Goal: Task Accomplishment & Management: Use online tool/utility

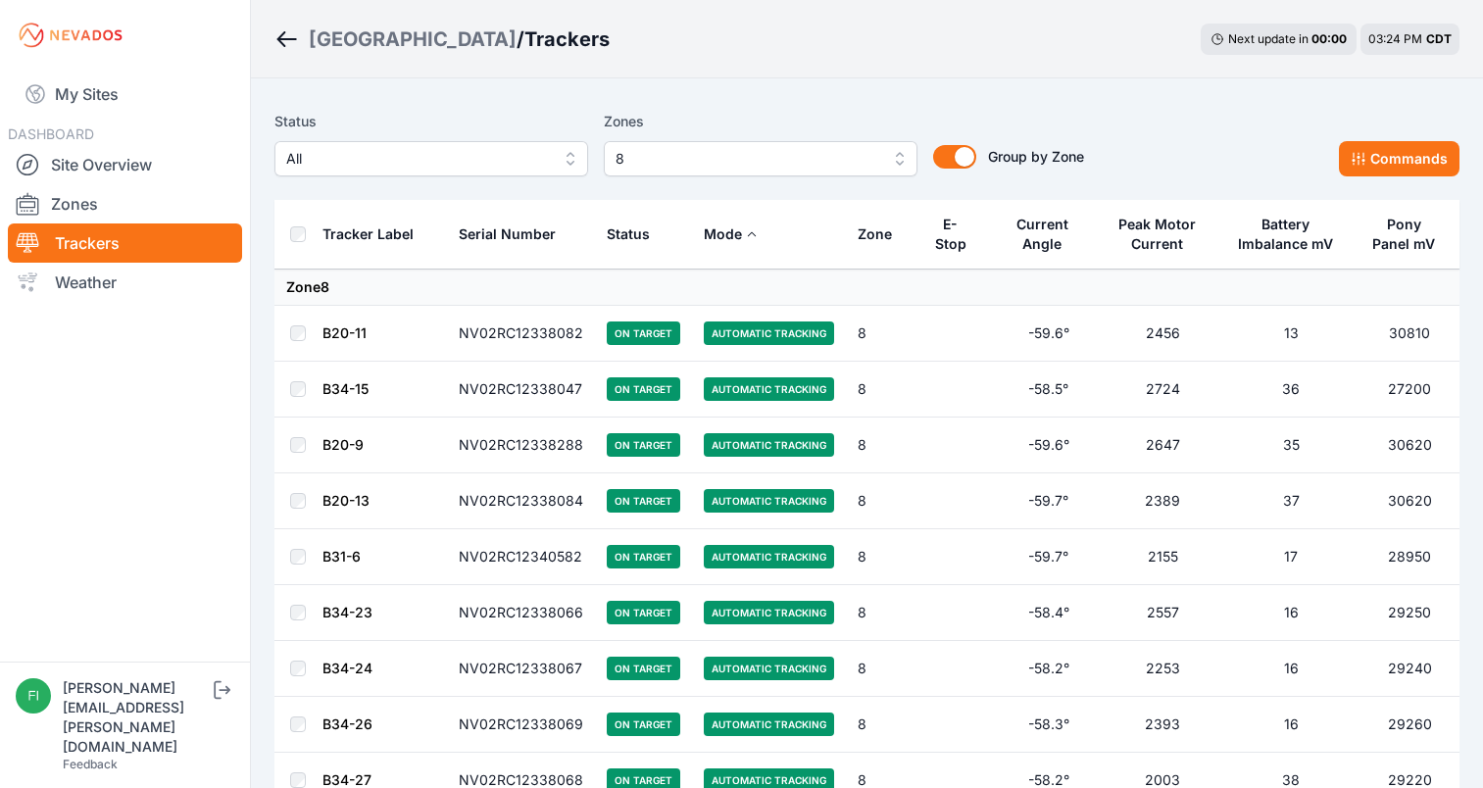
scroll to position [1568, 0]
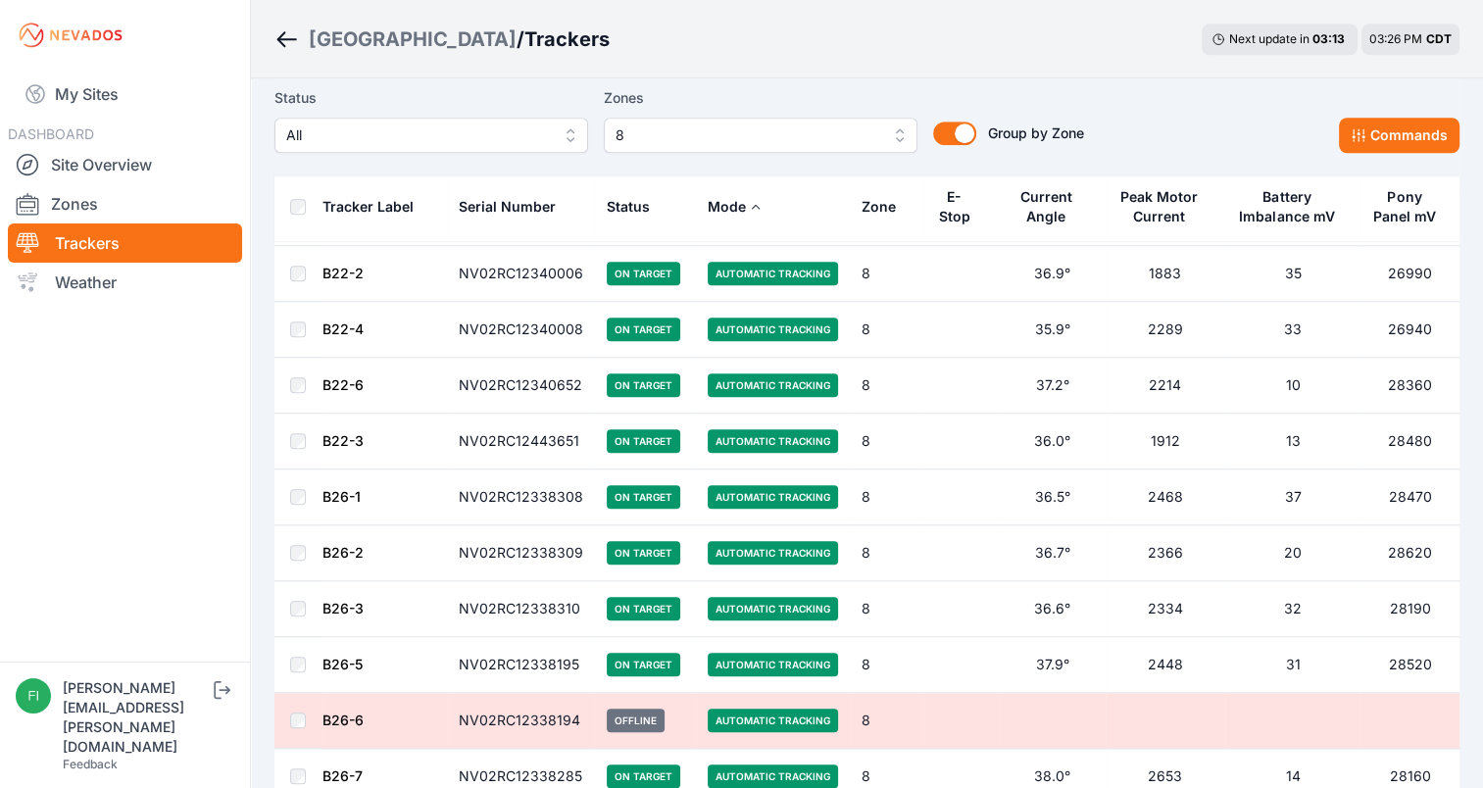
click at [537, 709] on td "NV02RC12338194" at bounding box center [521, 721] width 148 height 56
click at [385, 717] on td "B26-6" at bounding box center [383, 721] width 125 height 56
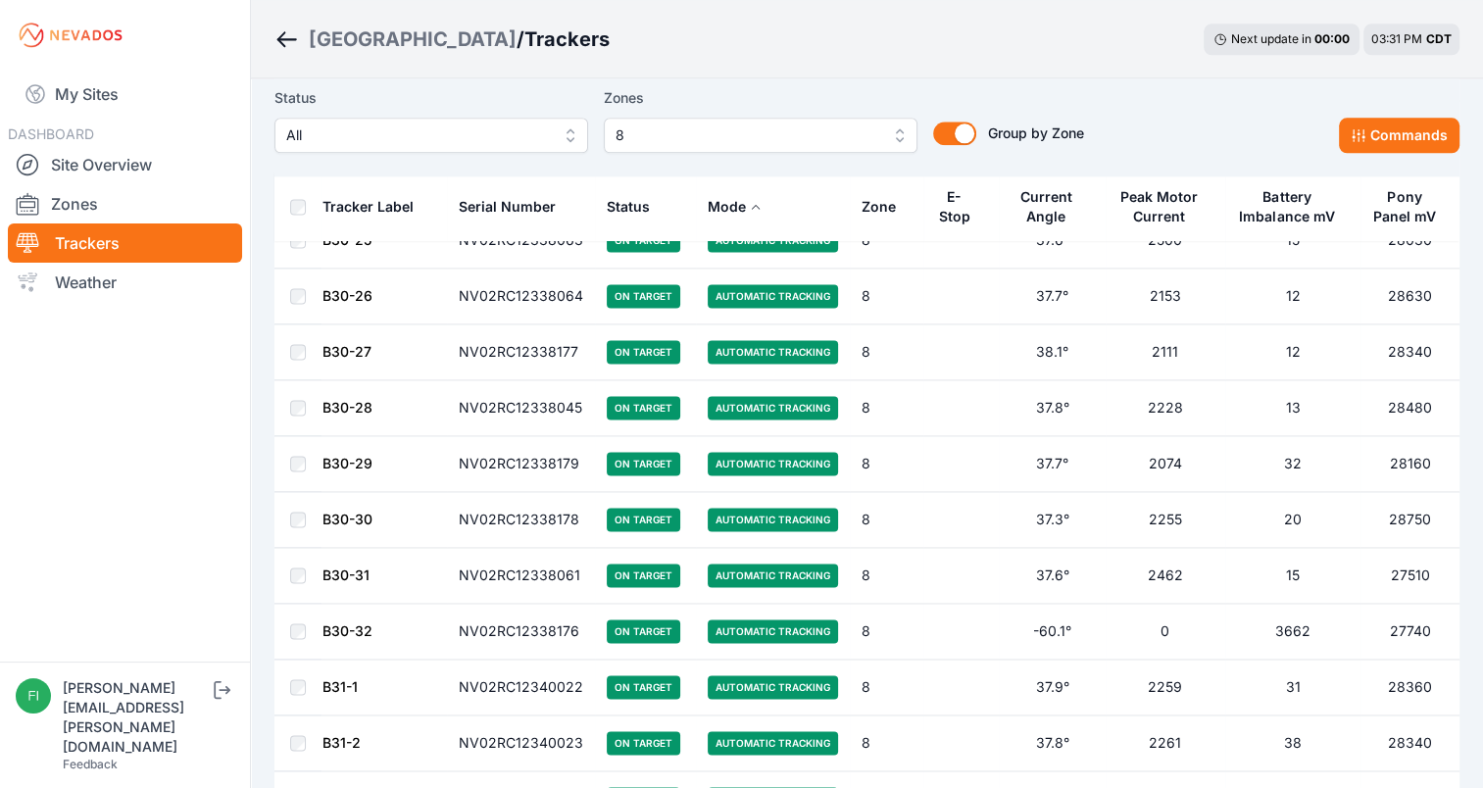
scroll to position [2610, 0]
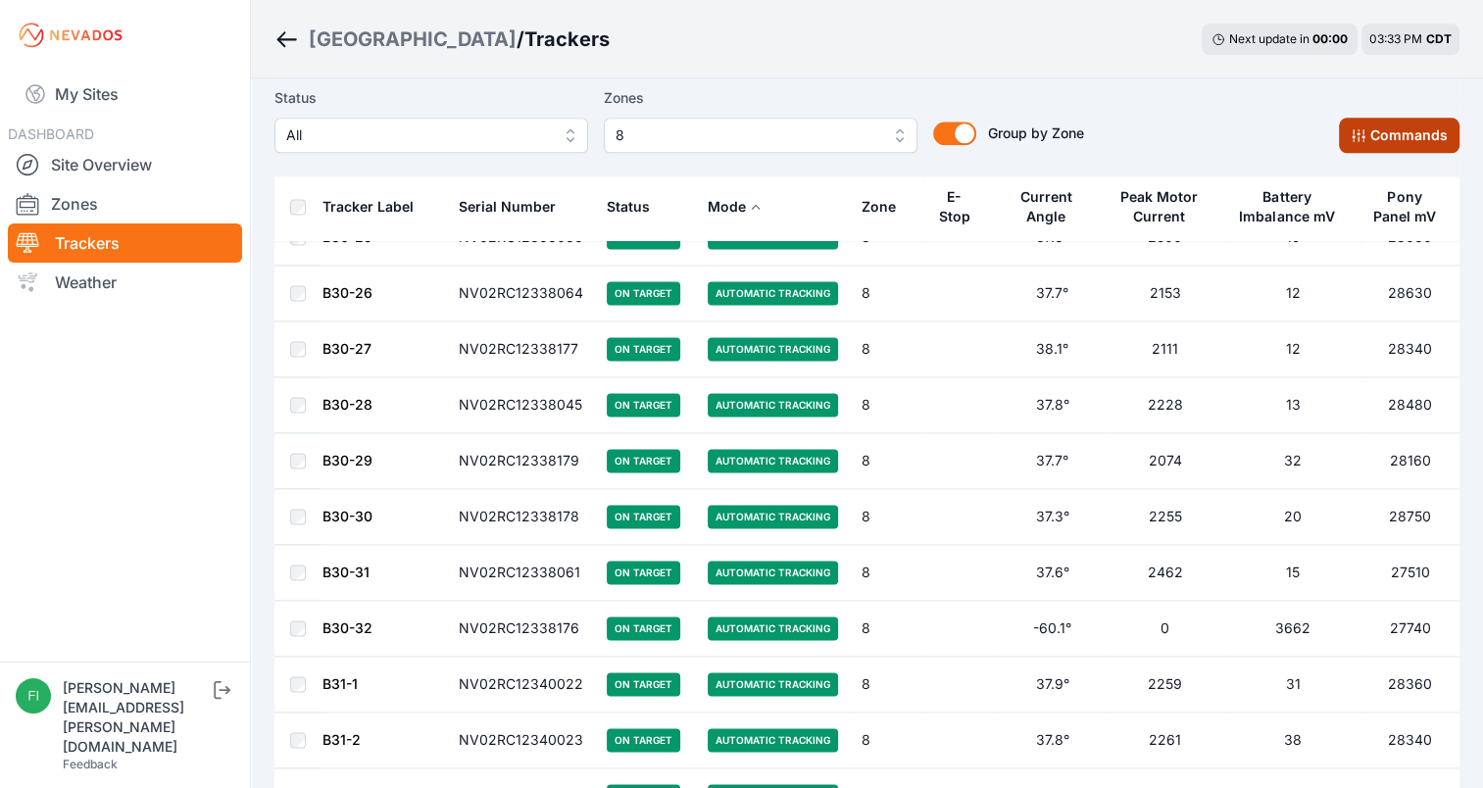
click at [1372, 139] on button "Commands" at bounding box center [1399, 135] width 121 height 35
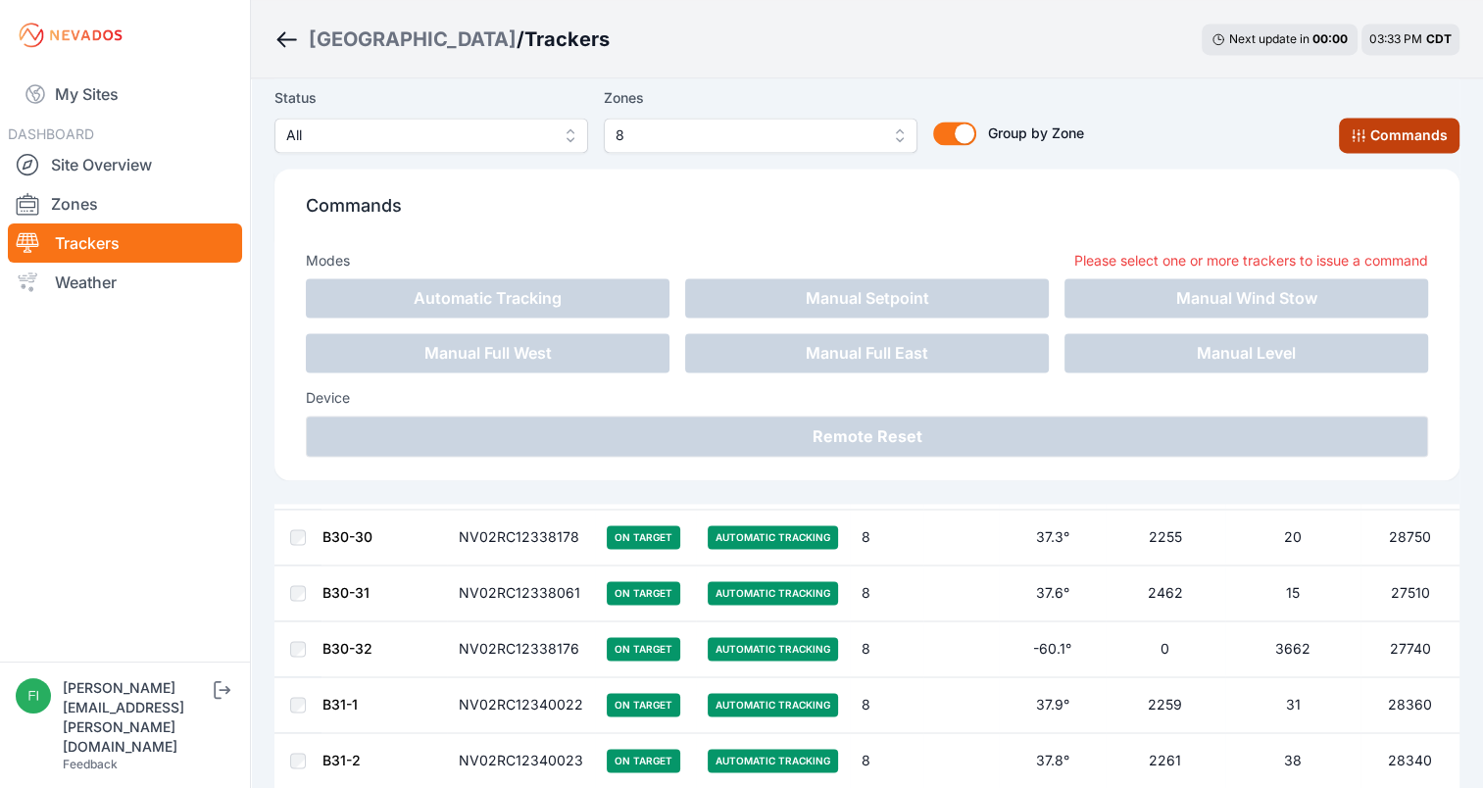
scroll to position [2936, 0]
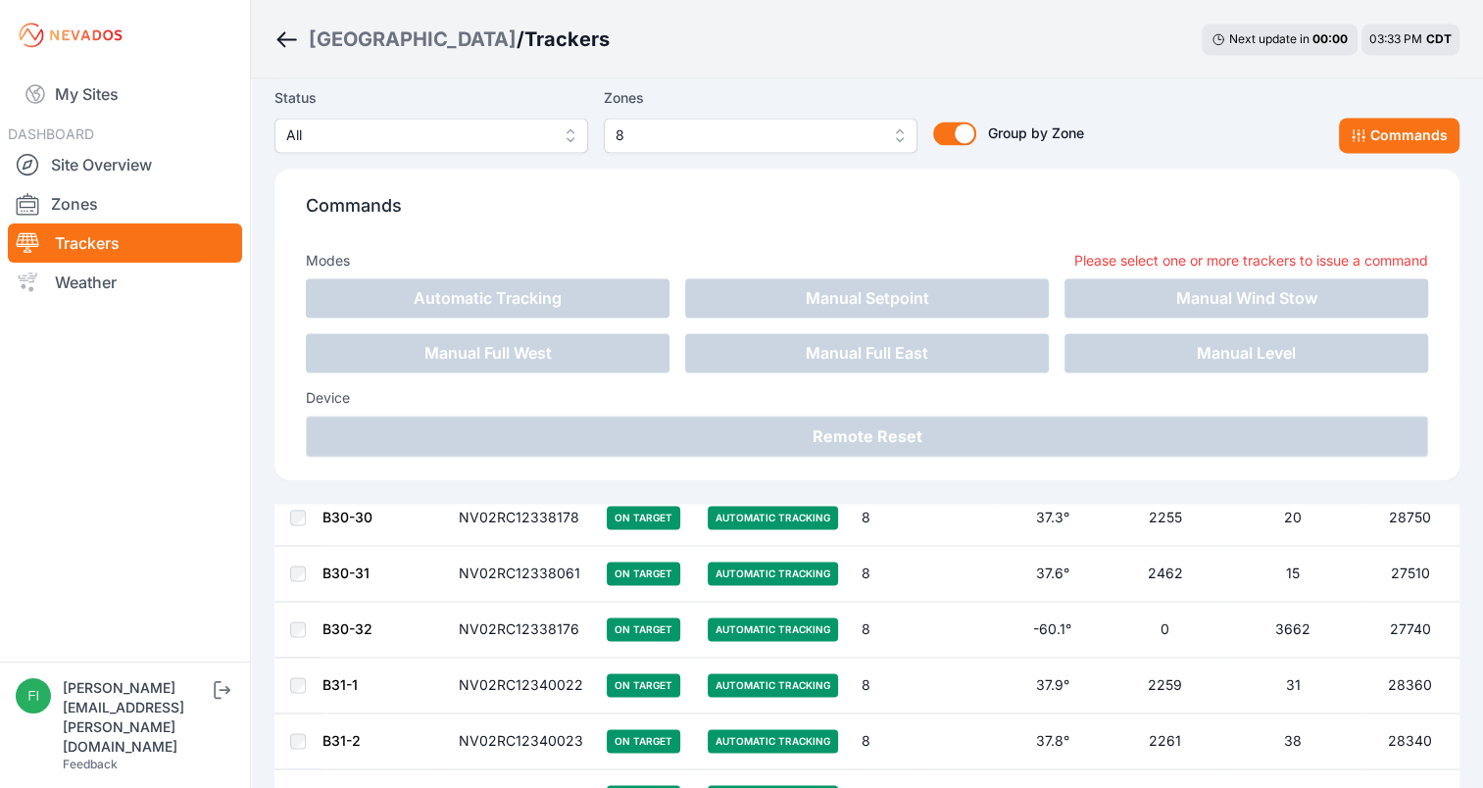
click at [966, 121] on div "Status All Zones 8 Group by Zone Group by Zone Commands Commands Modes Please s…" at bounding box center [866, 290] width 1185 height 425
click at [1356, 125] on button "Commands" at bounding box center [1399, 135] width 121 height 35
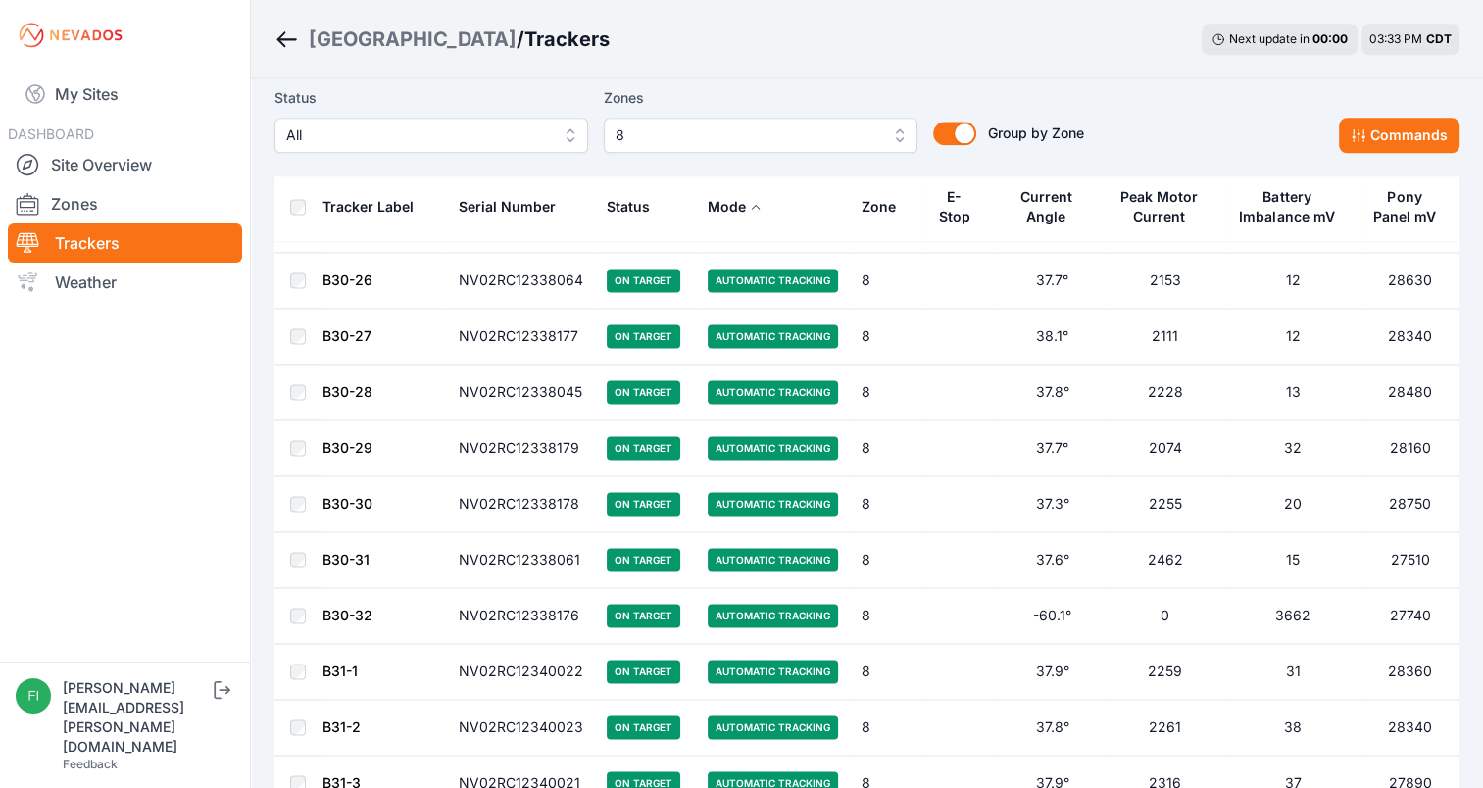
scroll to position [2610, 0]
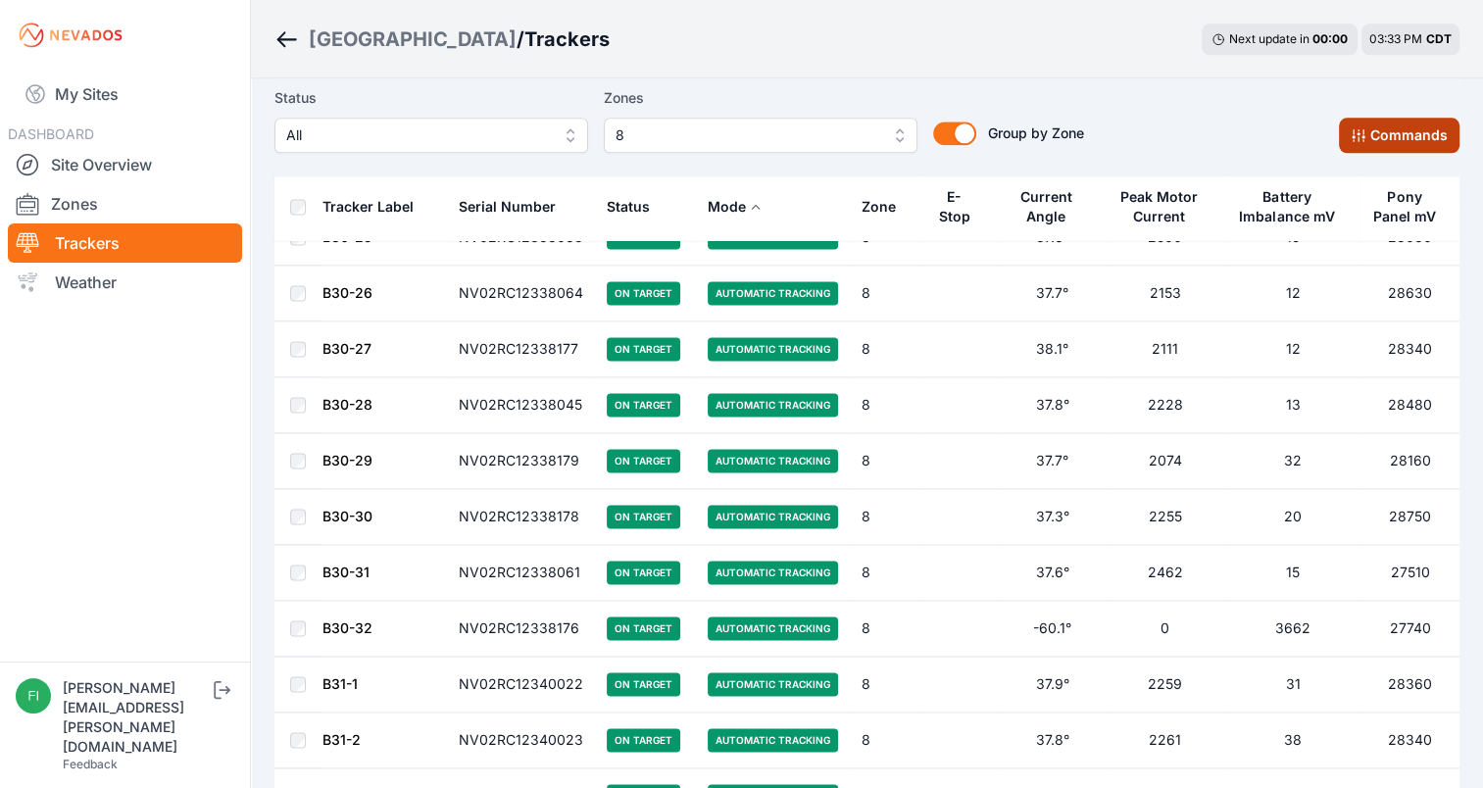
click at [1392, 130] on button "Commands" at bounding box center [1399, 135] width 121 height 35
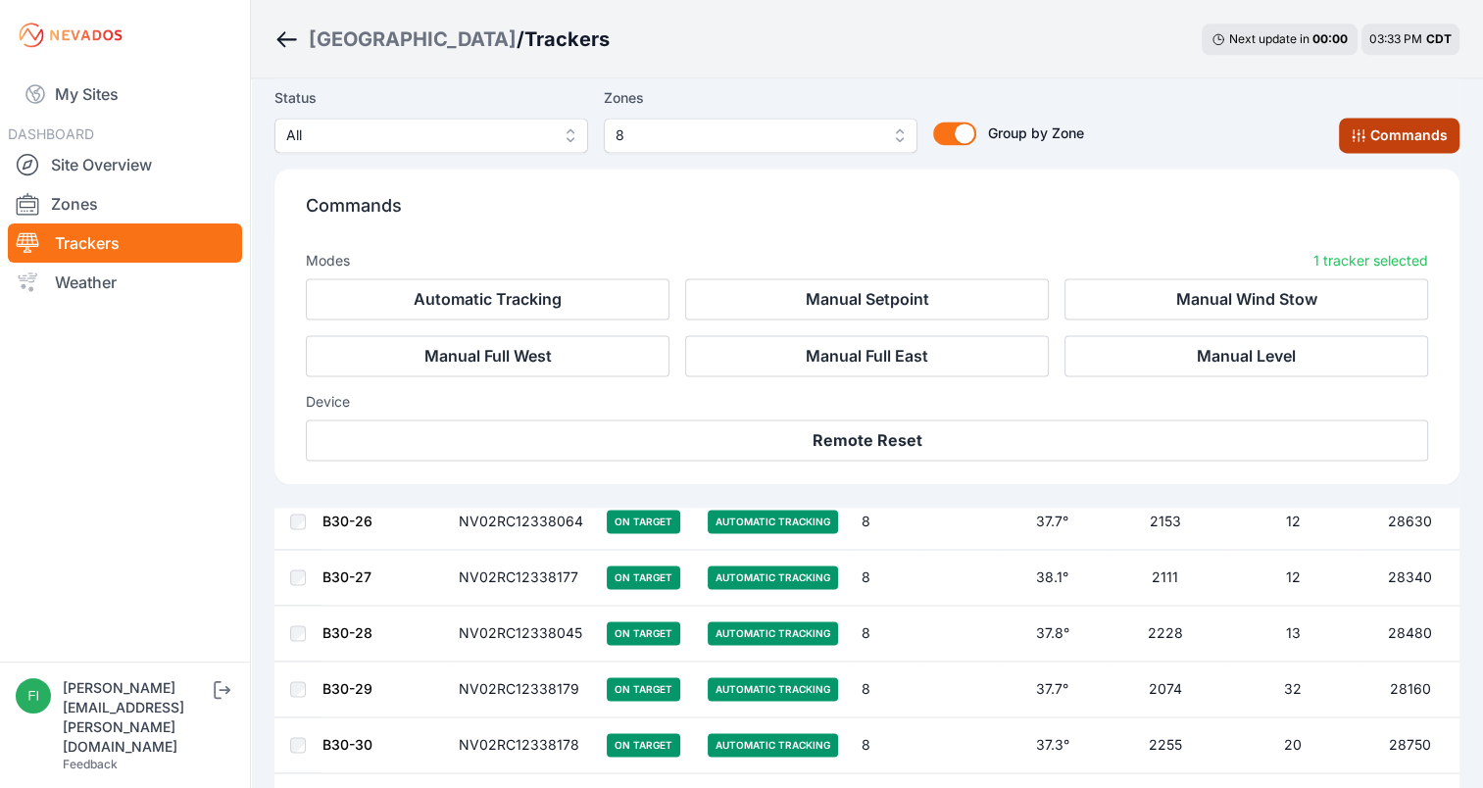
scroll to position [2940, 0]
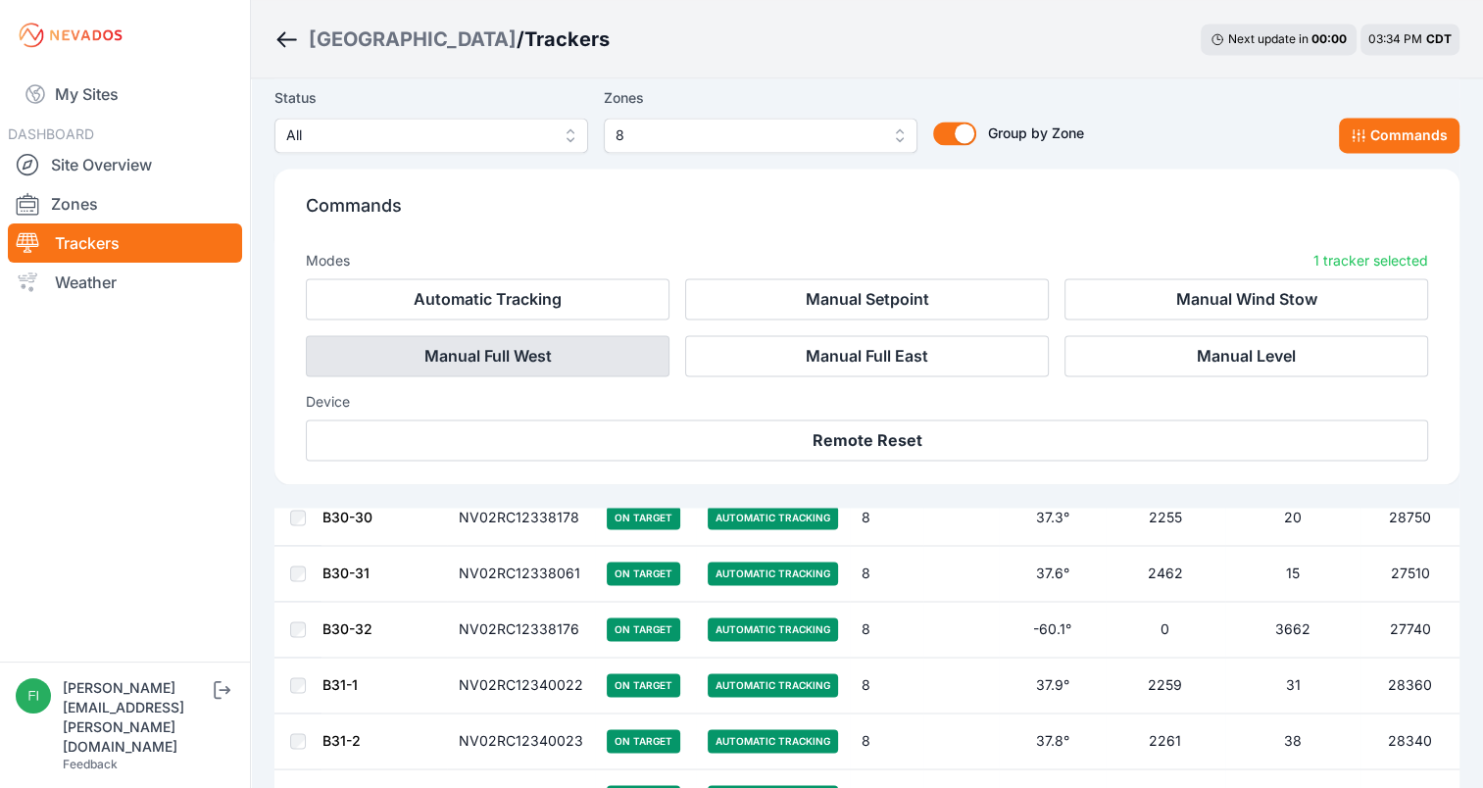
click at [592, 374] on button "Manual Full West" at bounding box center [488, 355] width 364 height 41
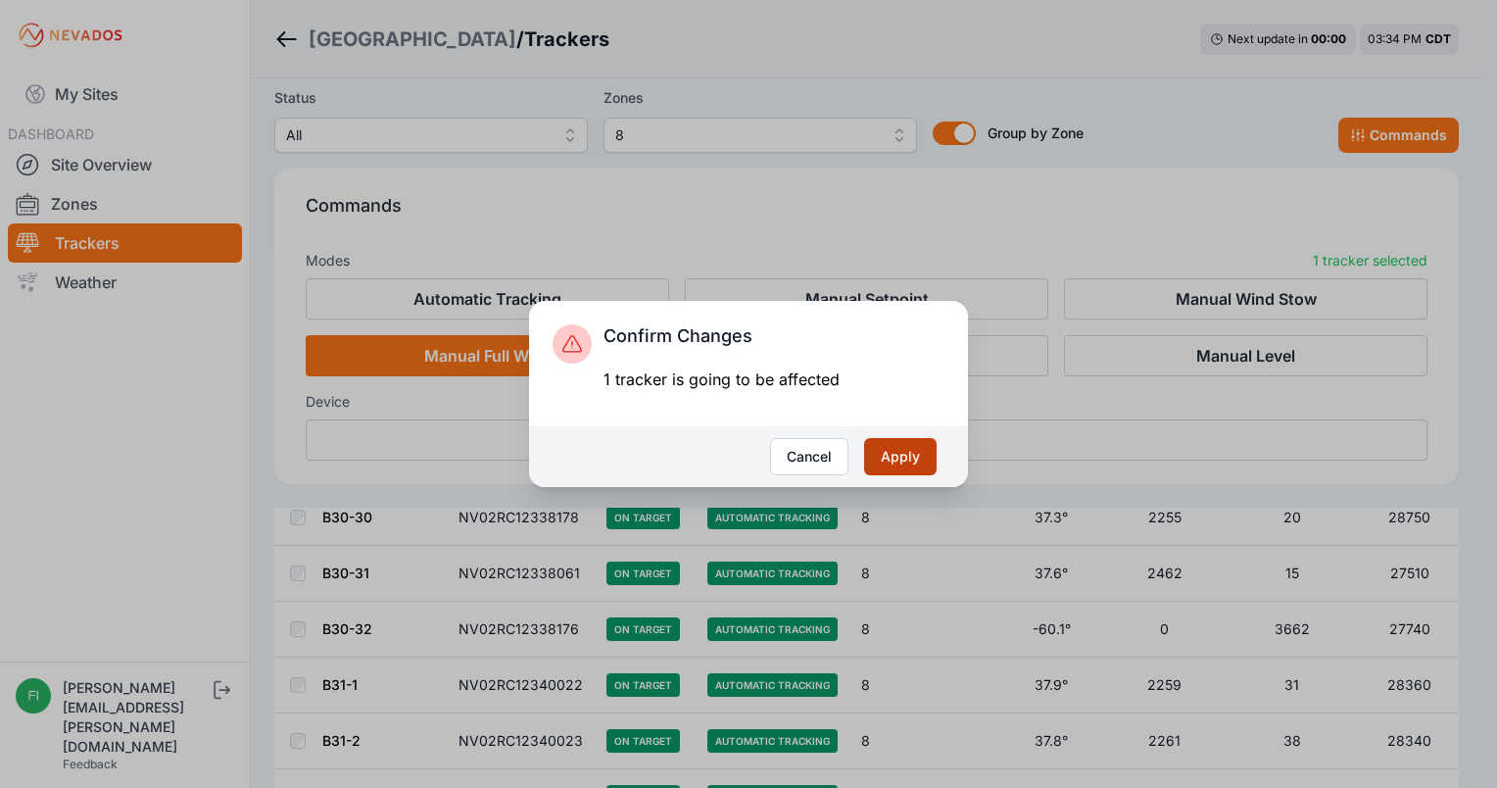
click at [892, 442] on button "Apply" at bounding box center [900, 456] width 73 height 37
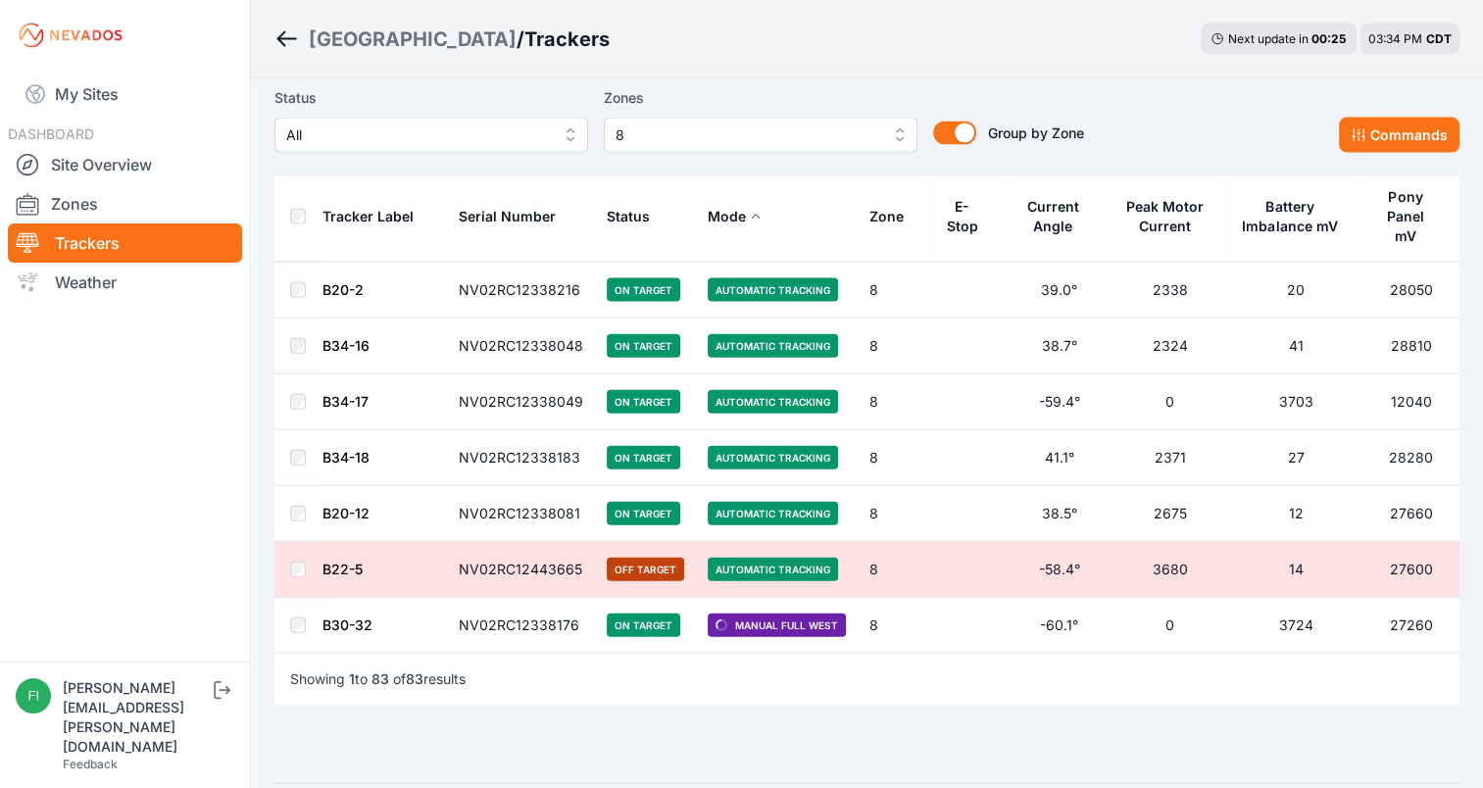
scroll to position [4334, 0]
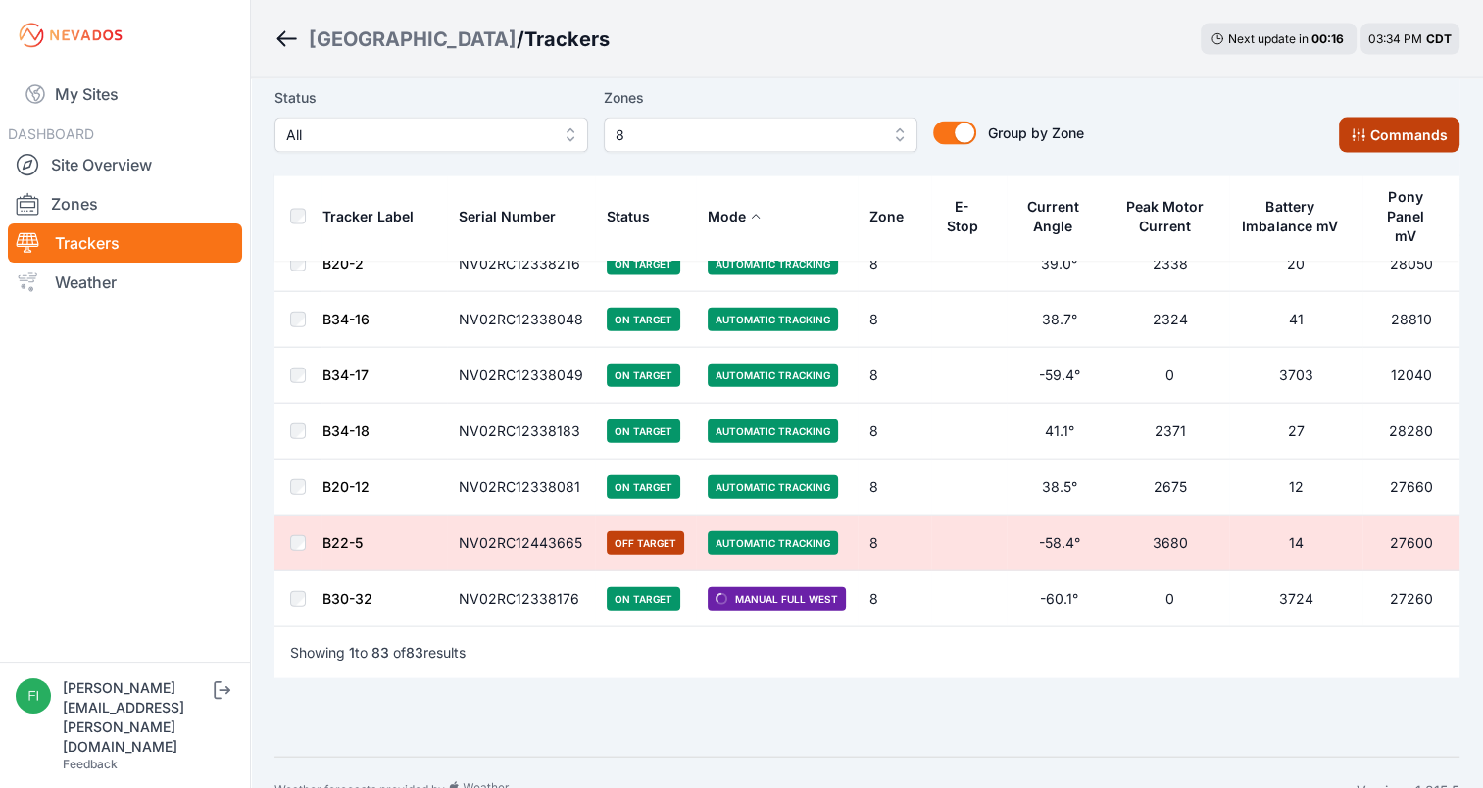
click at [1372, 143] on button "Commands" at bounding box center [1399, 135] width 121 height 35
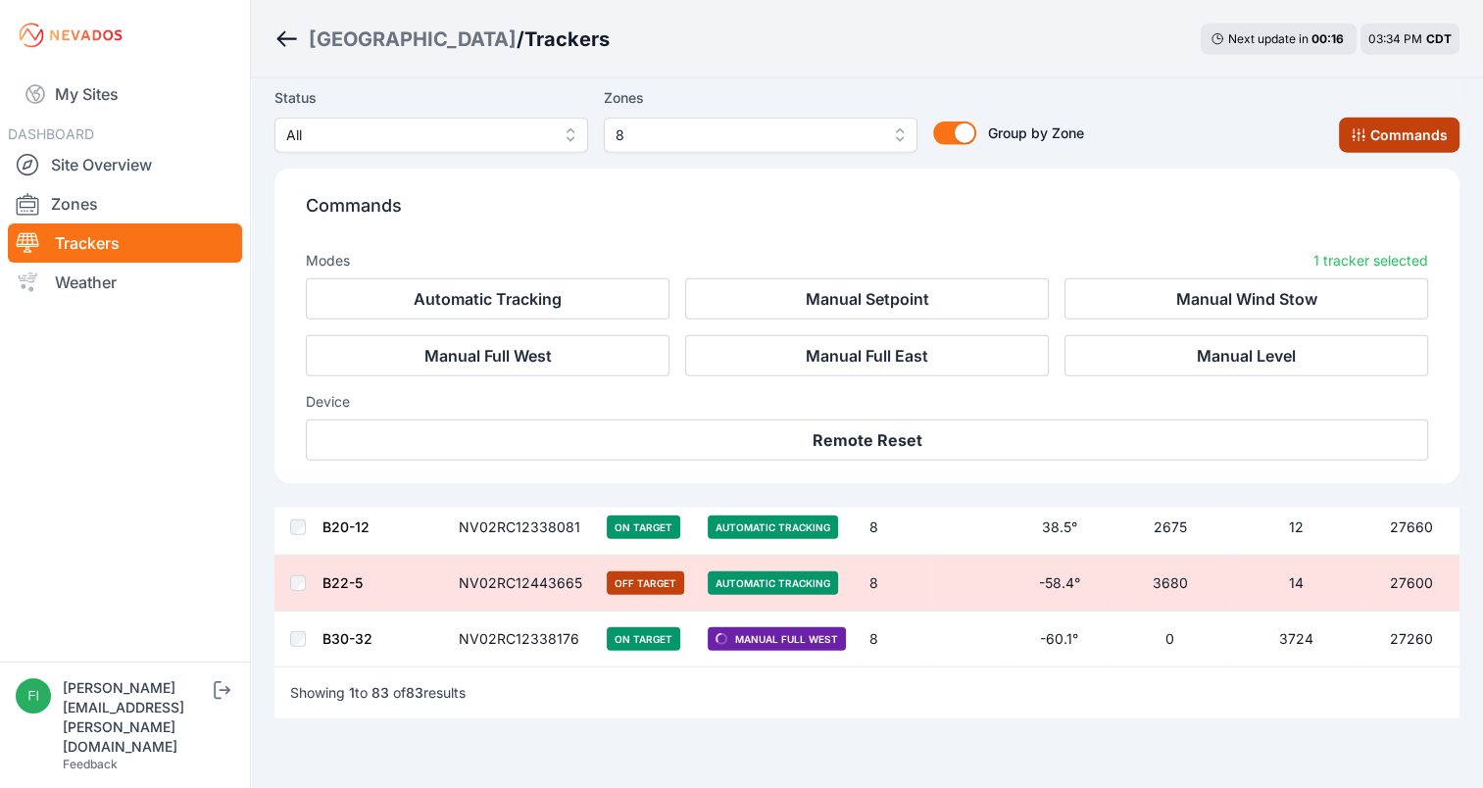
scroll to position [4665, 0]
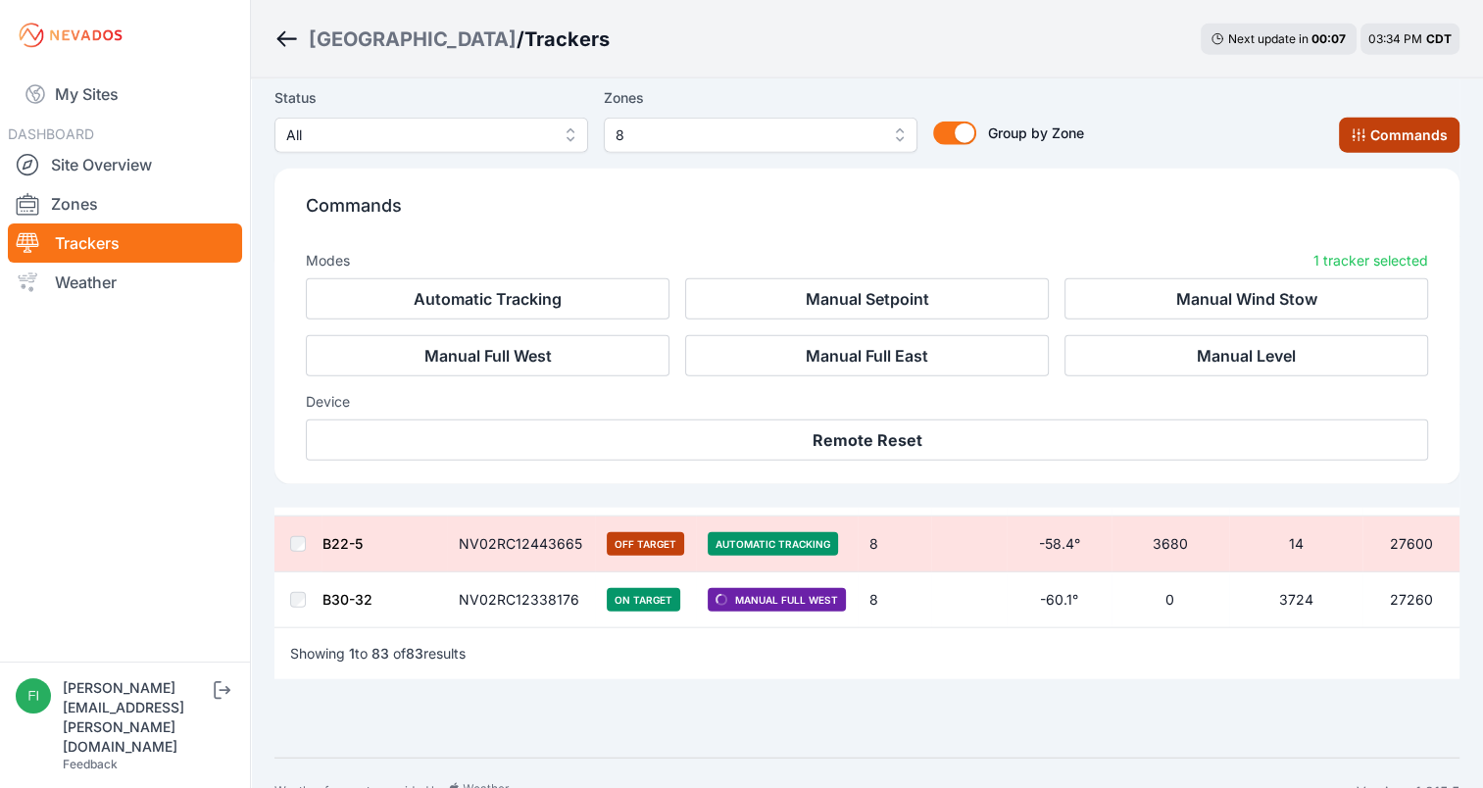
click at [1373, 147] on button "Commands" at bounding box center [1399, 135] width 121 height 35
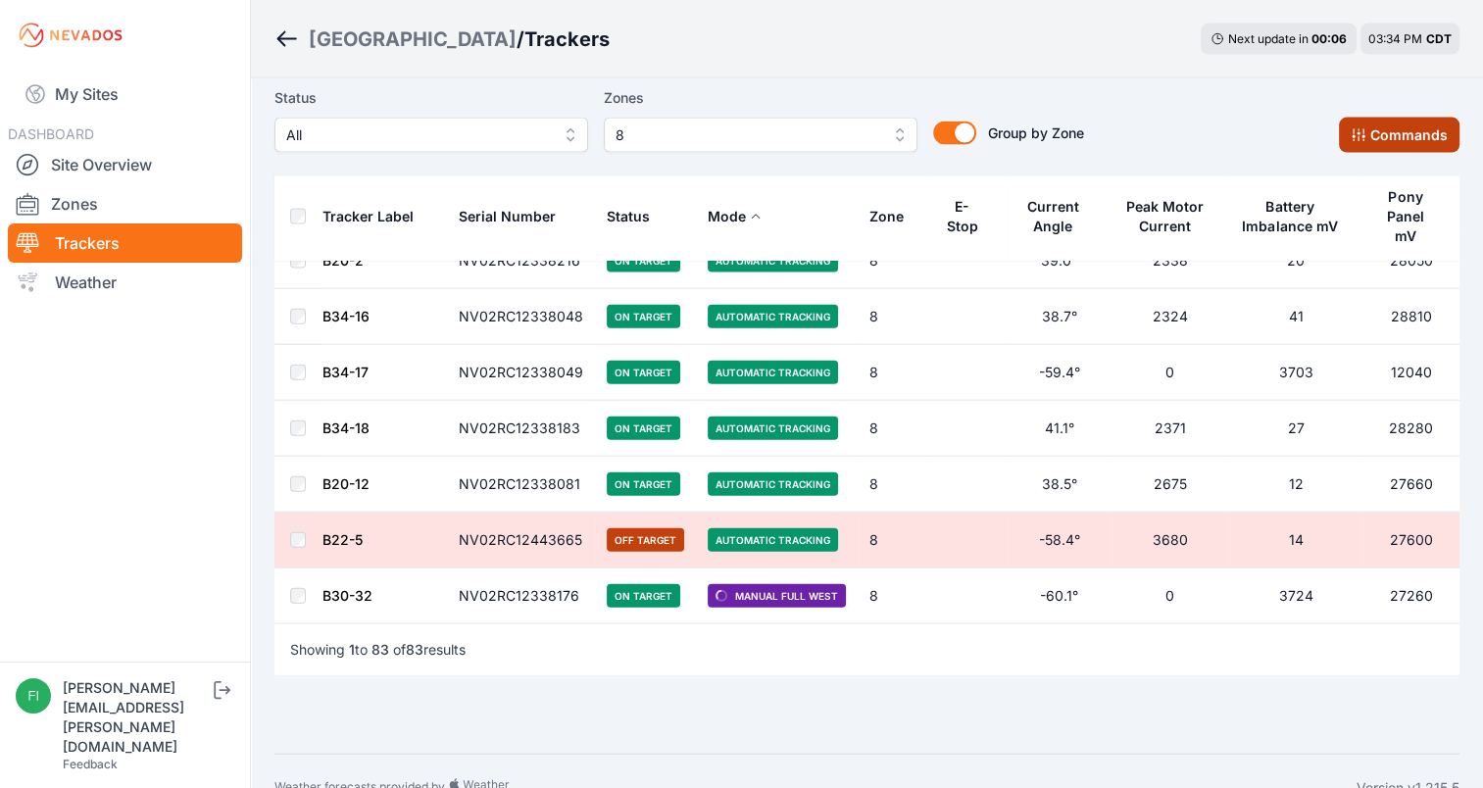
scroll to position [4334, 0]
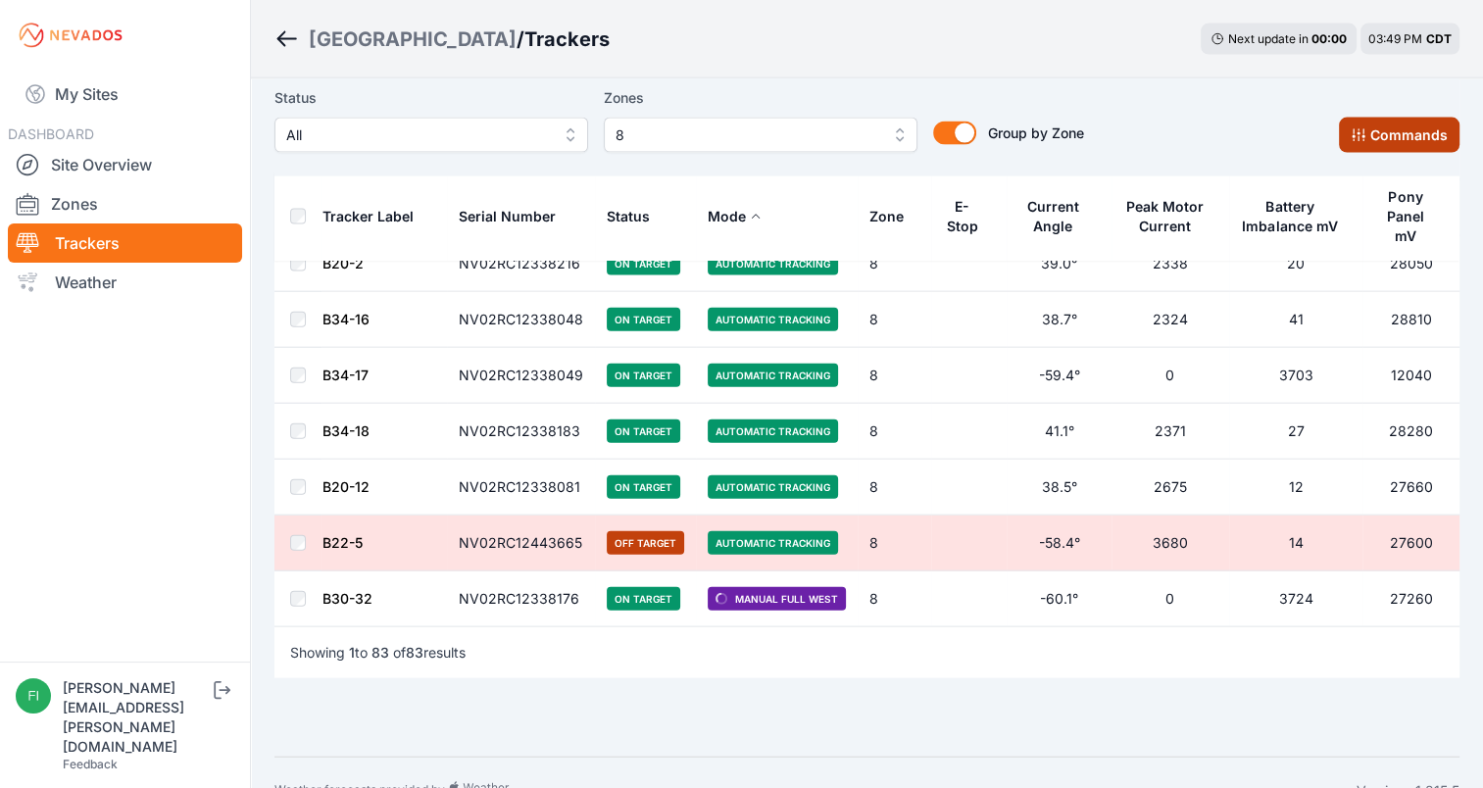
click at [1395, 136] on button "Commands" at bounding box center [1399, 135] width 121 height 35
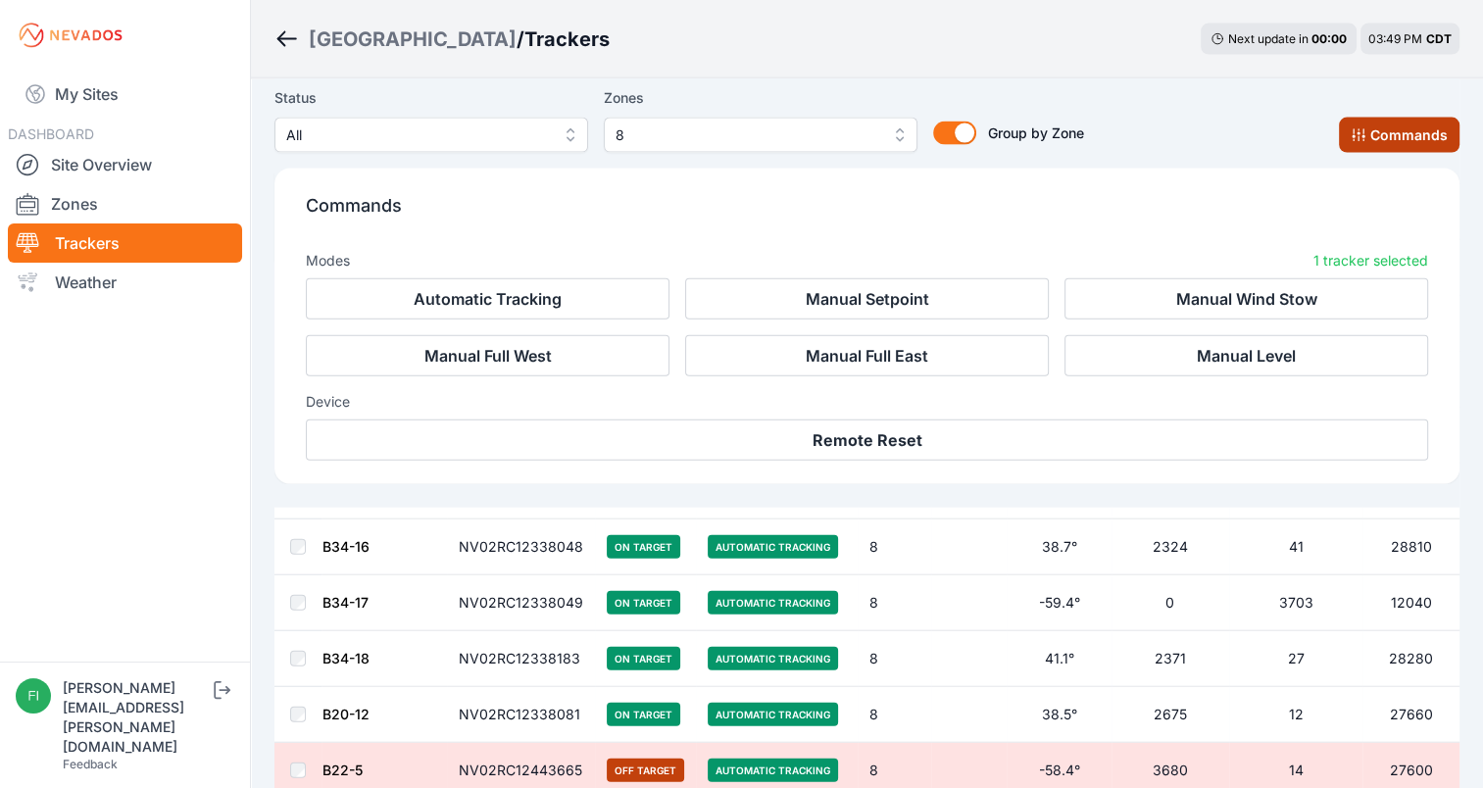
scroll to position [4665, 0]
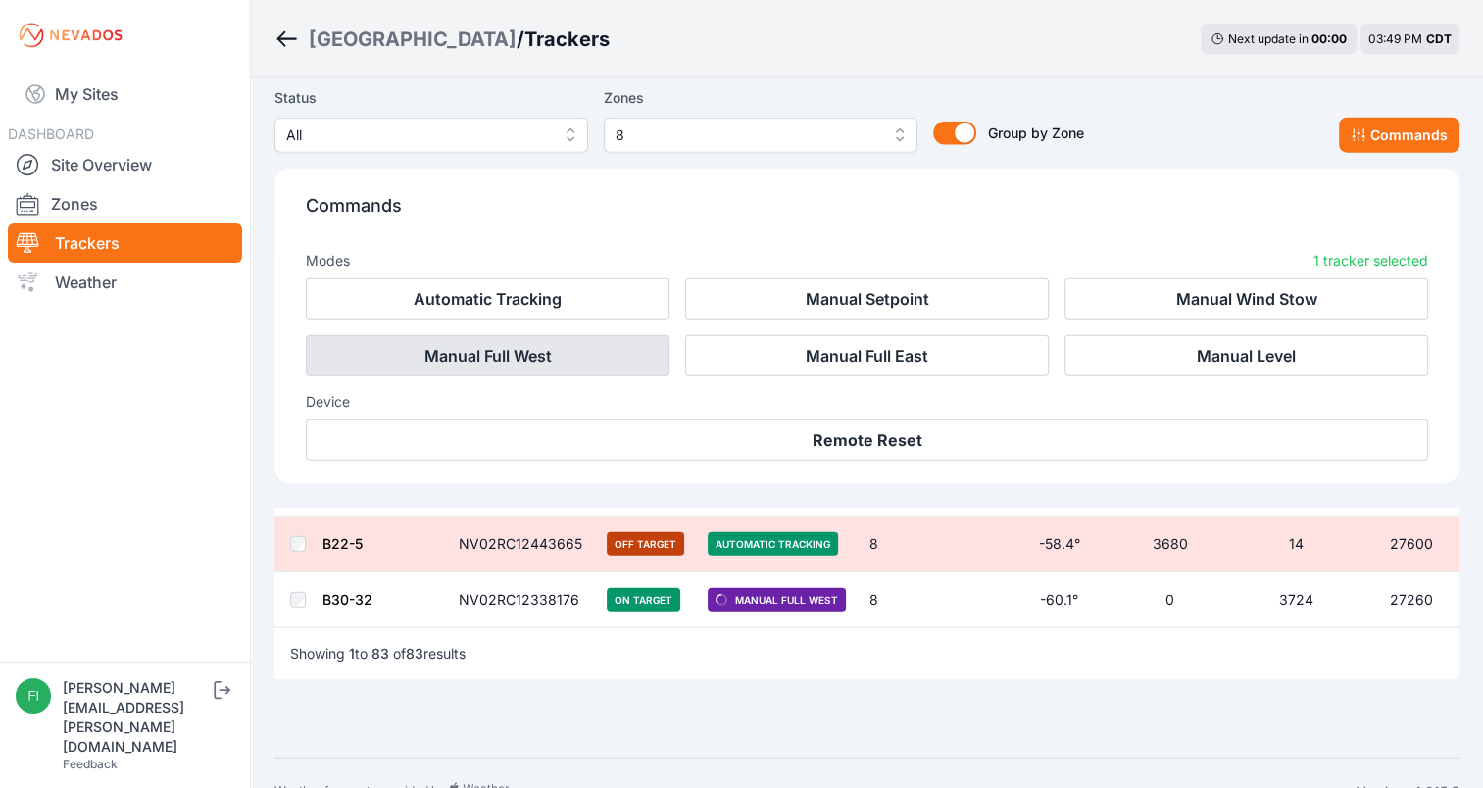
click at [618, 345] on button "Manual Full West" at bounding box center [488, 355] width 364 height 41
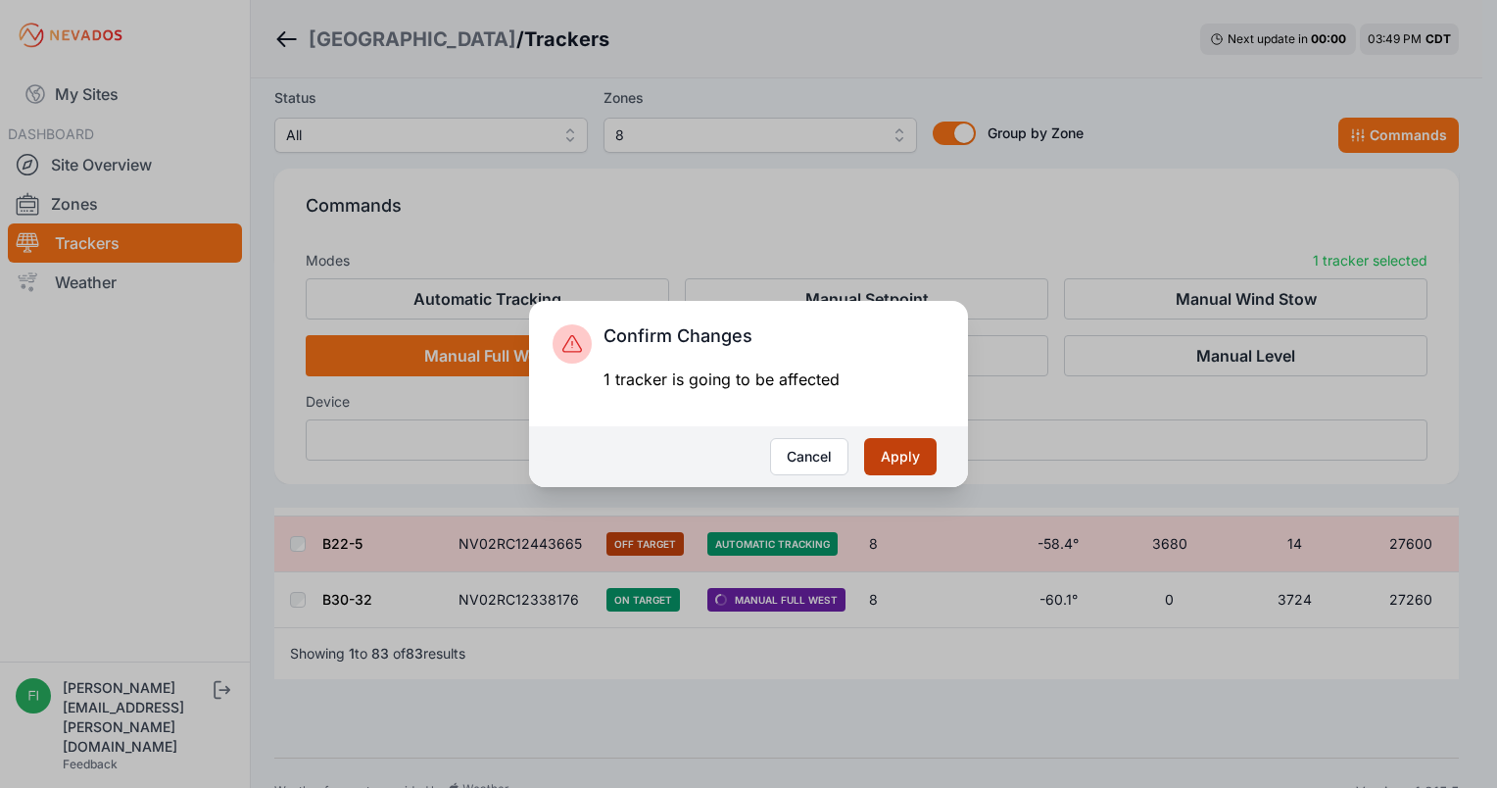
click at [905, 447] on button "Apply" at bounding box center [900, 456] width 73 height 37
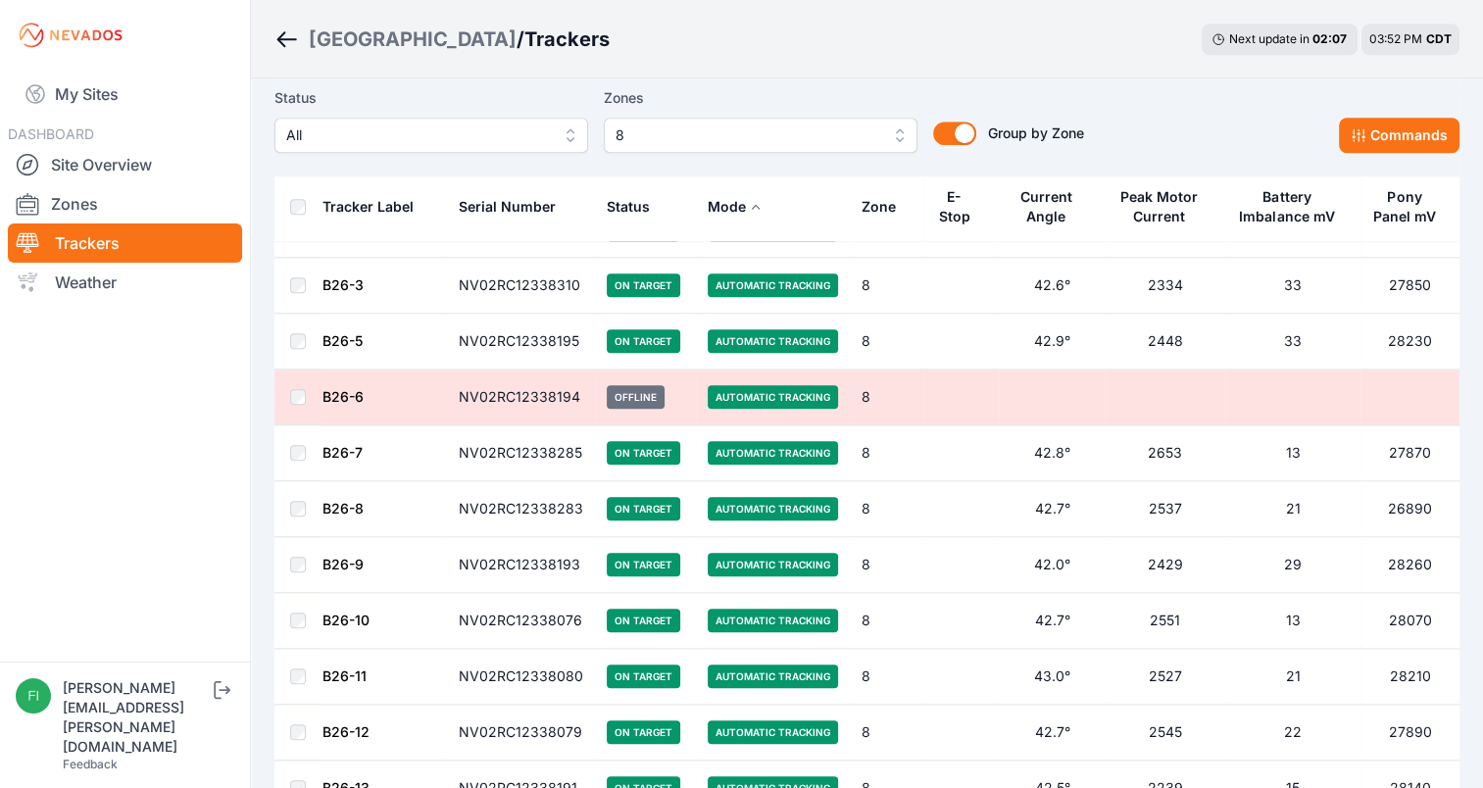
scroll to position [1876, 0]
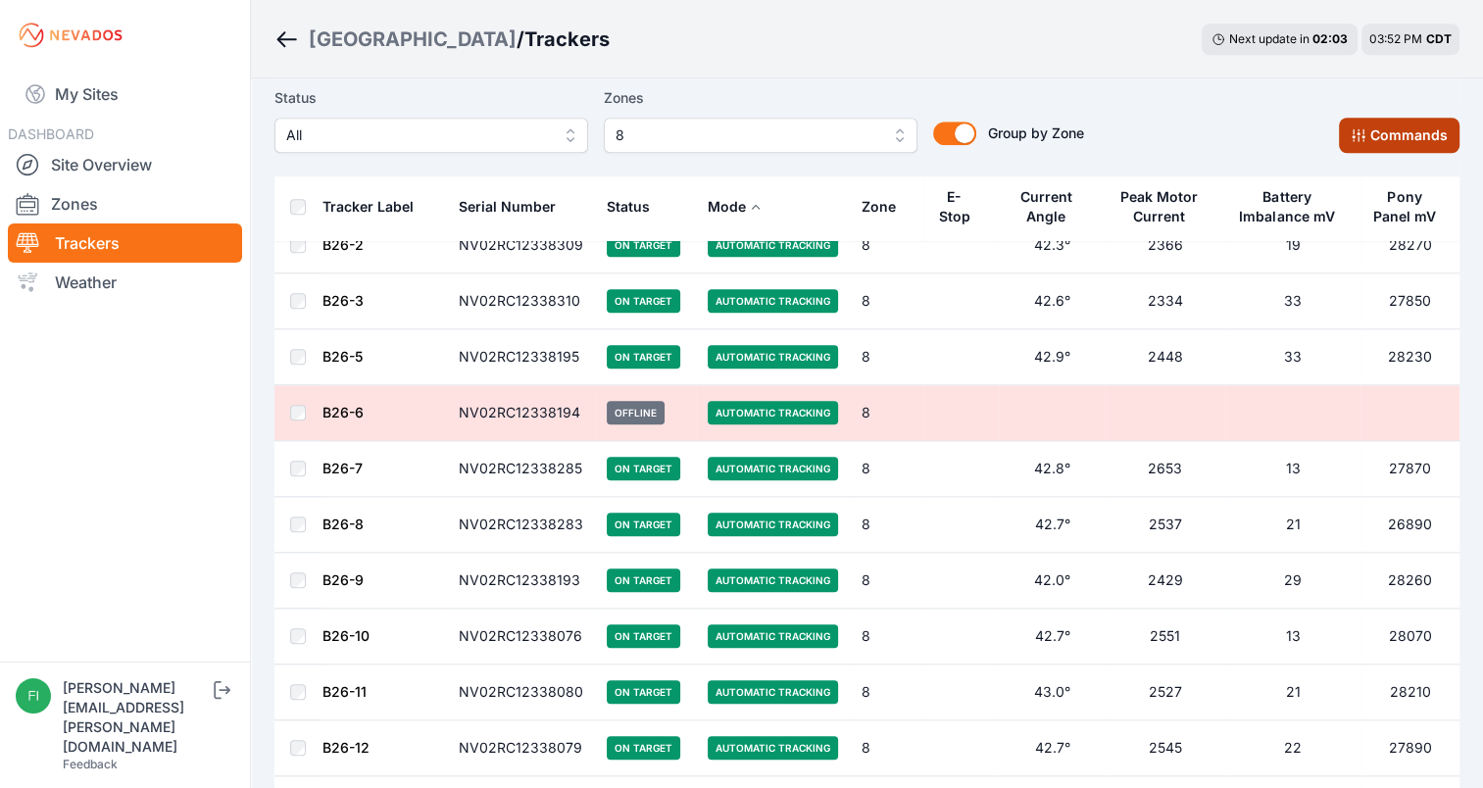
click at [1395, 122] on button "Commands" at bounding box center [1399, 135] width 121 height 35
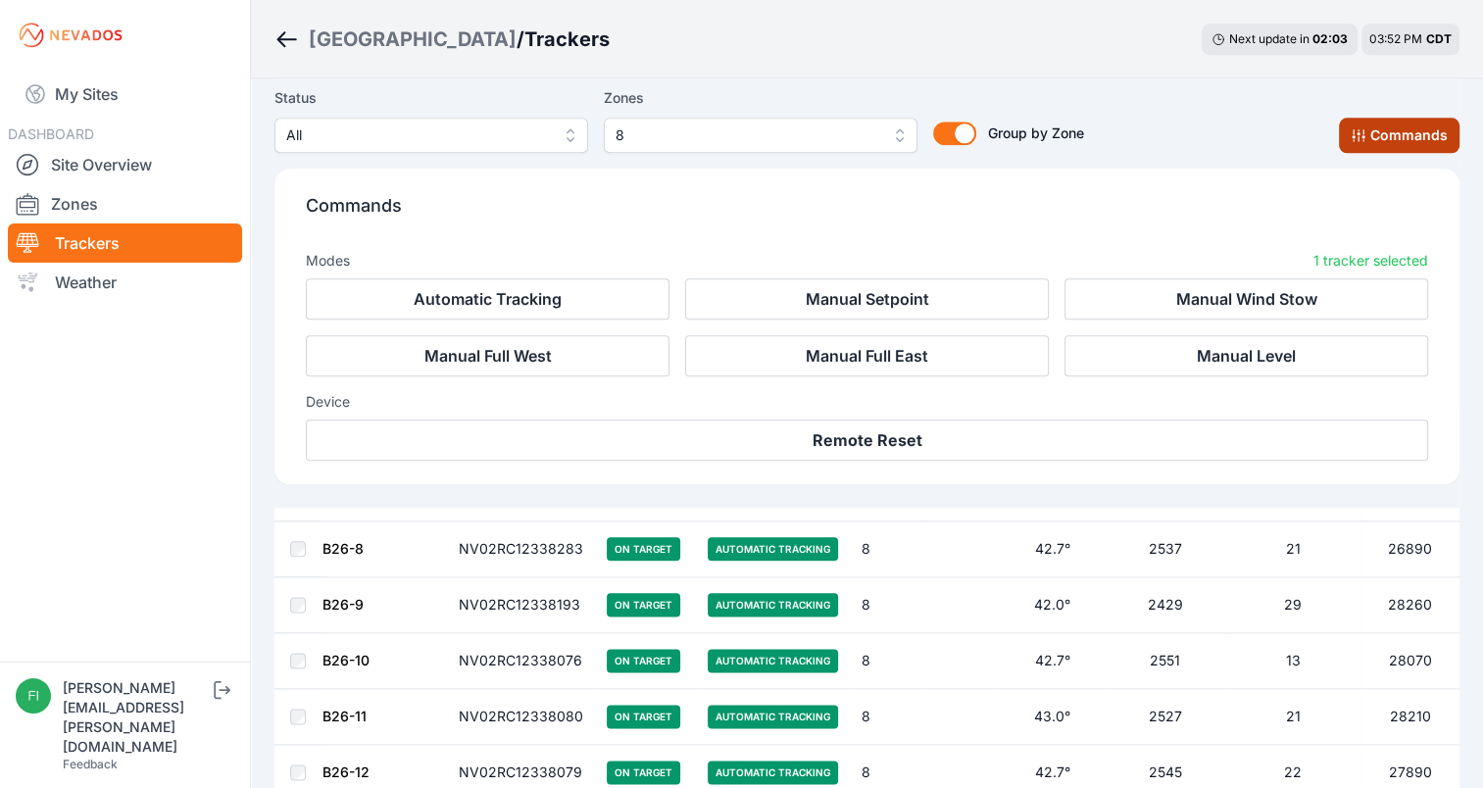
scroll to position [2206, 0]
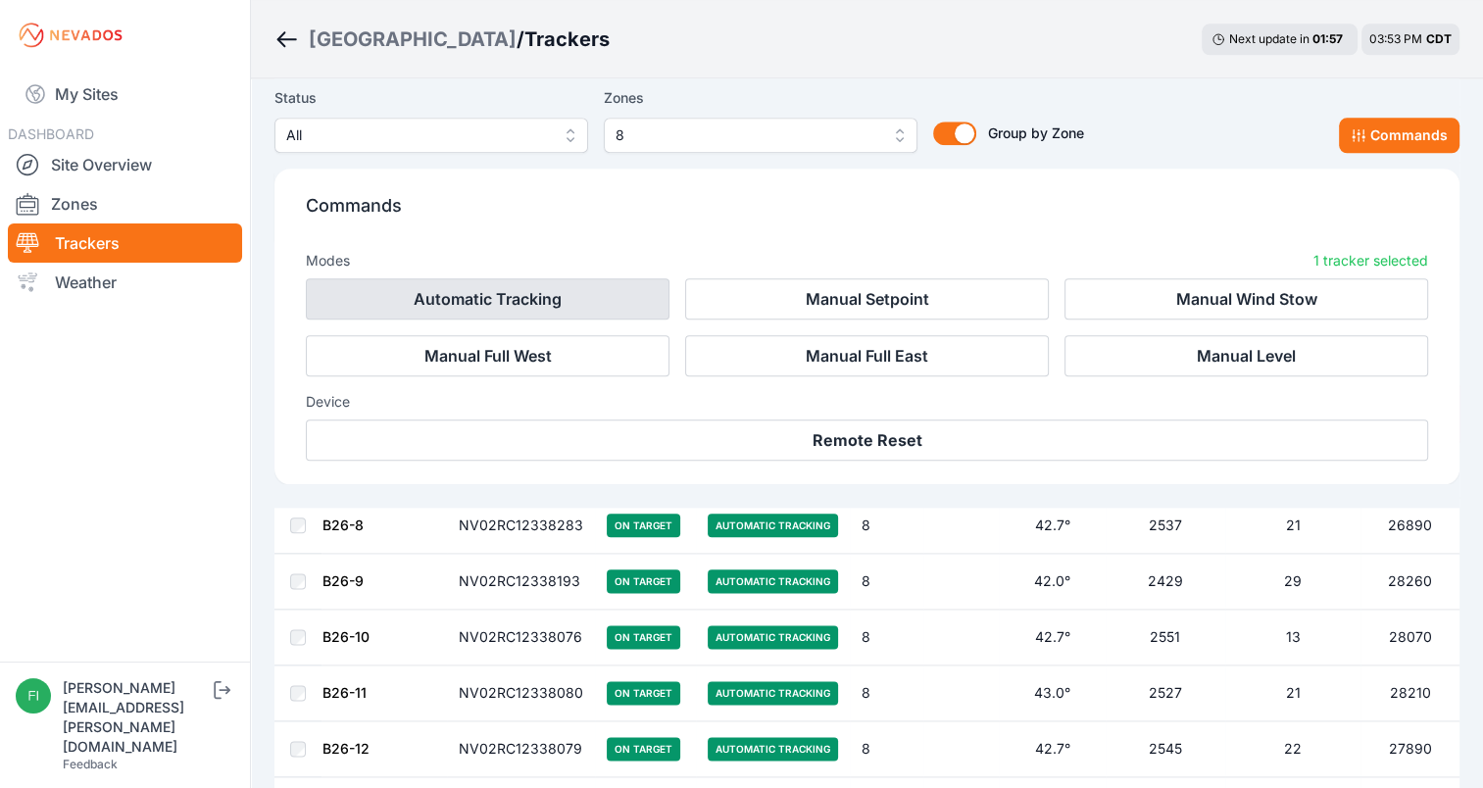
click at [617, 286] on button "Automatic Tracking" at bounding box center [488, 298] width 364 height 41
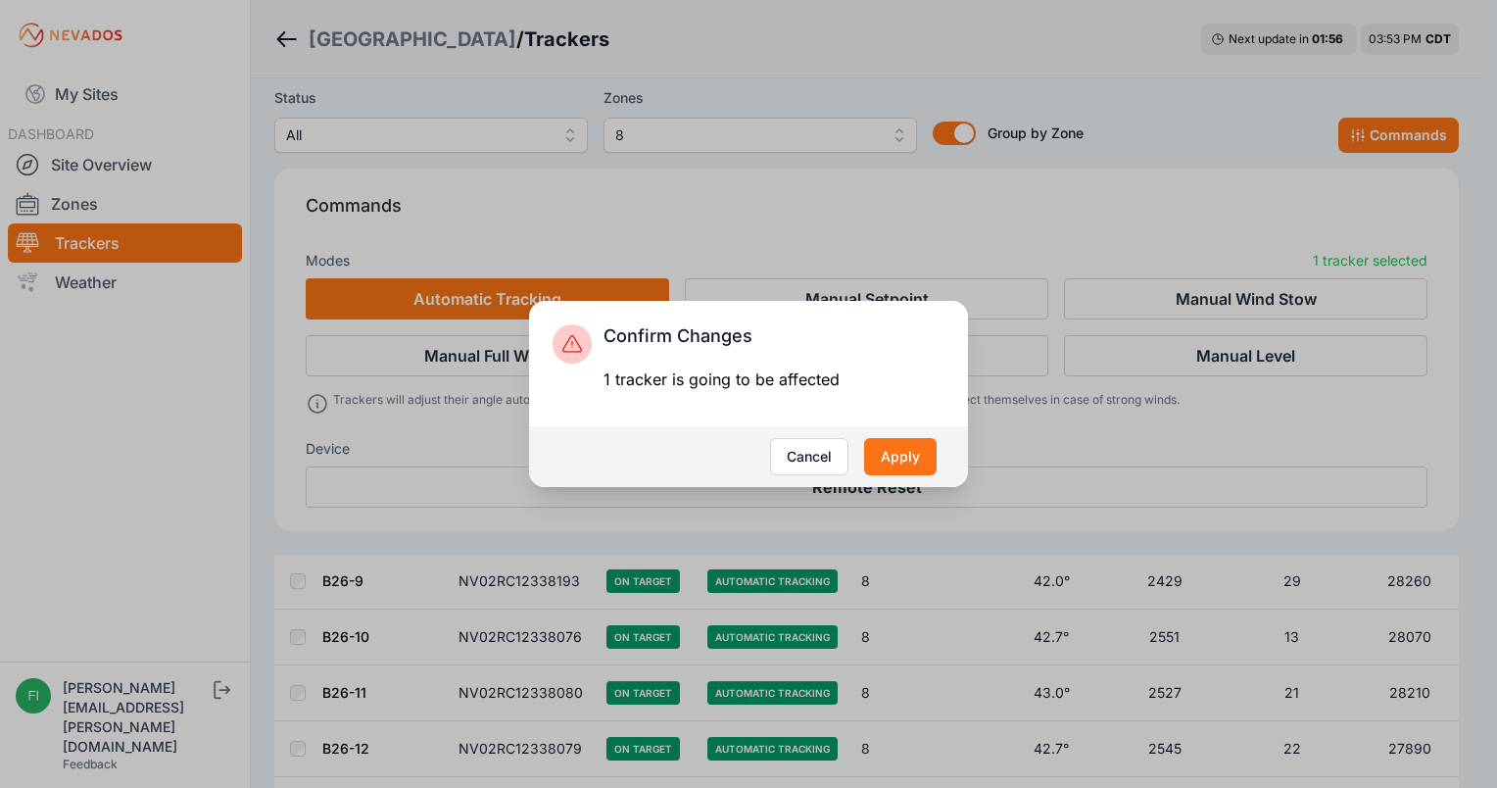
click at [875, 435] on div "Cancel Apply" at bounding box center [748, 456] width 439 height 61
click at [878, 448] on button "Apply" at bounding box center [900, 456] width 73 height 37
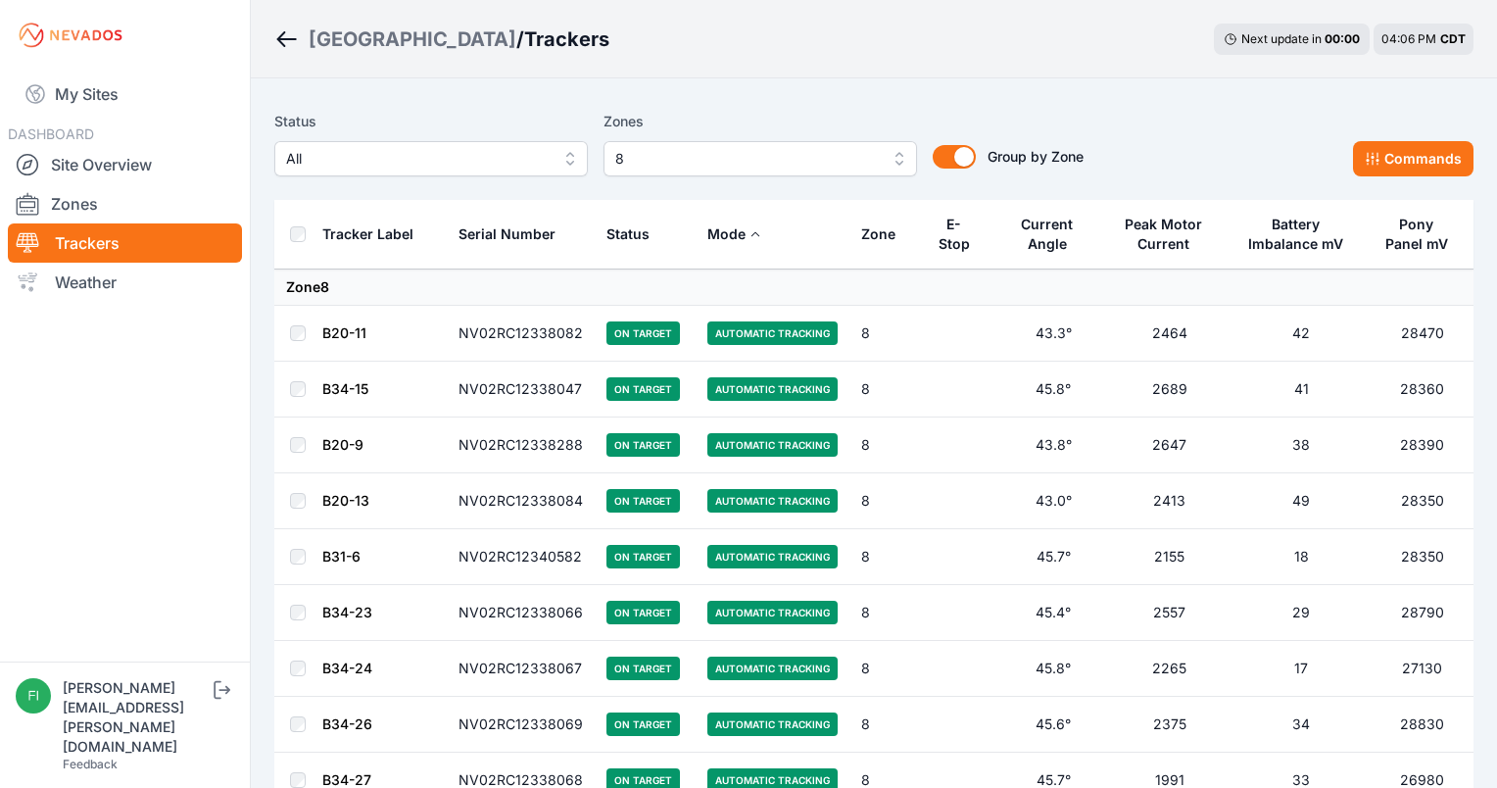
click at [737, 169] on span "8" at bounding box center [746, 159] width 263 height 24
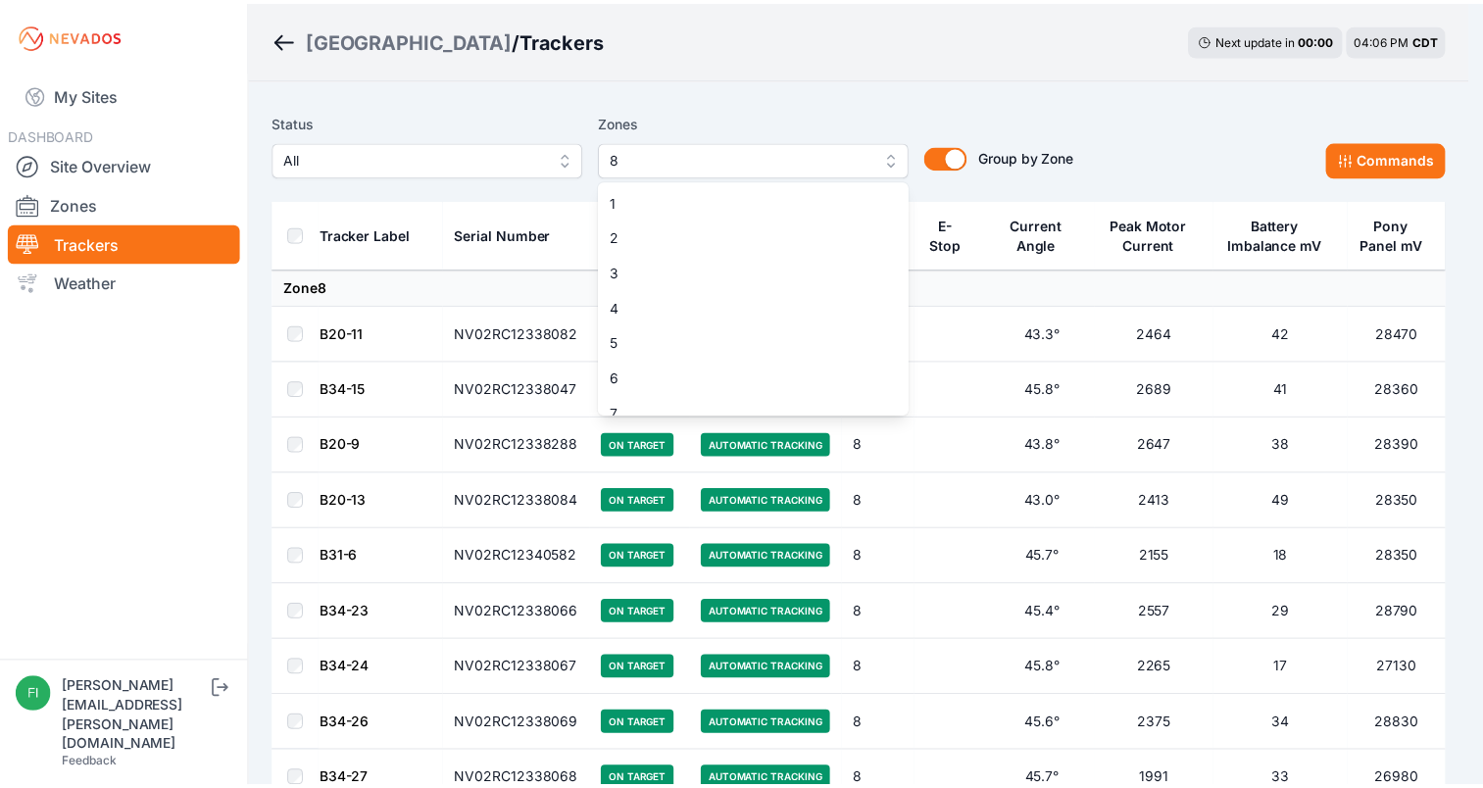
scroll to position [51, 0]
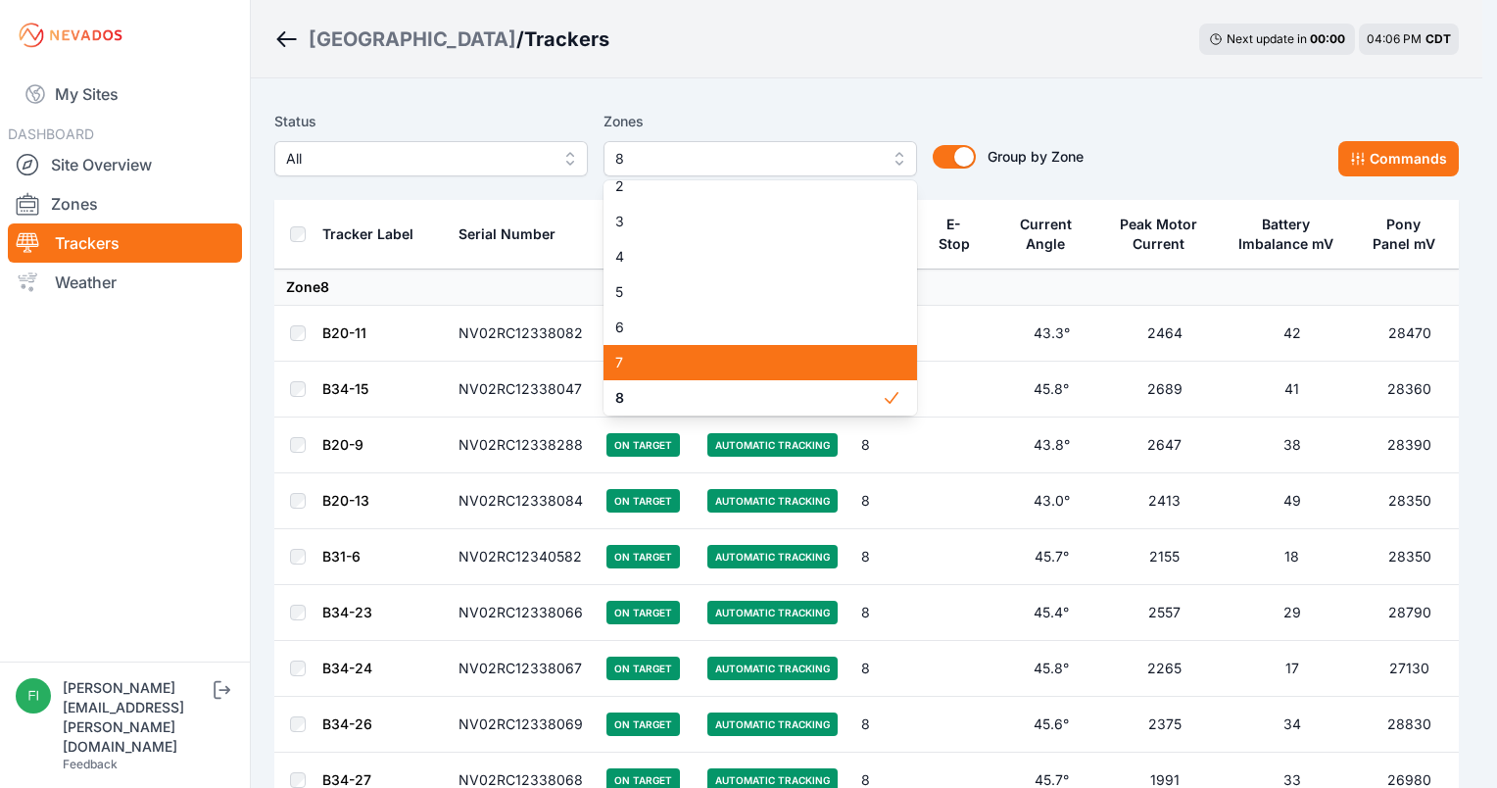
click at [674, 367] on span "7" at bounding box center [748, 363] width 267 height 20
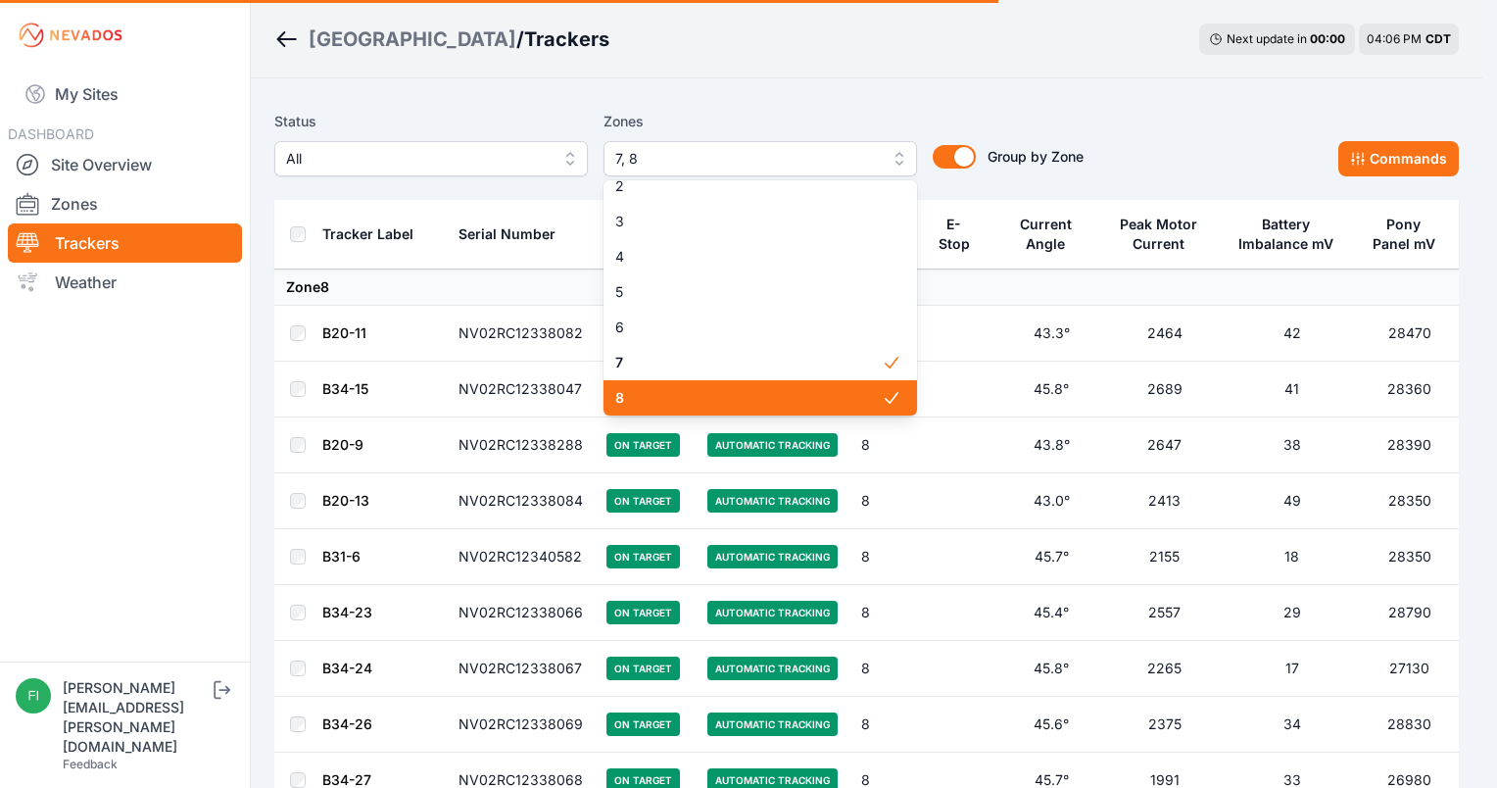
click at [674, 395] on span "8" at bounding box center [748, 398] width 267 height 20
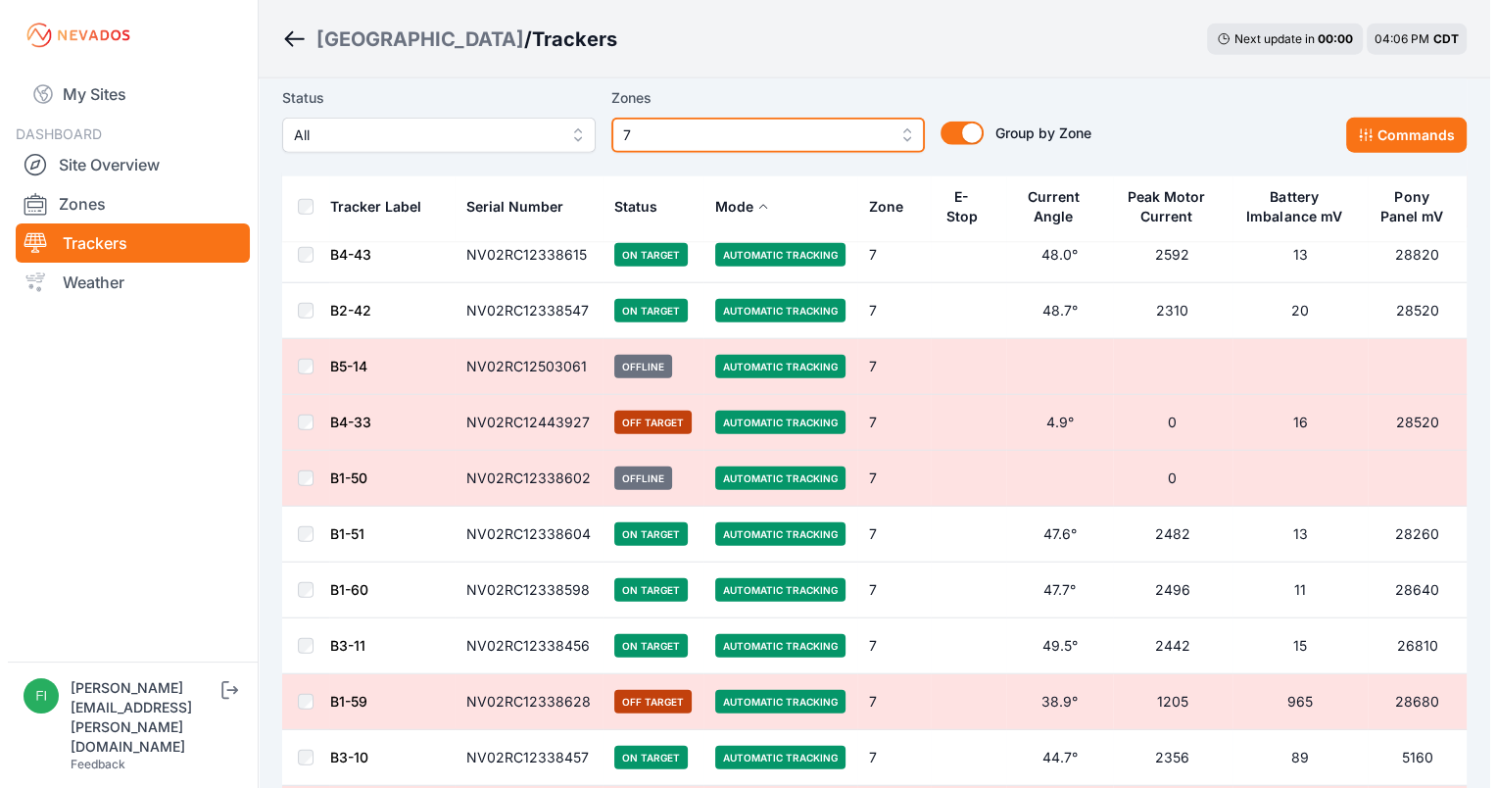
scroll to position [4955, 0]
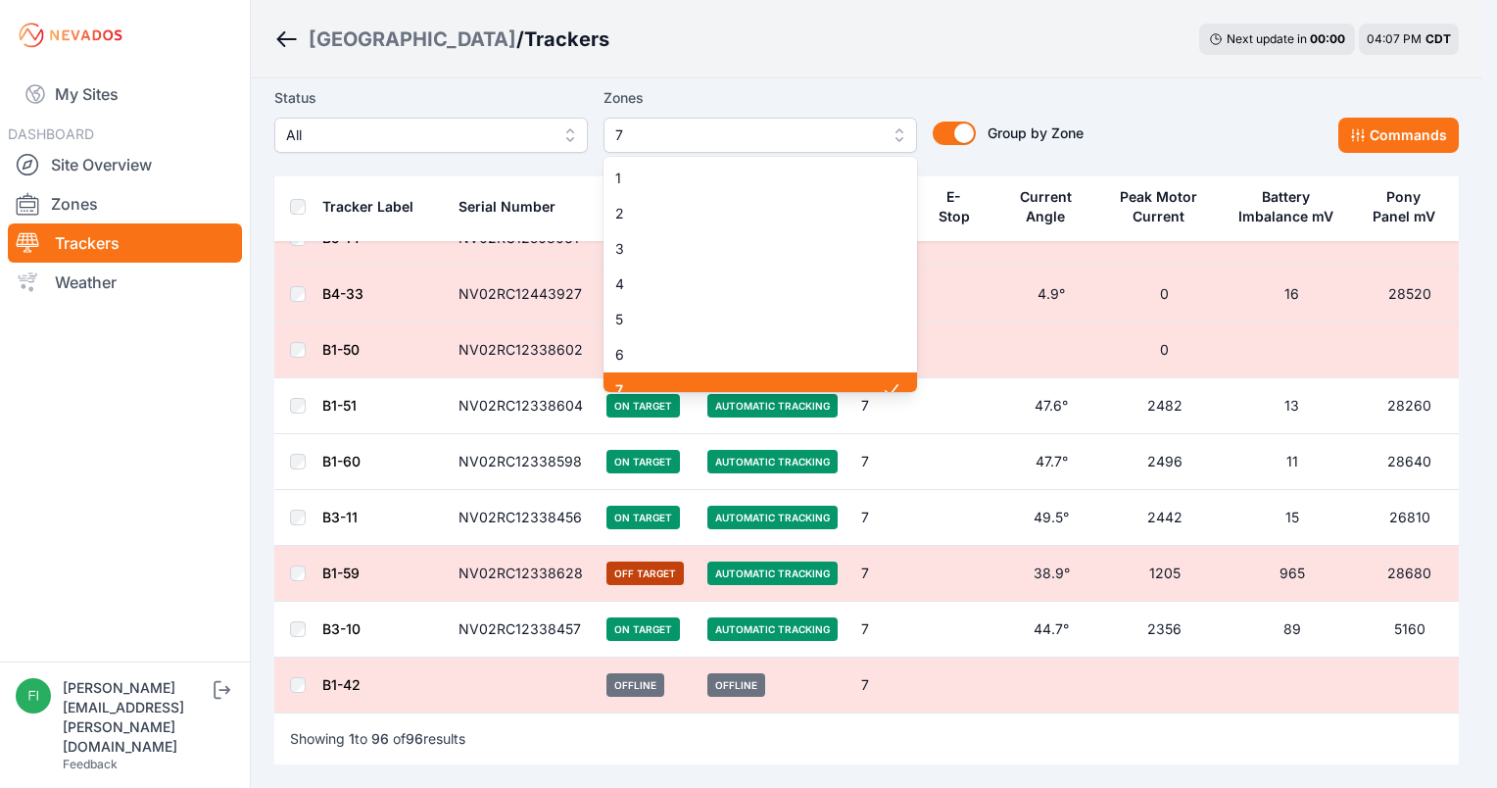
click at [846, 134] on span "7" at bounding box center [746, 135] width 263 height 24
click at [838, 376] on span "7" at bounding box center [748, 375] width 267 height 20
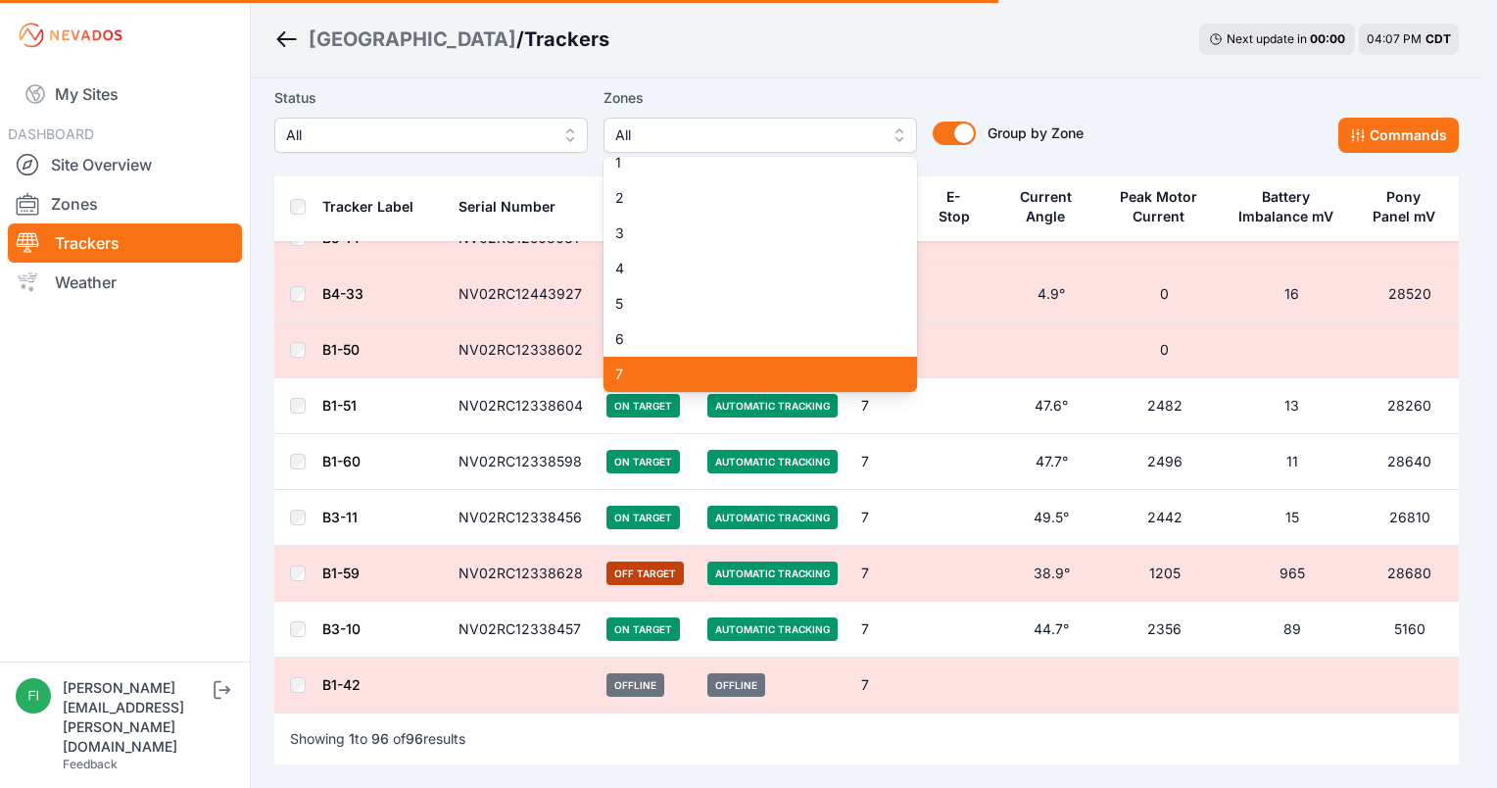
click at [837, 354] on div "6" at bounding box center [761, 338] width 314 height 35
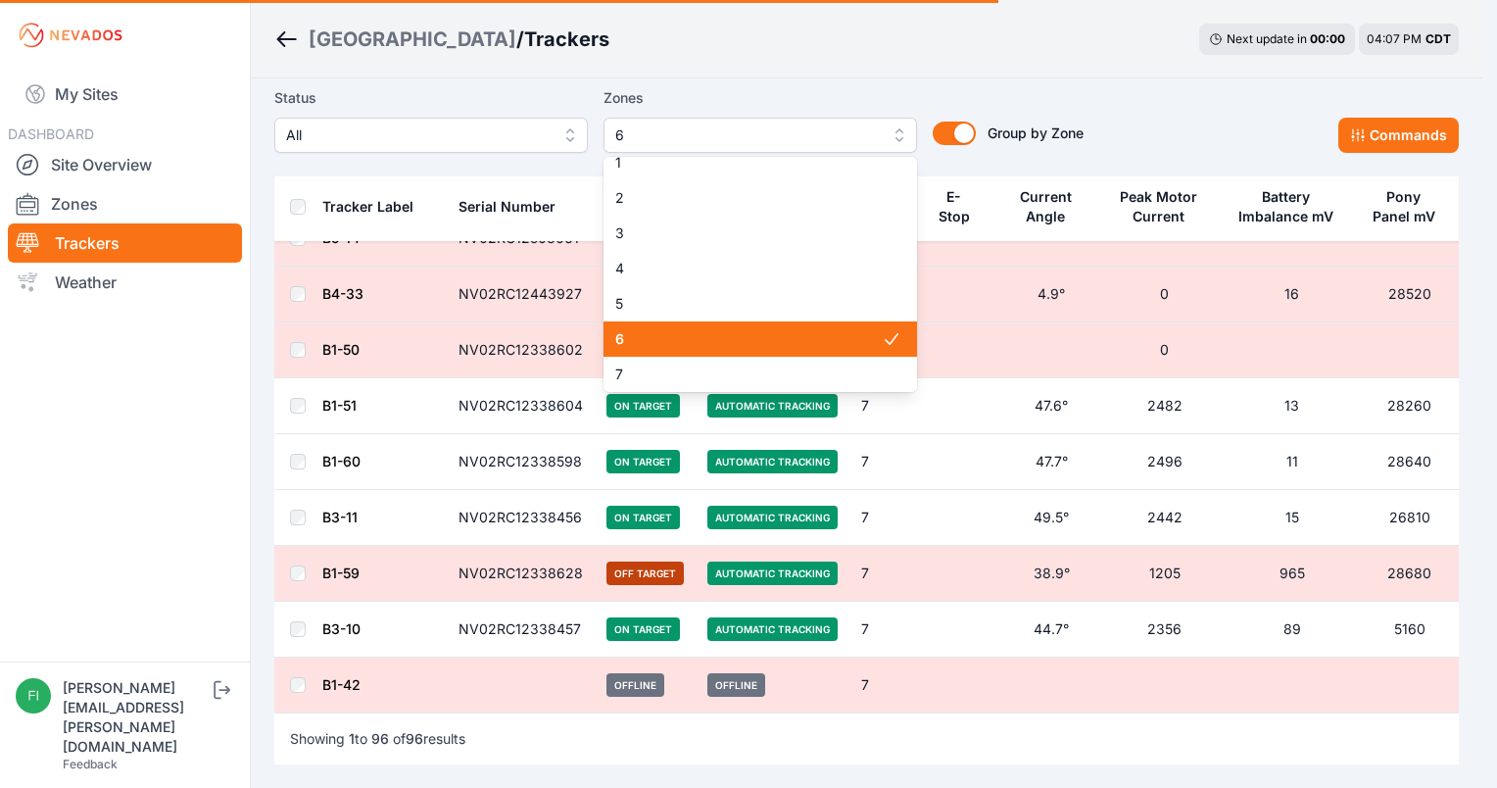
click at [837, 354] on div "6" at bounding box center [761, 338] width 314 height 35
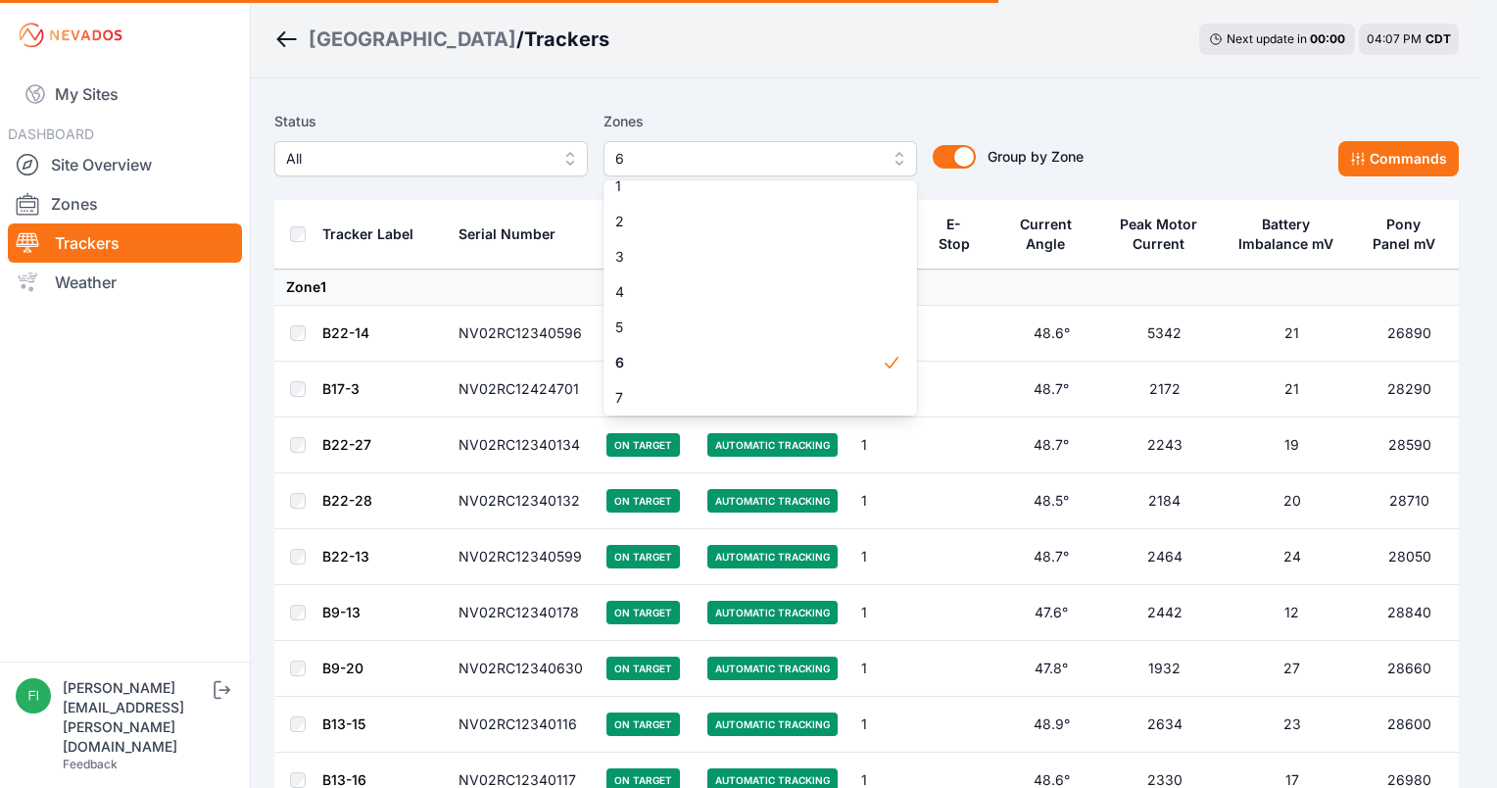
click at [806, 102] on div "Status All Zones 6 1 2 3 4 5 6 7 8 9 10 11 12 13 14 15 Group by Zone Group by Z…" at bounding box center [866, 151] width 1185 height 98
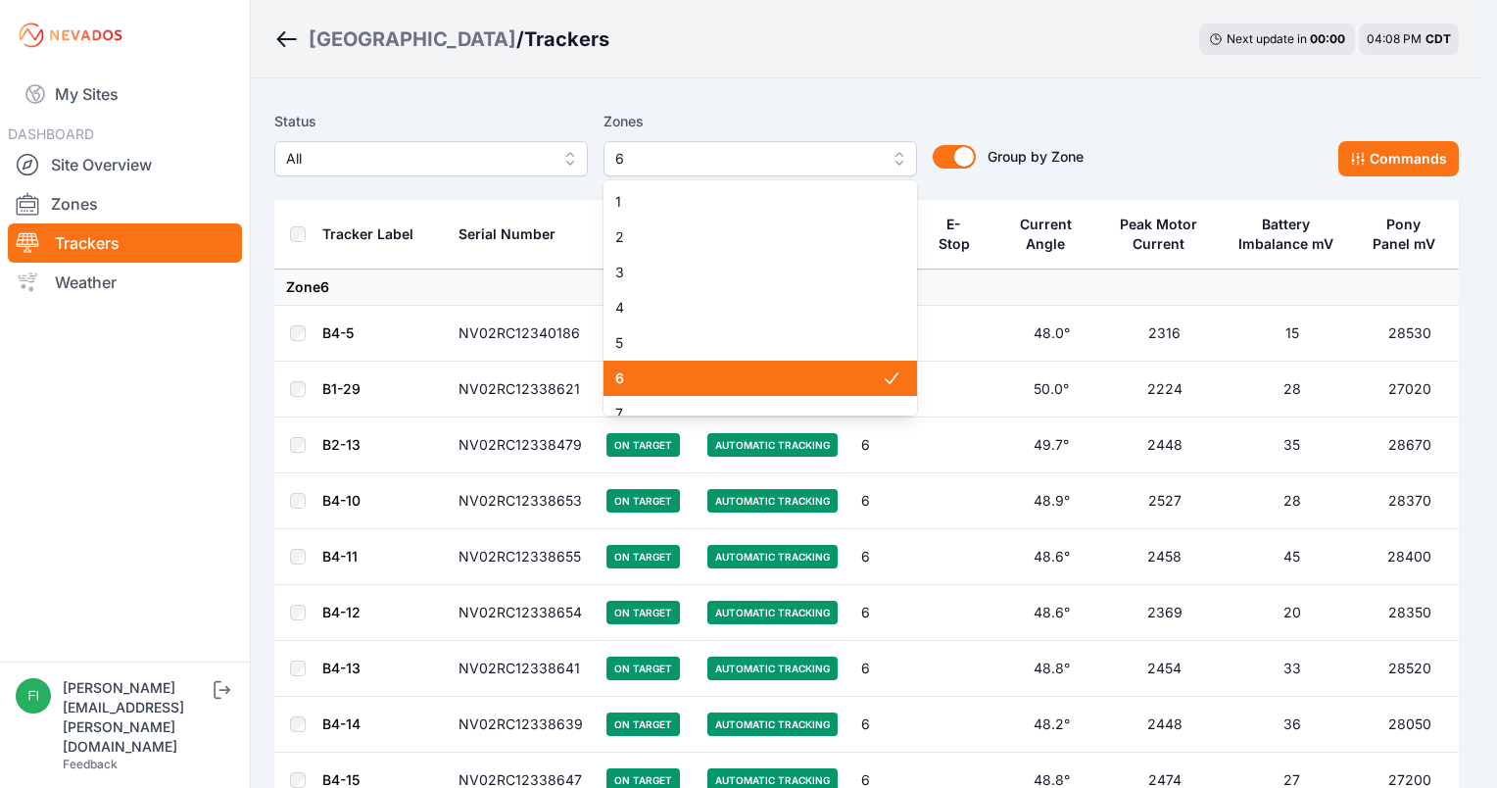
click at [854, 165] on span "6" at bounding box center [746, 159] width 263 height 24
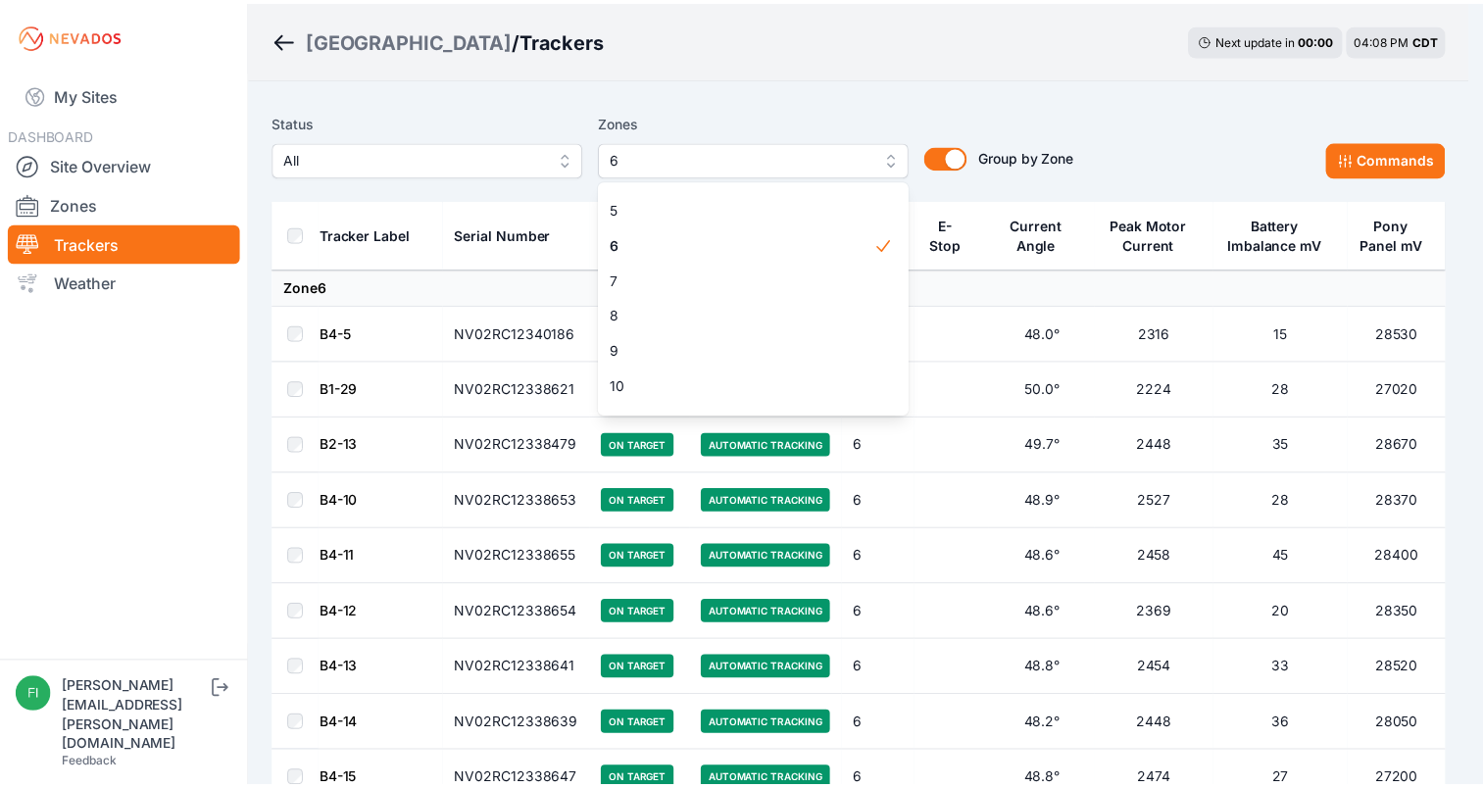
scroll to position [147, 0]
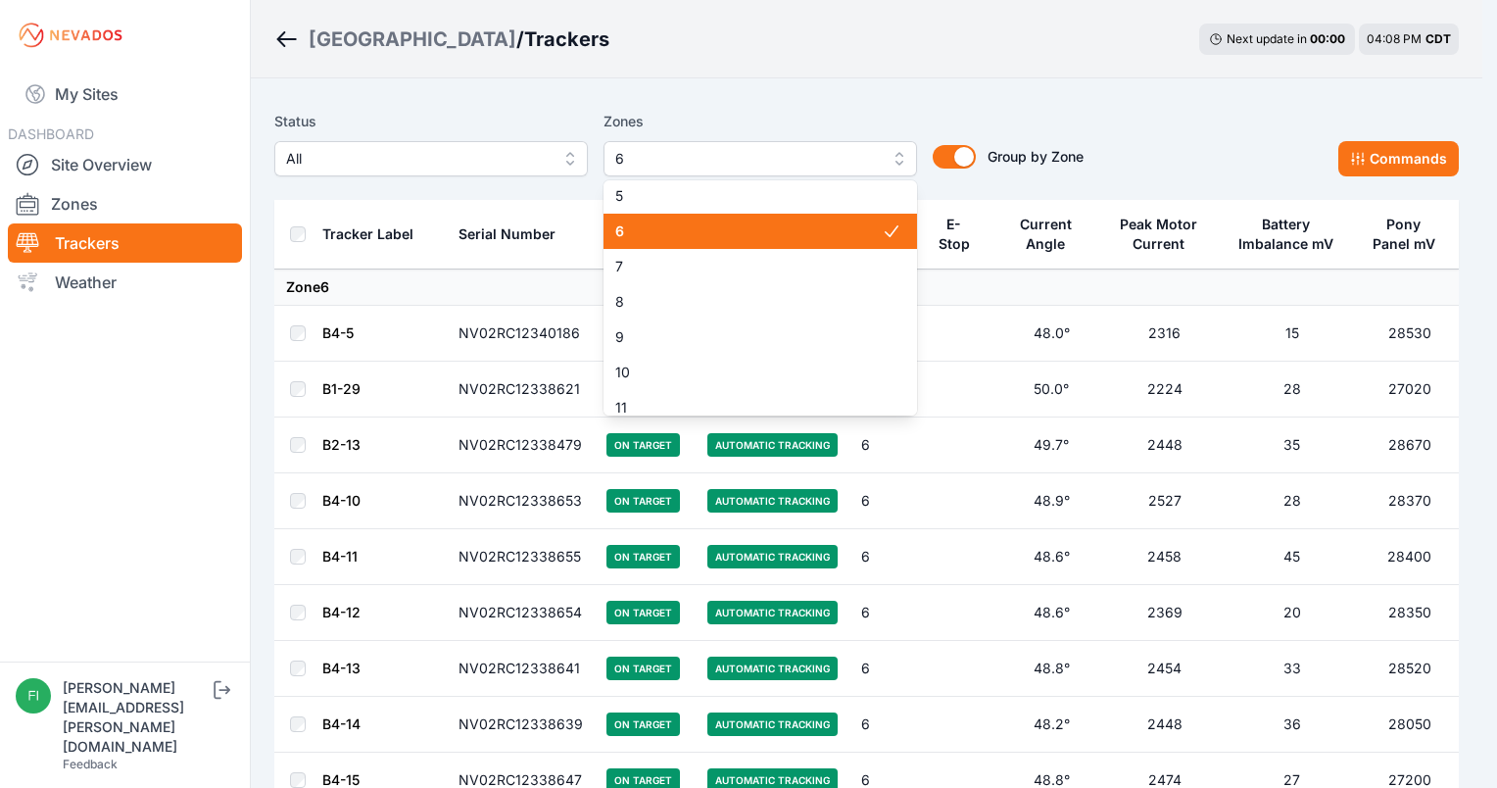
click at [864, 241] on div "6" at bounding box center [761, 231] width 314 height 35
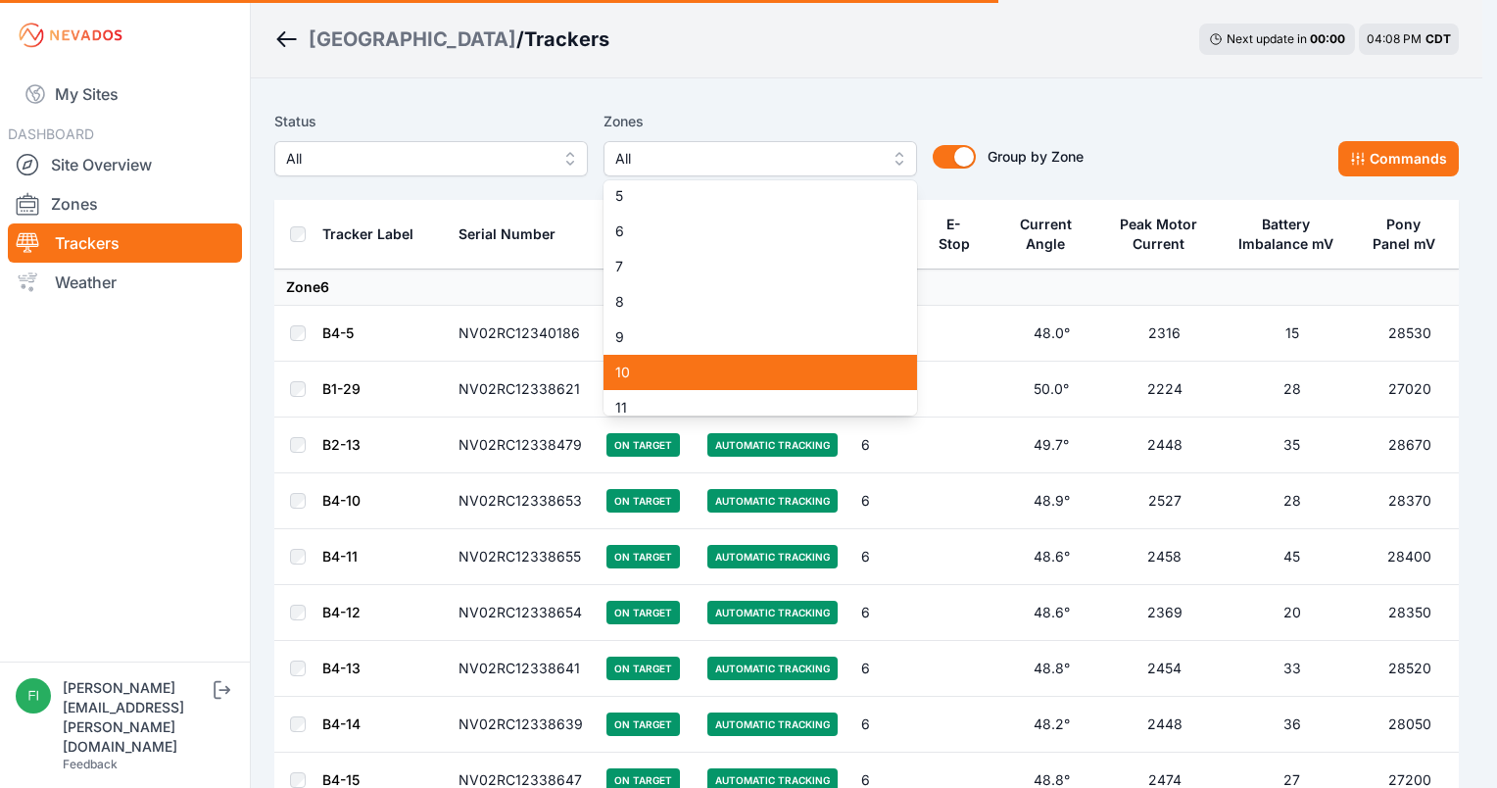
click at [811, 378] on span "10" at bounding box center [748, 373] width 267 height 20
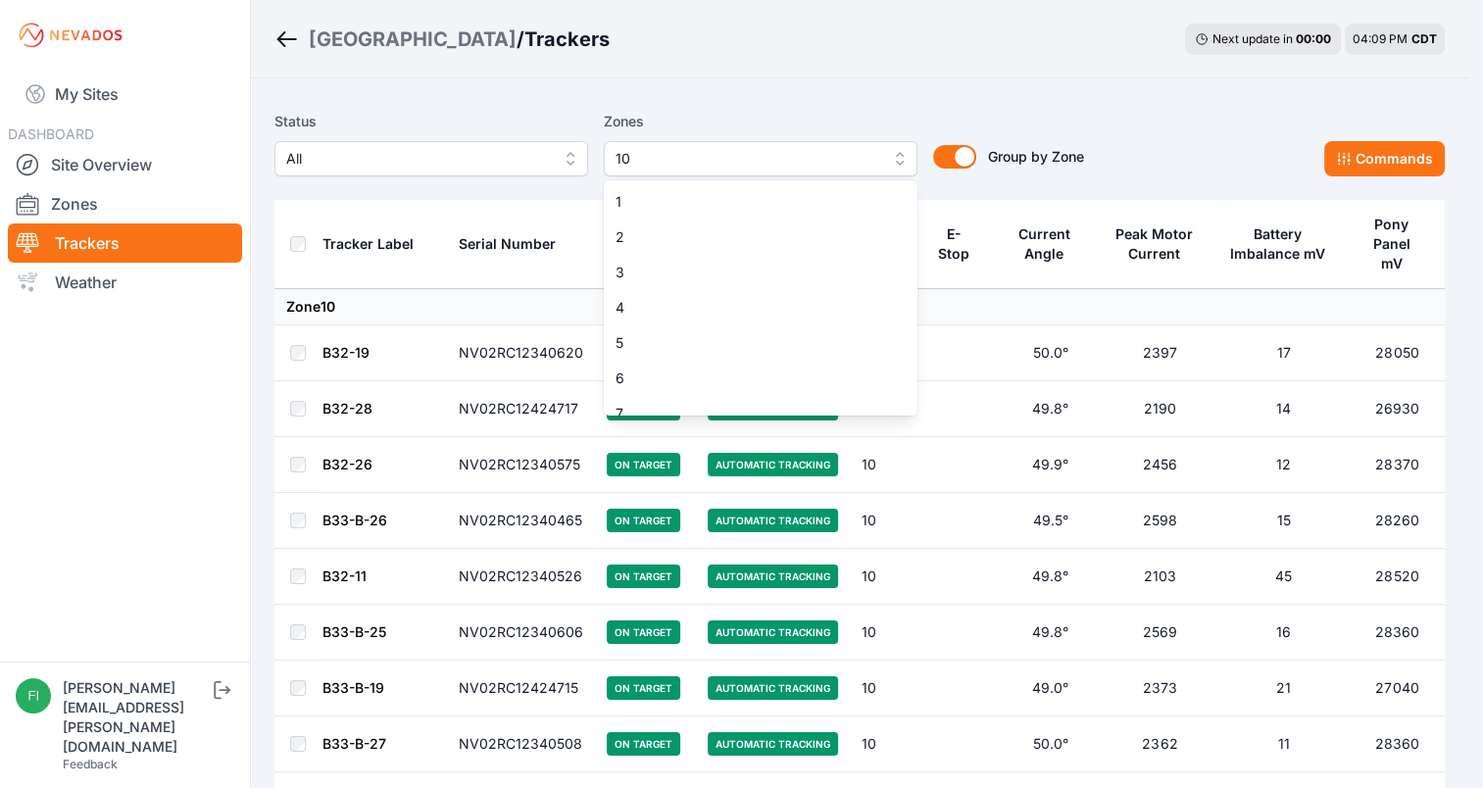
click at [788, 172] on button "10" at bounding box center [761, 158] width 314 height 35
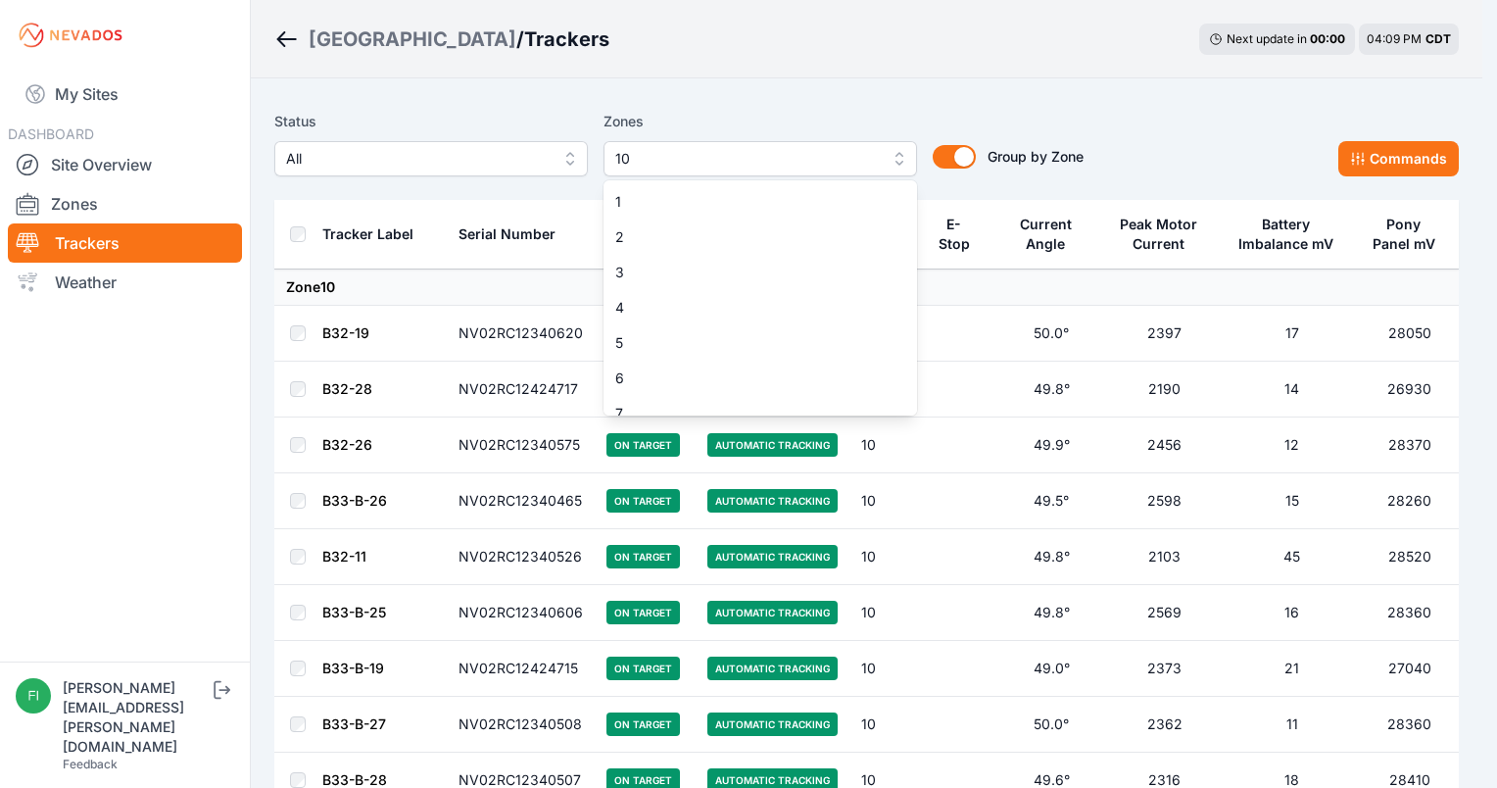
scroll to position [122, 0]
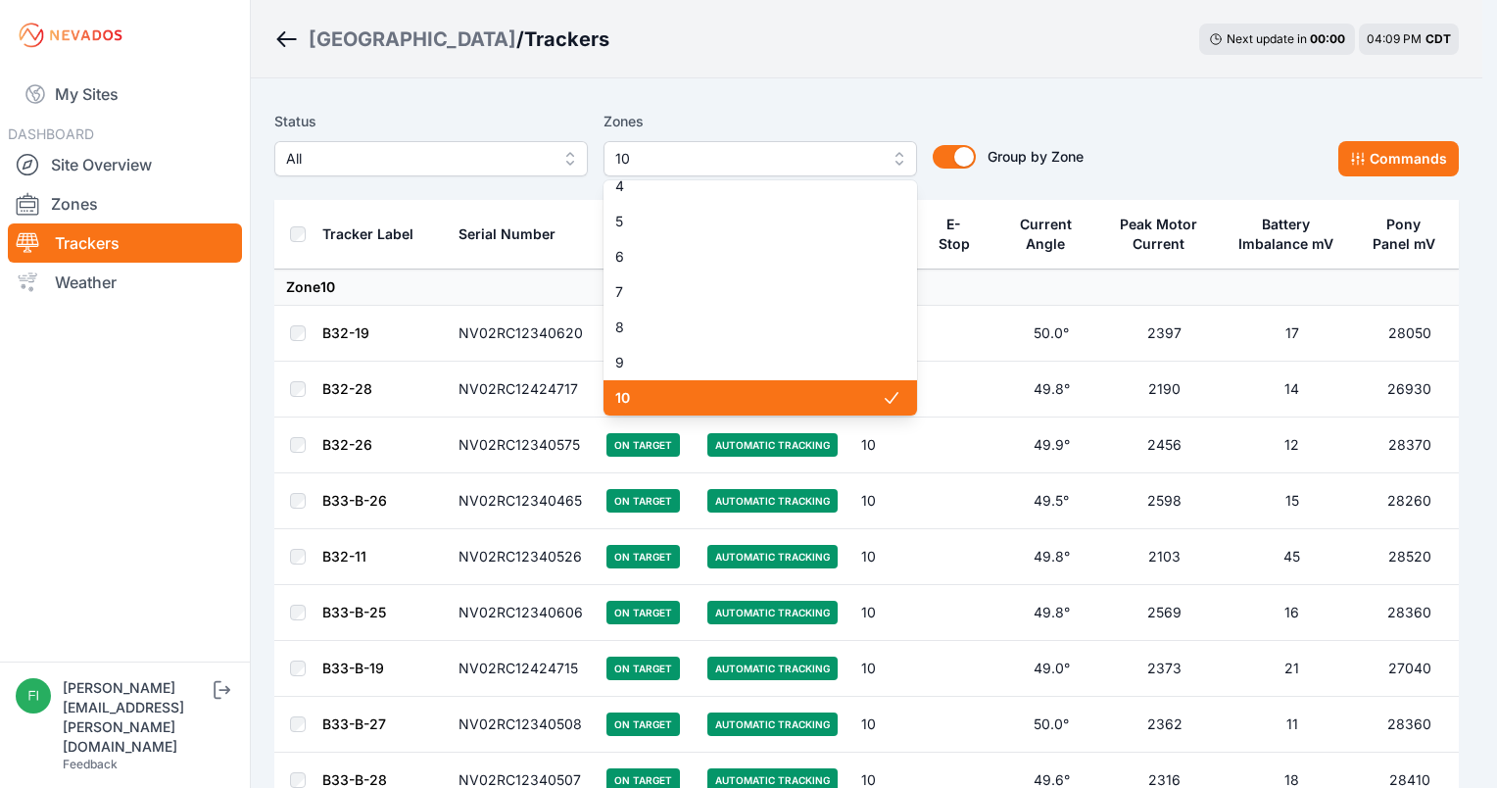
click at [835, 396] on span "10" at bounding box center [748, 398] width 267 height 20
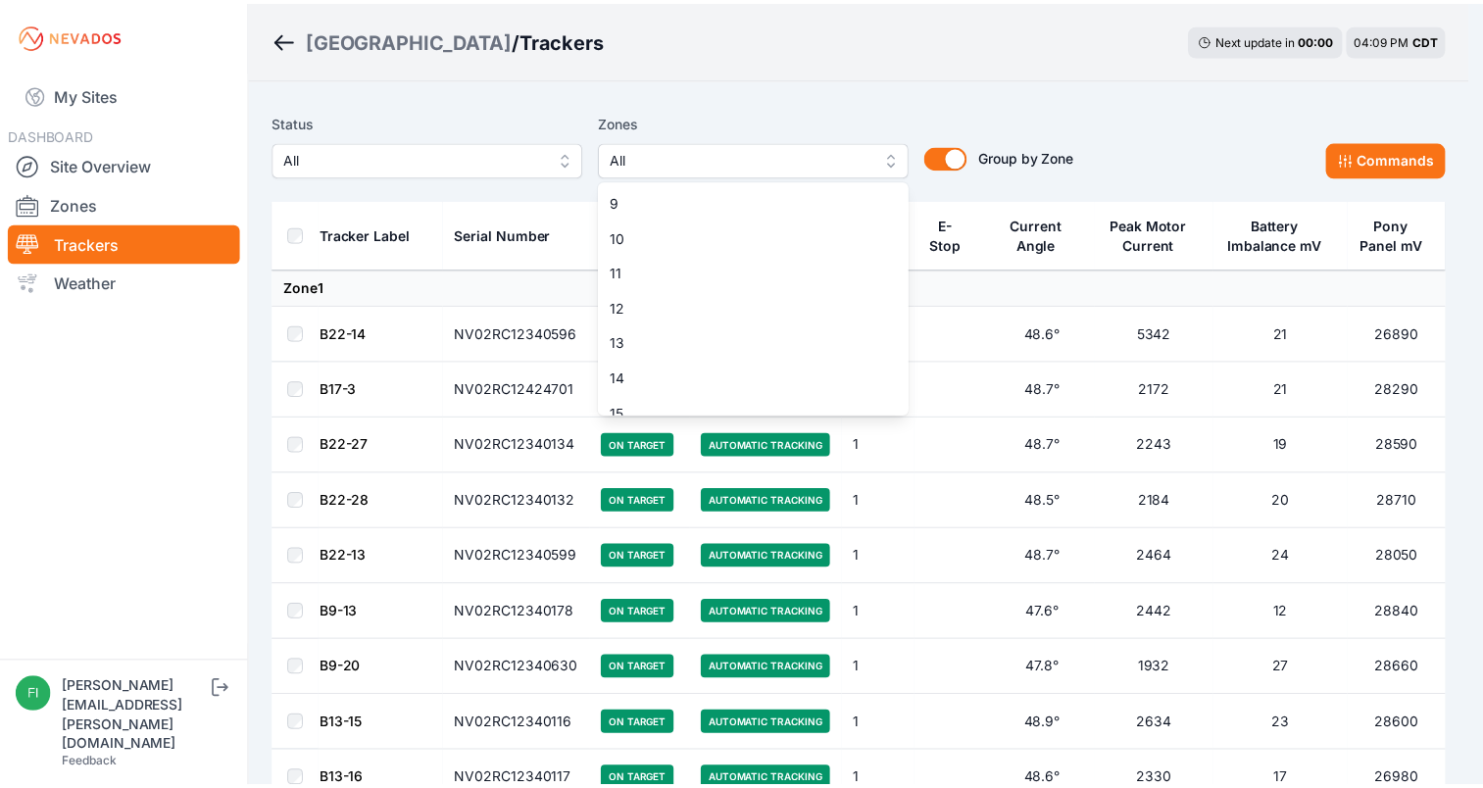
scroll to position [302, 0]
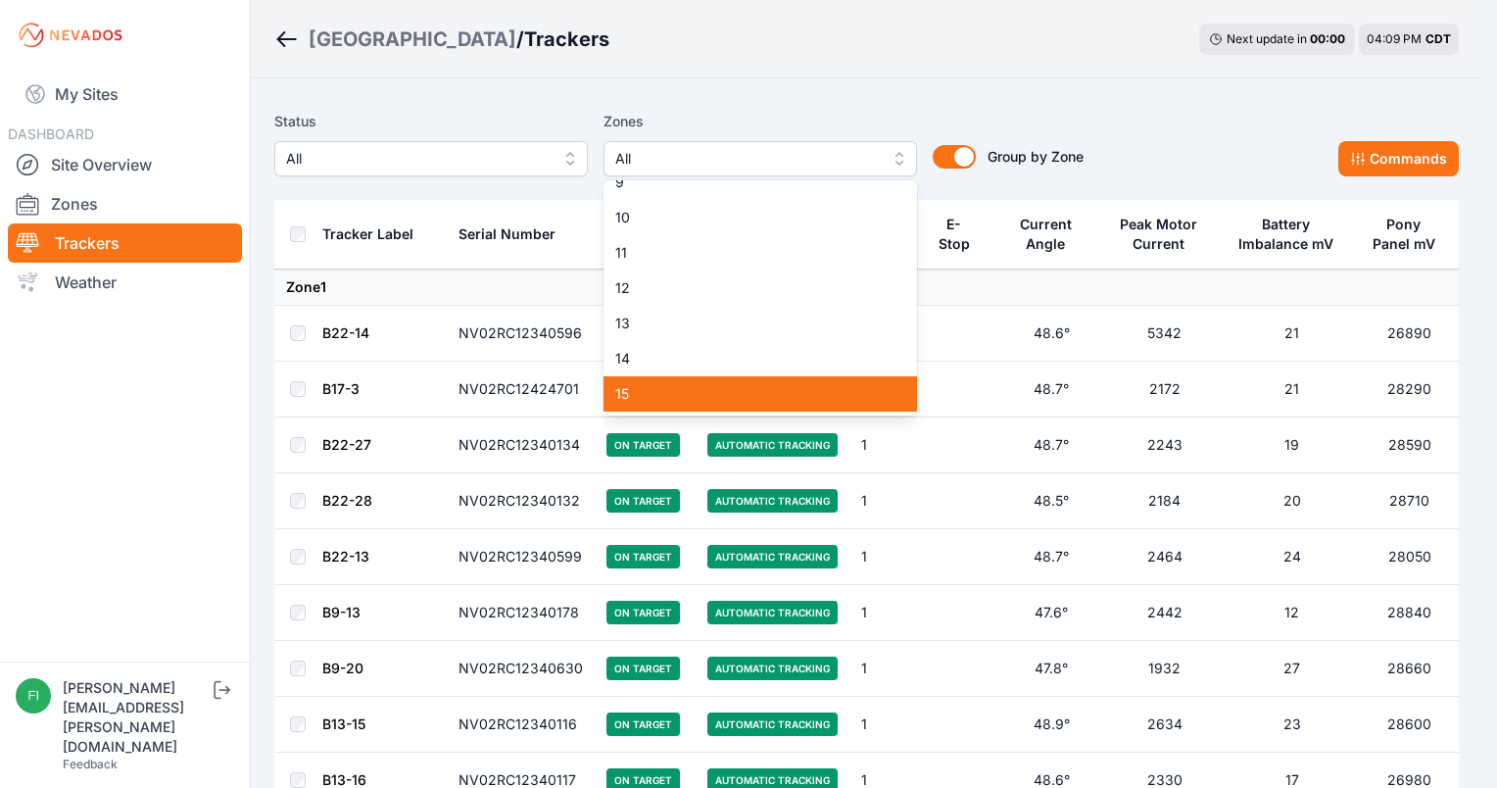
click at [855, 397] on span "15" at bounding box center [748, 394] width 267 height 20
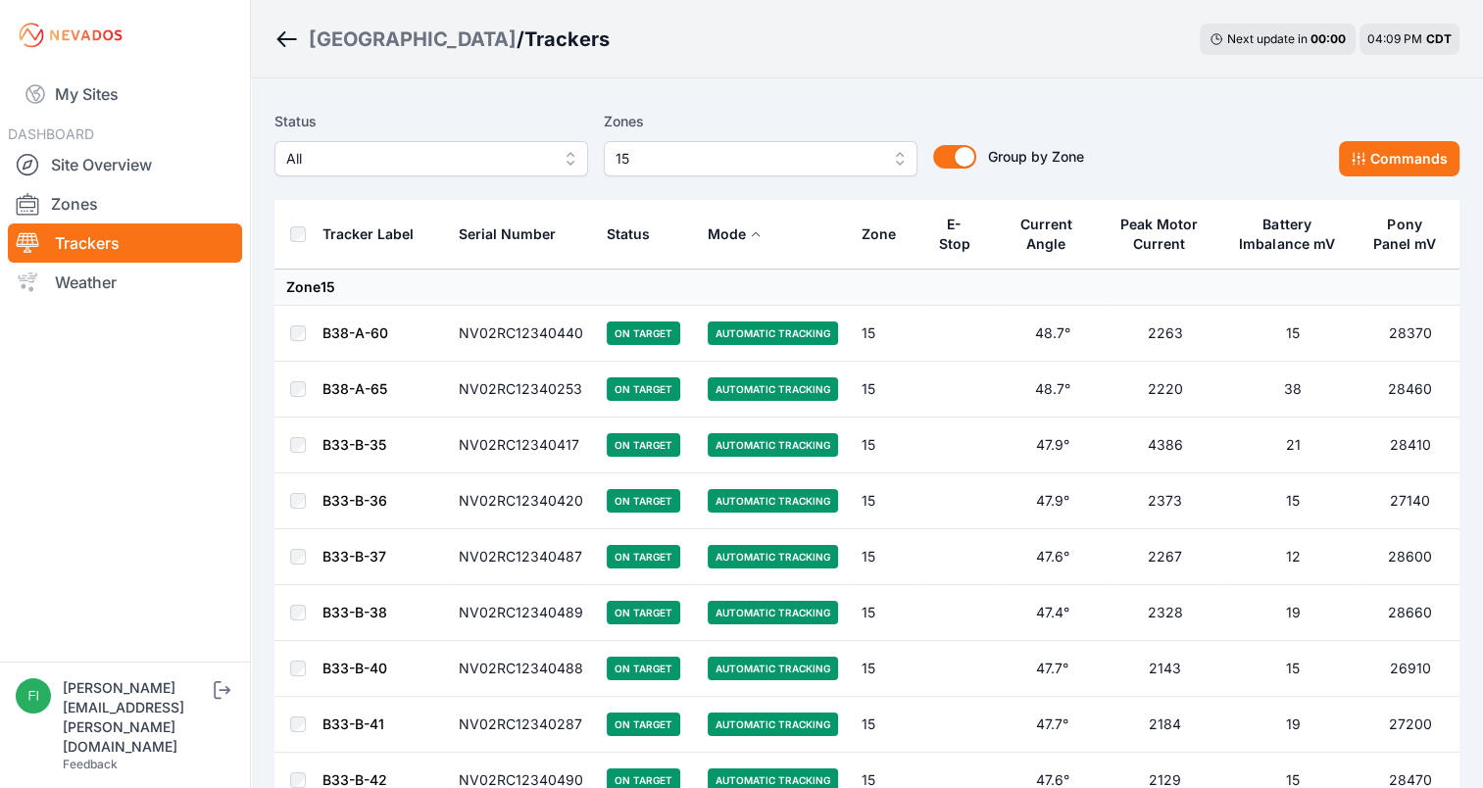
click at [889, 141] on button "15" at bounding box center [761, 158] width 314 height 35
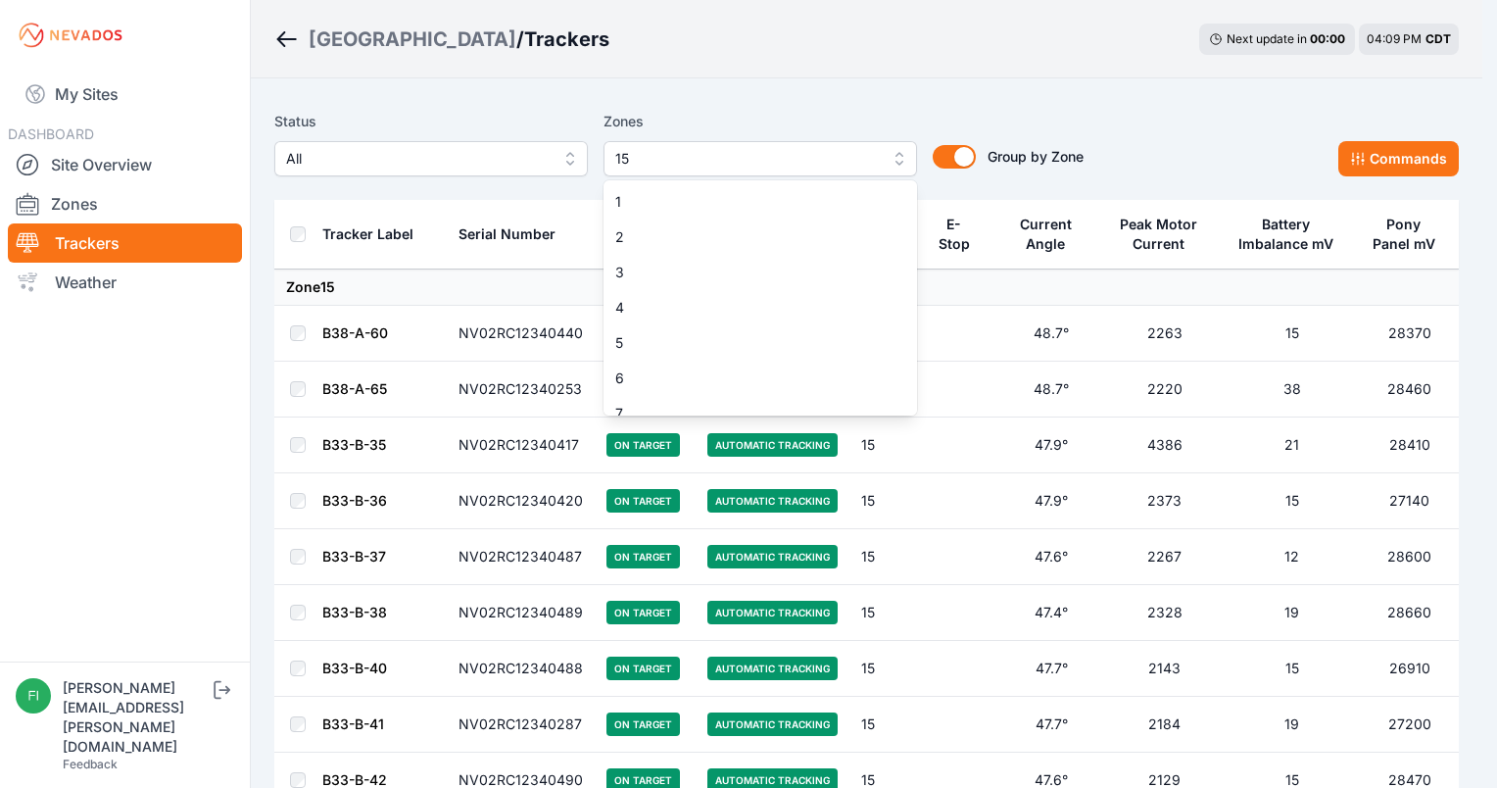
scroll to position [298, 0]
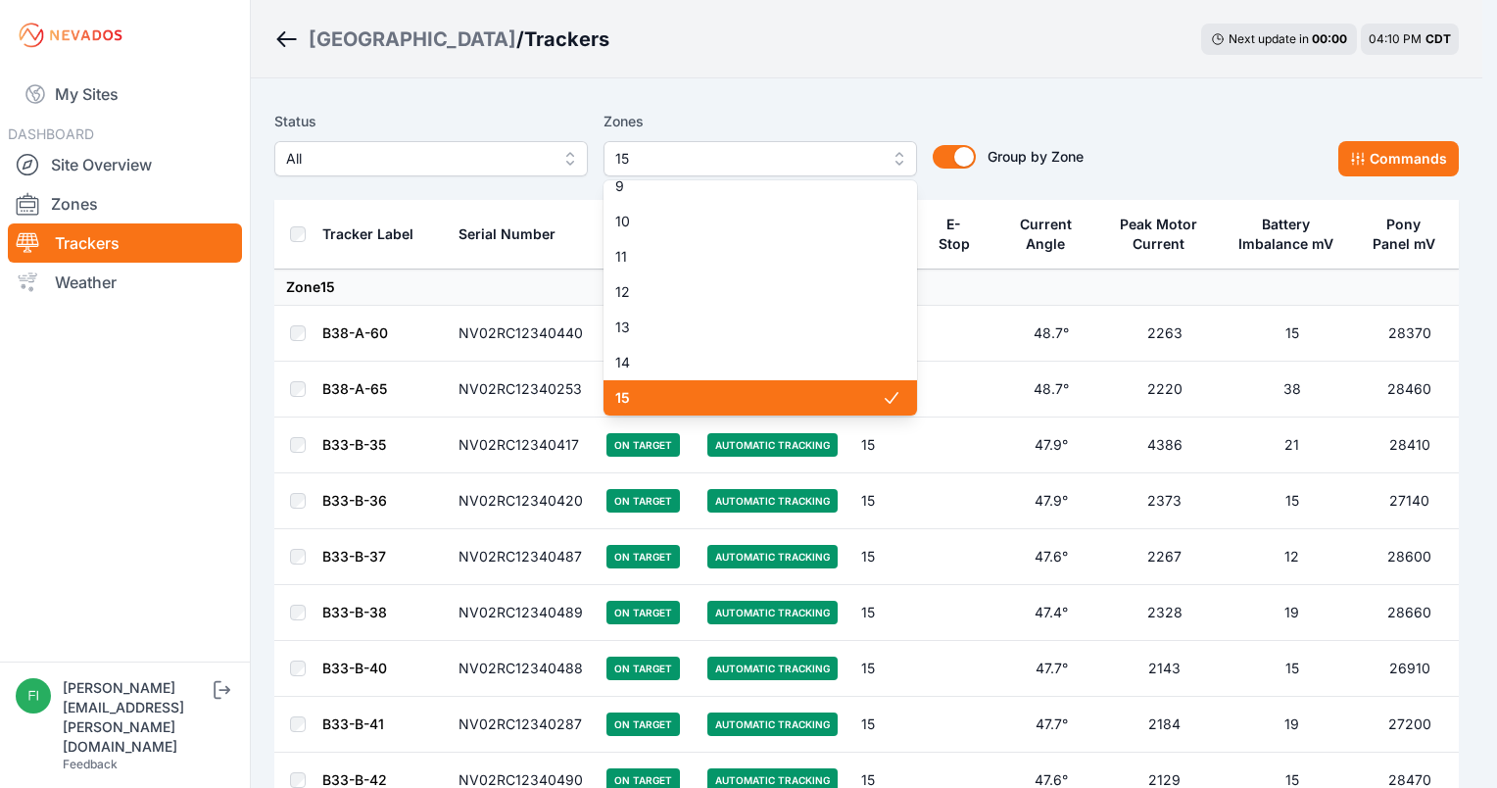
click at [777, 398] on span "15" at bounding box center [748, 398] width 267 height 20
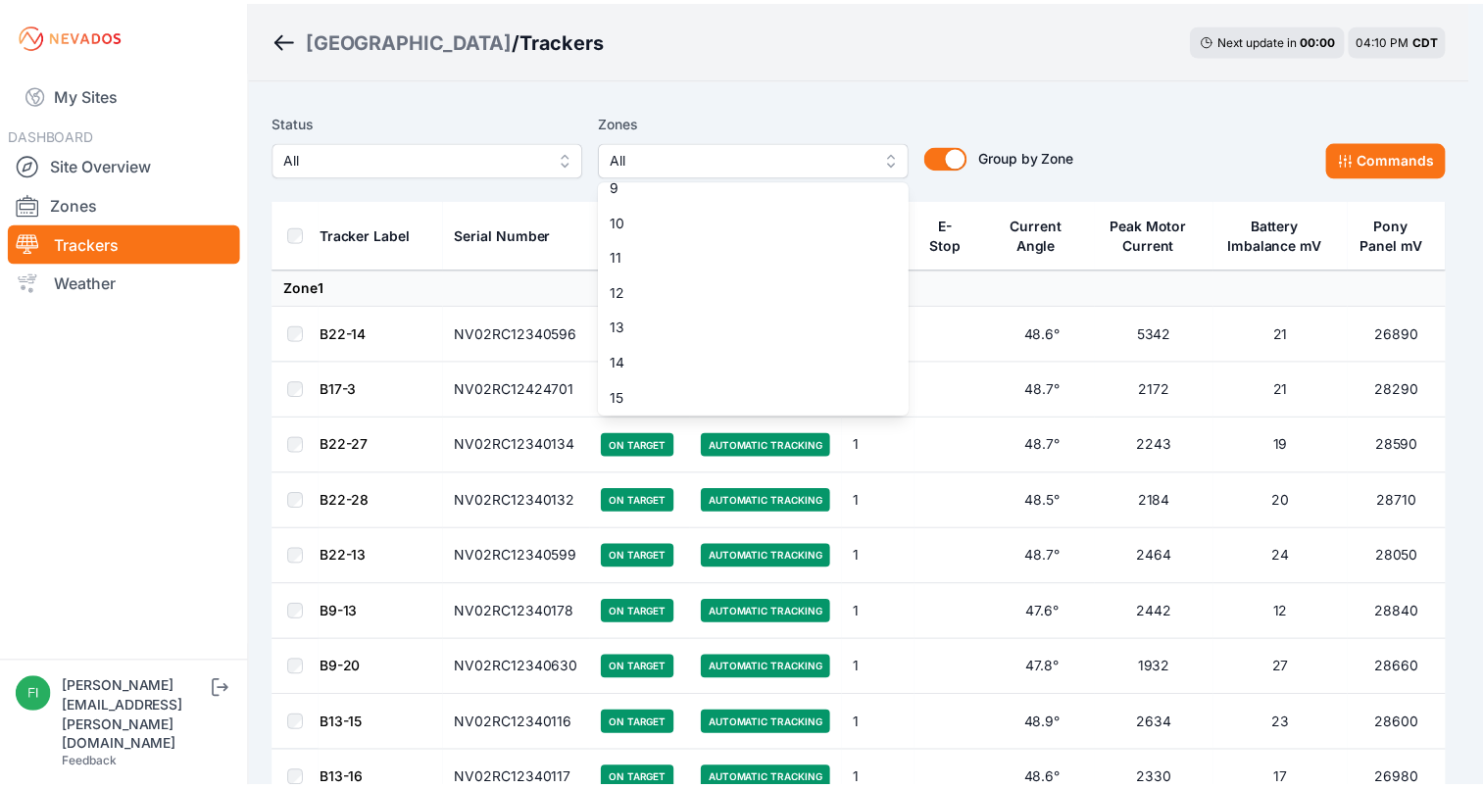
scroll to position [133, 0]
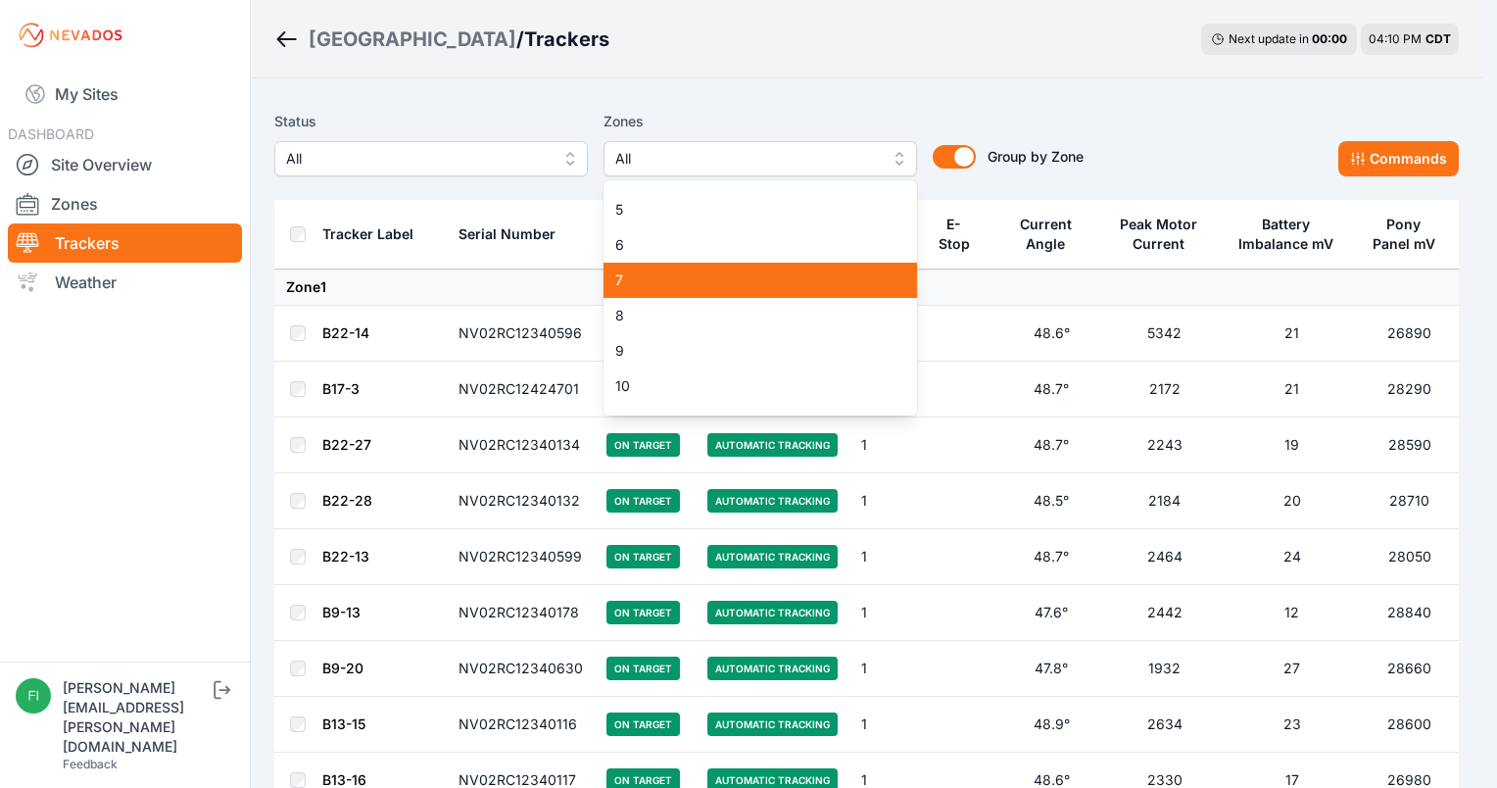
click at [806, 276] on span "7" at bounding box center [748, 280] width 267 height 20
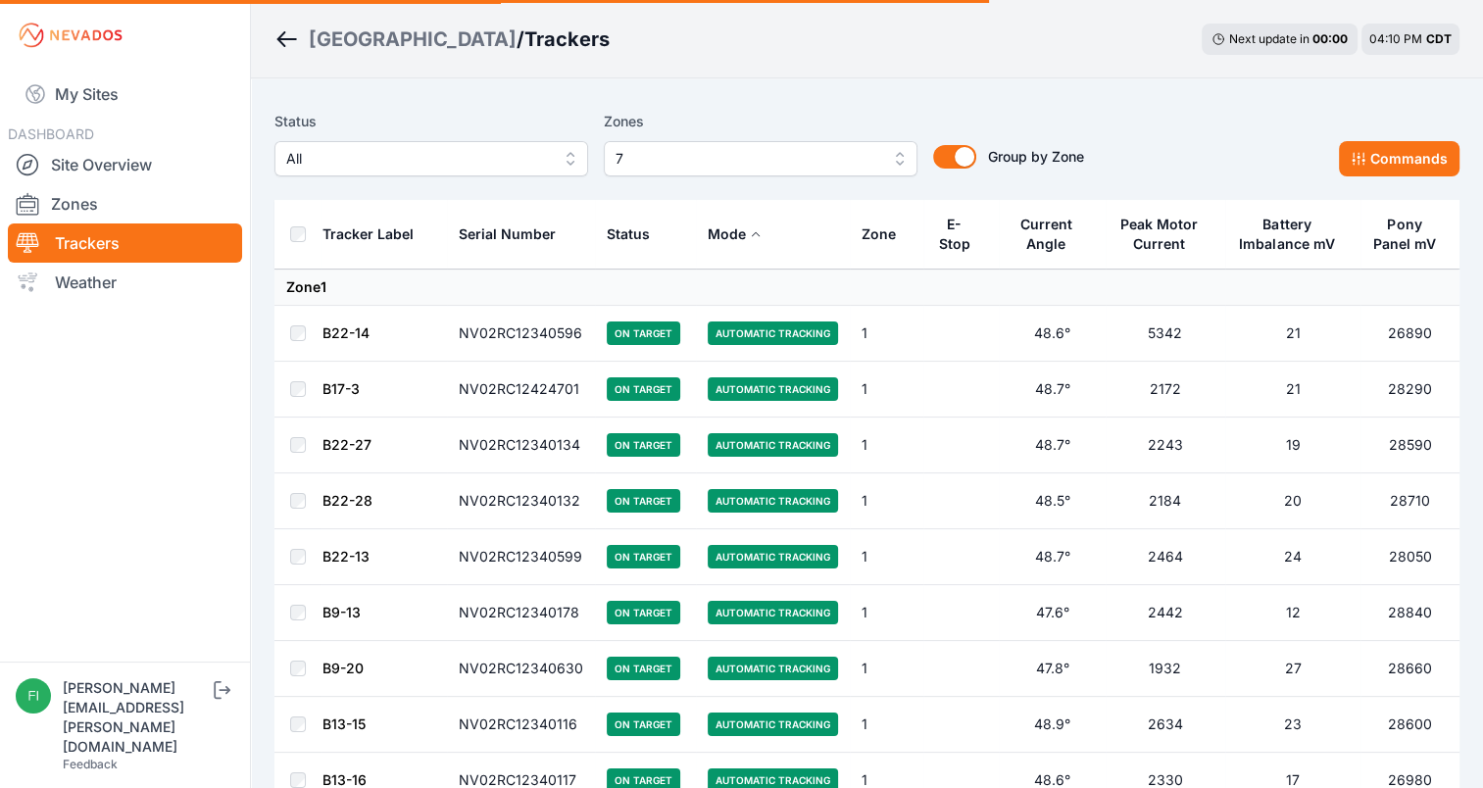
click at [909, 71] on div "Sunlight Road / Trackers Next update in 00 : 00 04:10 PM CDT" at bounding box center [867, 39] width 1232 height 78
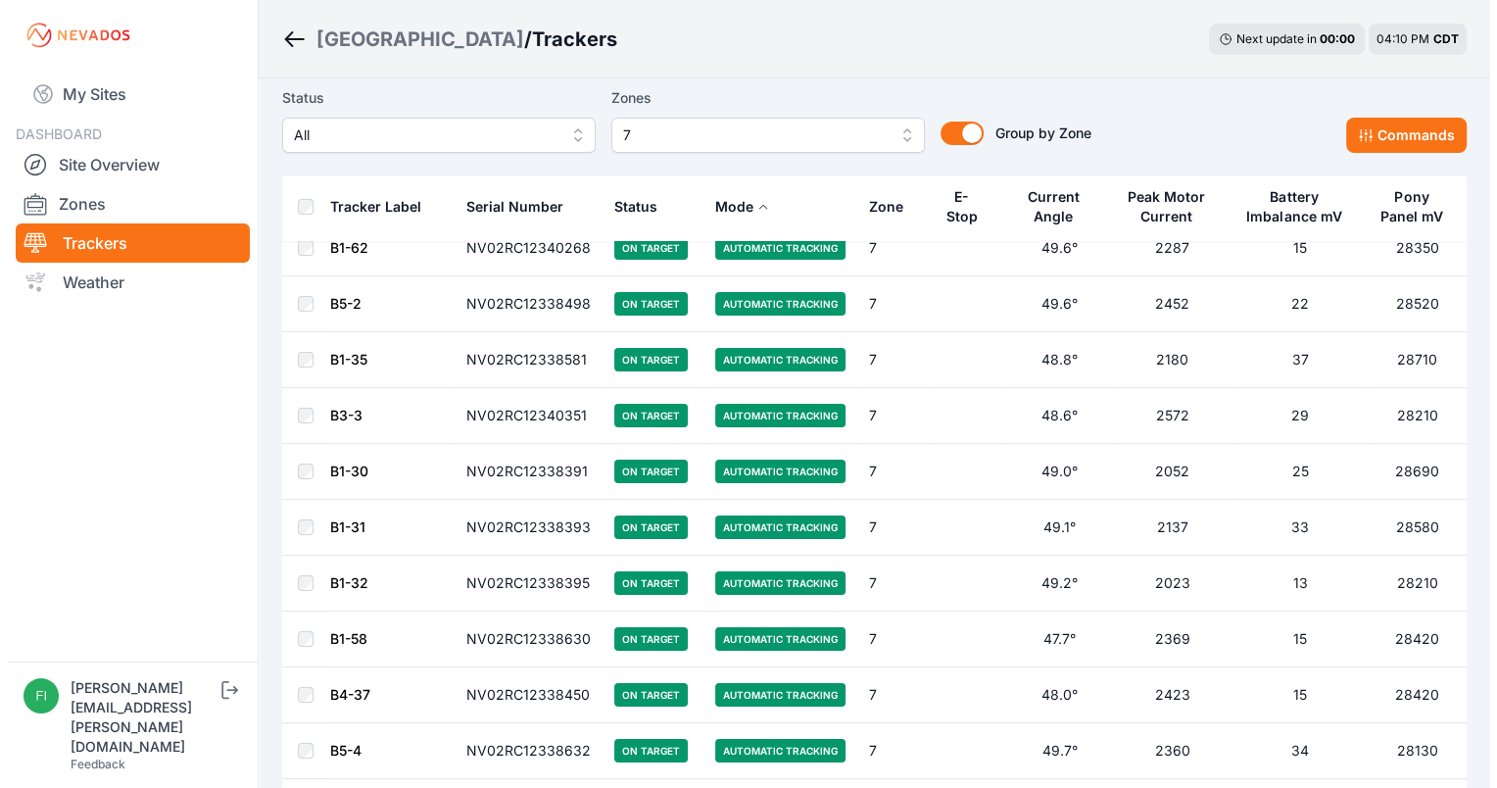
scroll to position [48, 0]
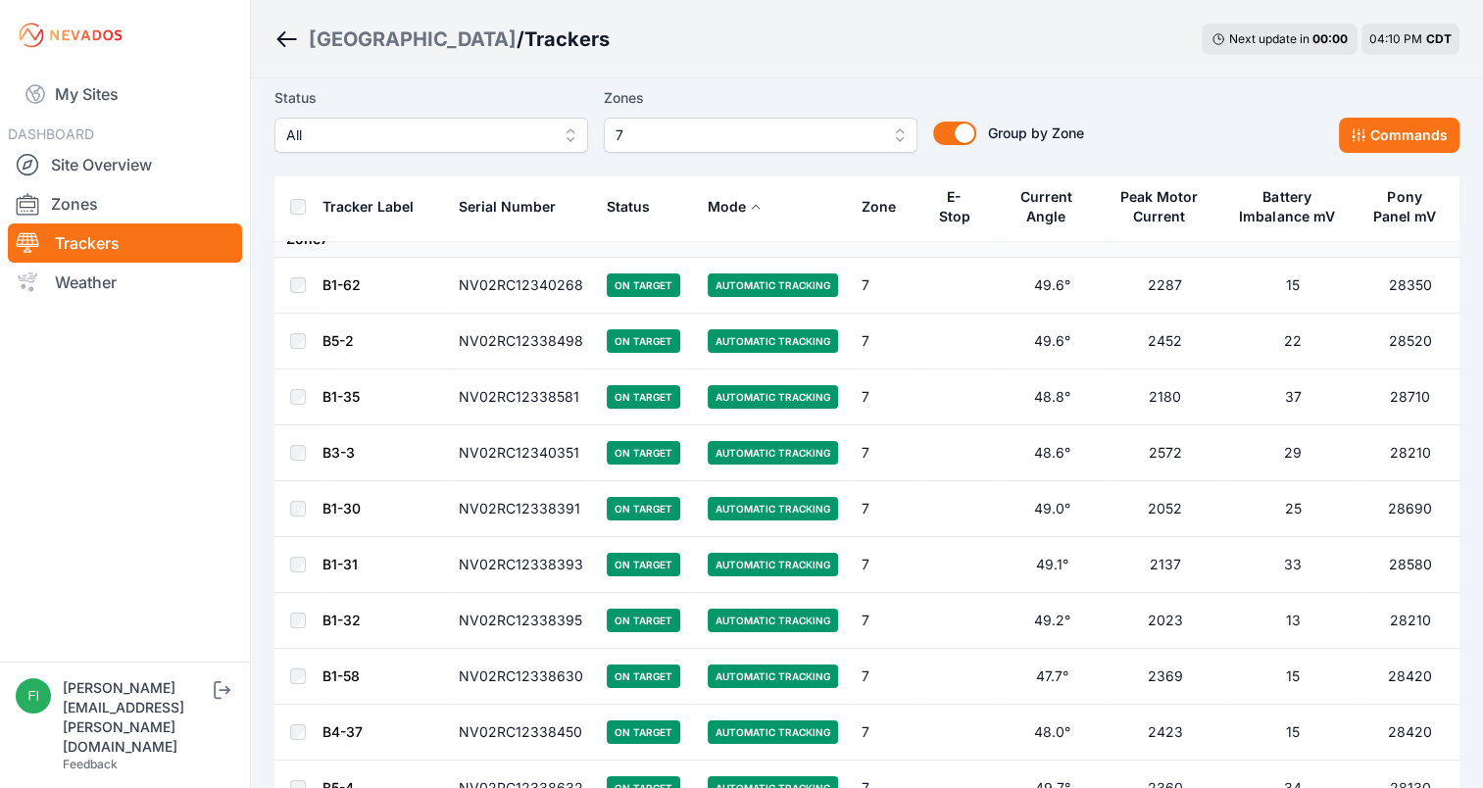
click at [804, 122] on button "7" at bounding box center [761, 135] width 314 height 35
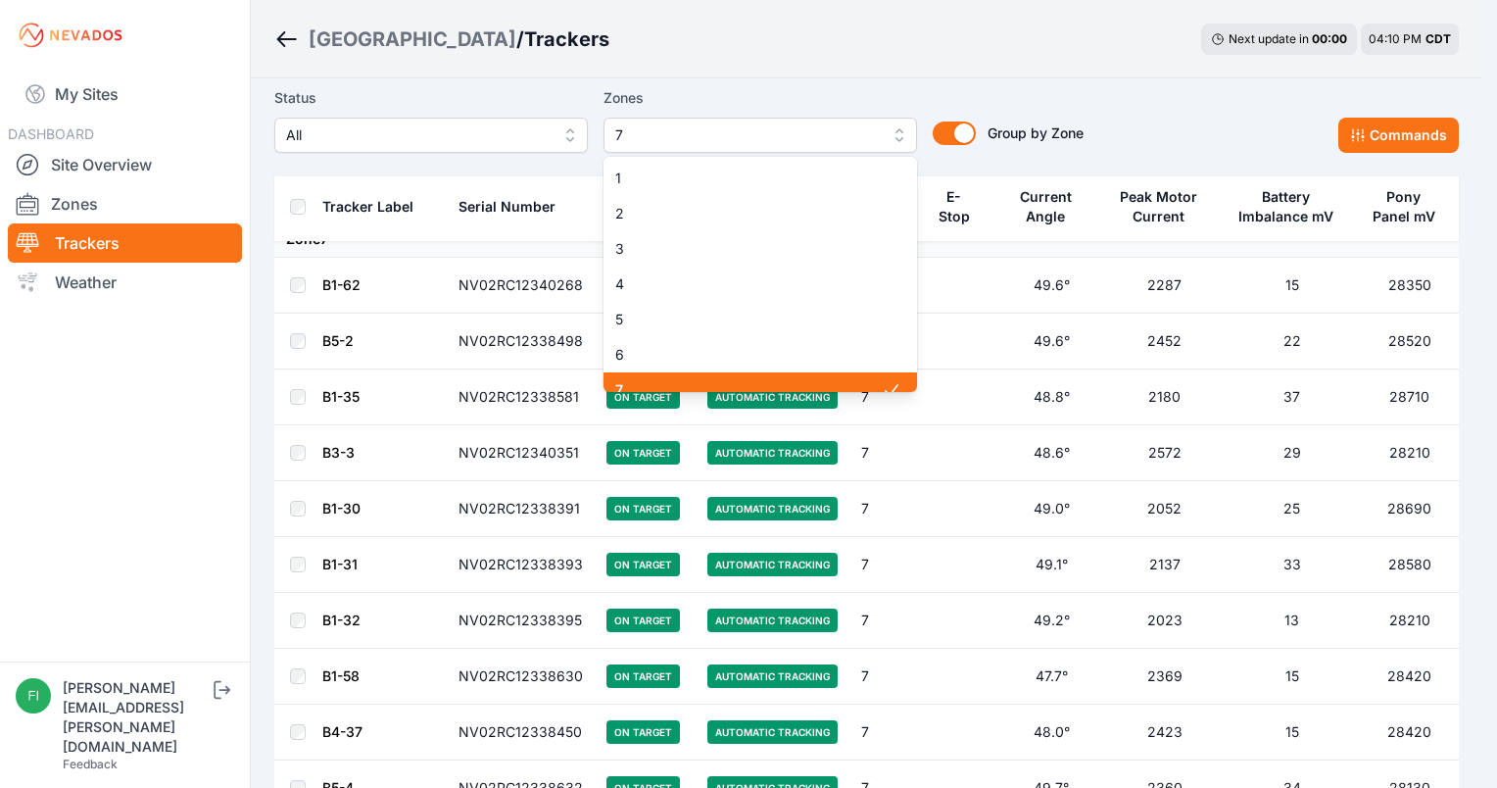
scroll to position [16, 0]
click at [808, 366] on span "7" at bounding box center [748, 375] width 267 height 20
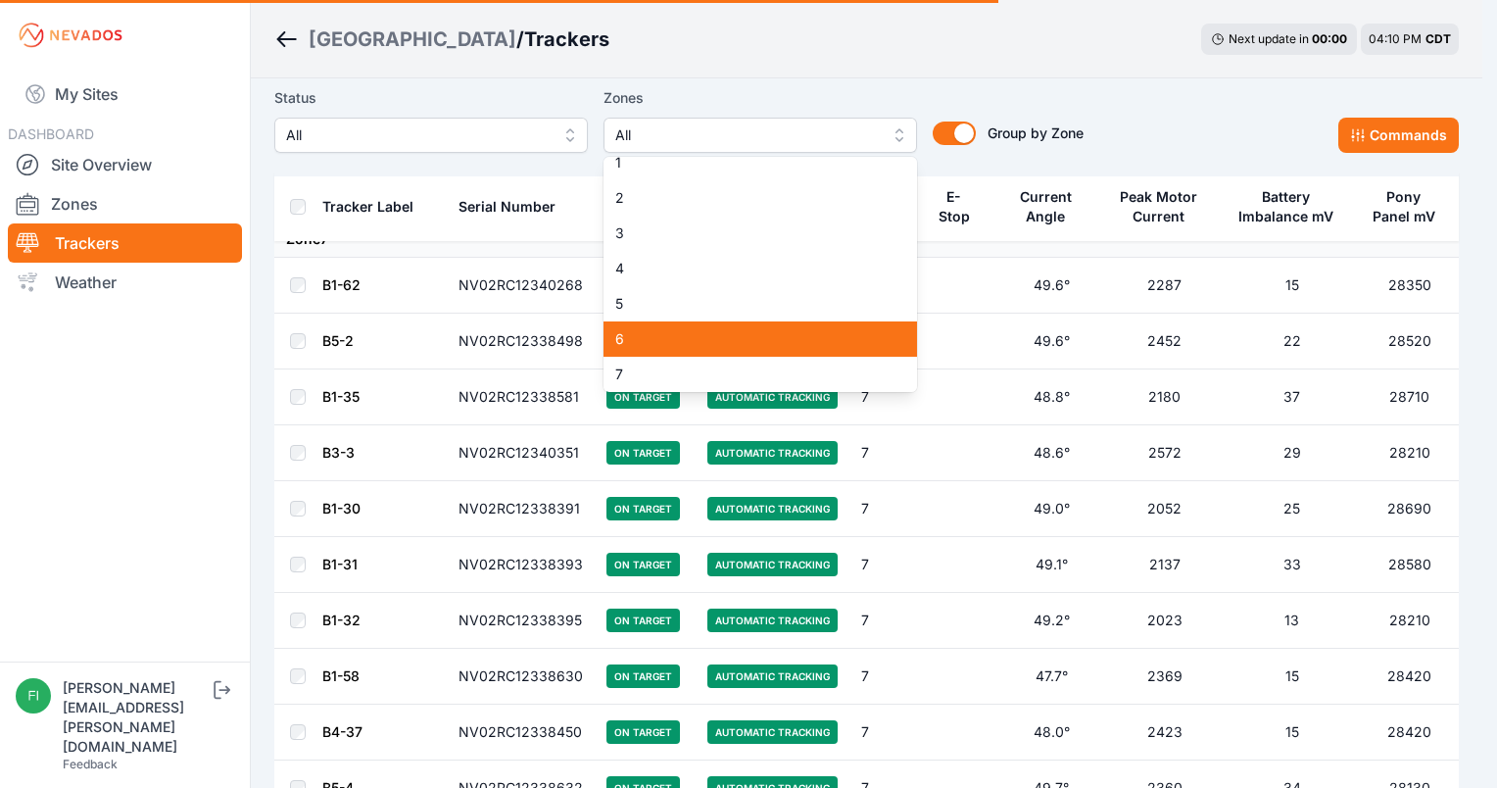
click at [823, 325] on div "6" at bounding box center [761, 338] width 314 height 35
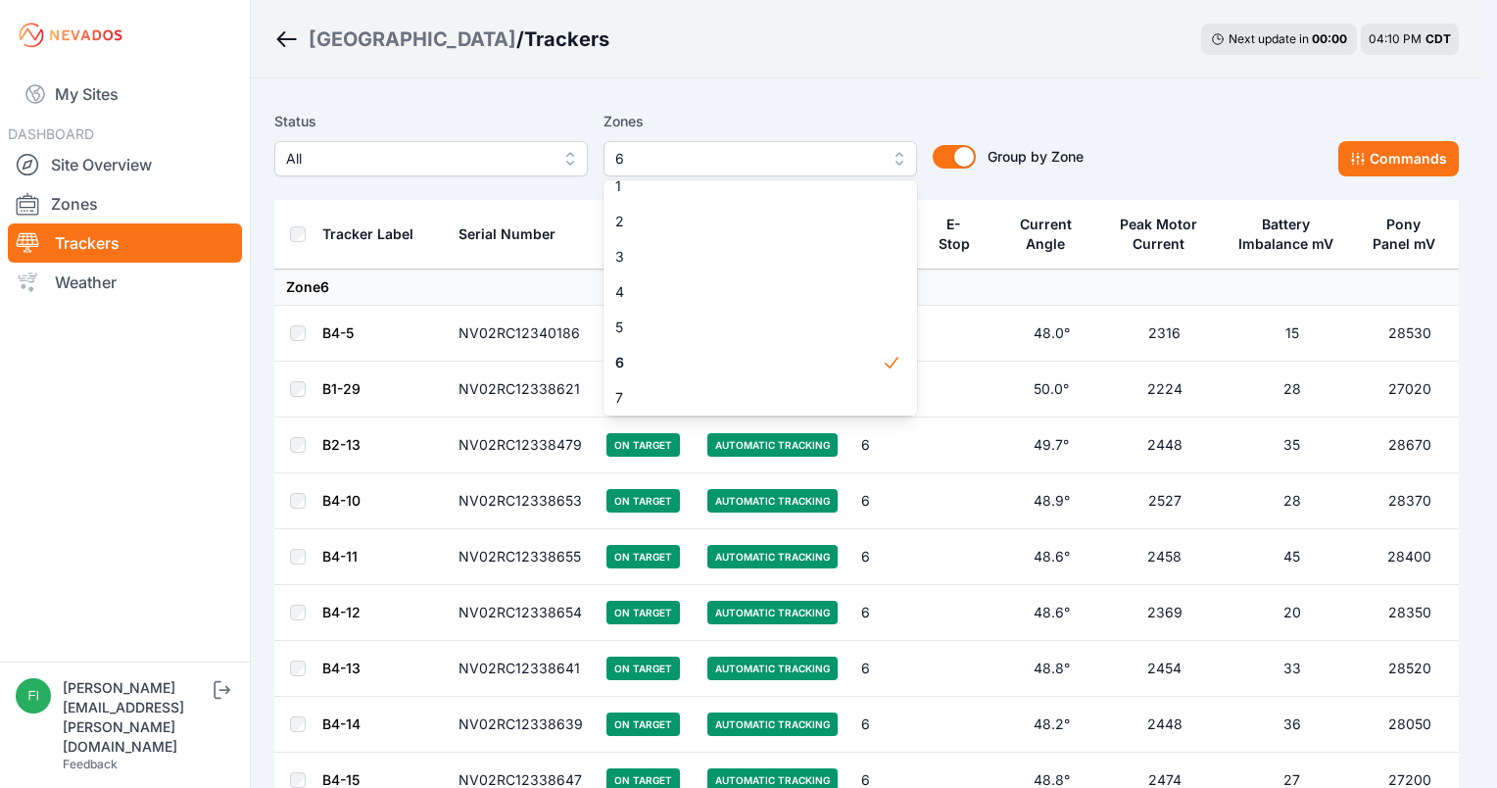
drag, startPoint x: 914, startPoint y: 77, endPoint x: 916, endPoint y: 67, distance: 11.0
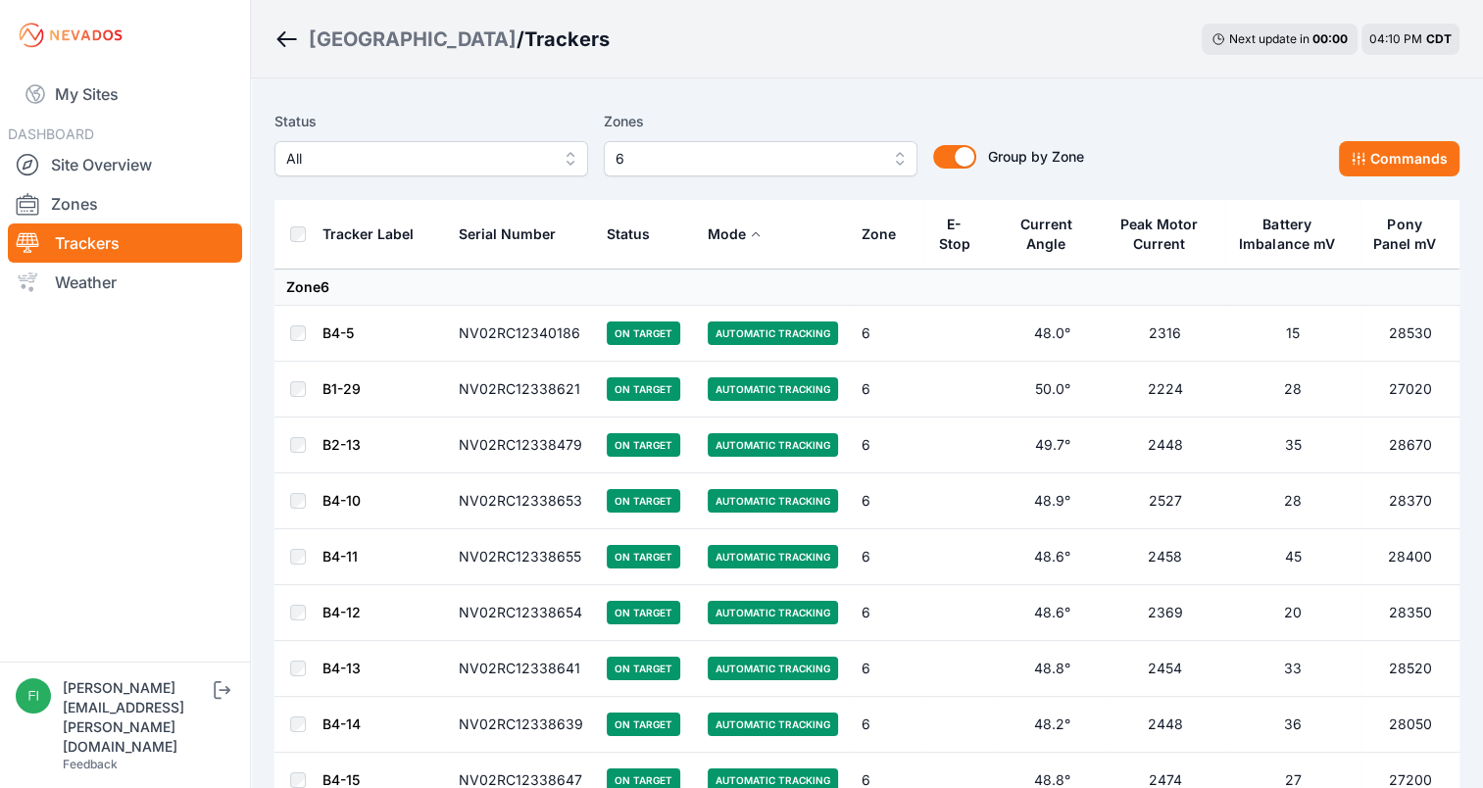
click at [888, 161] on button "6" at bounding box center [761, 158] width 314 height 35
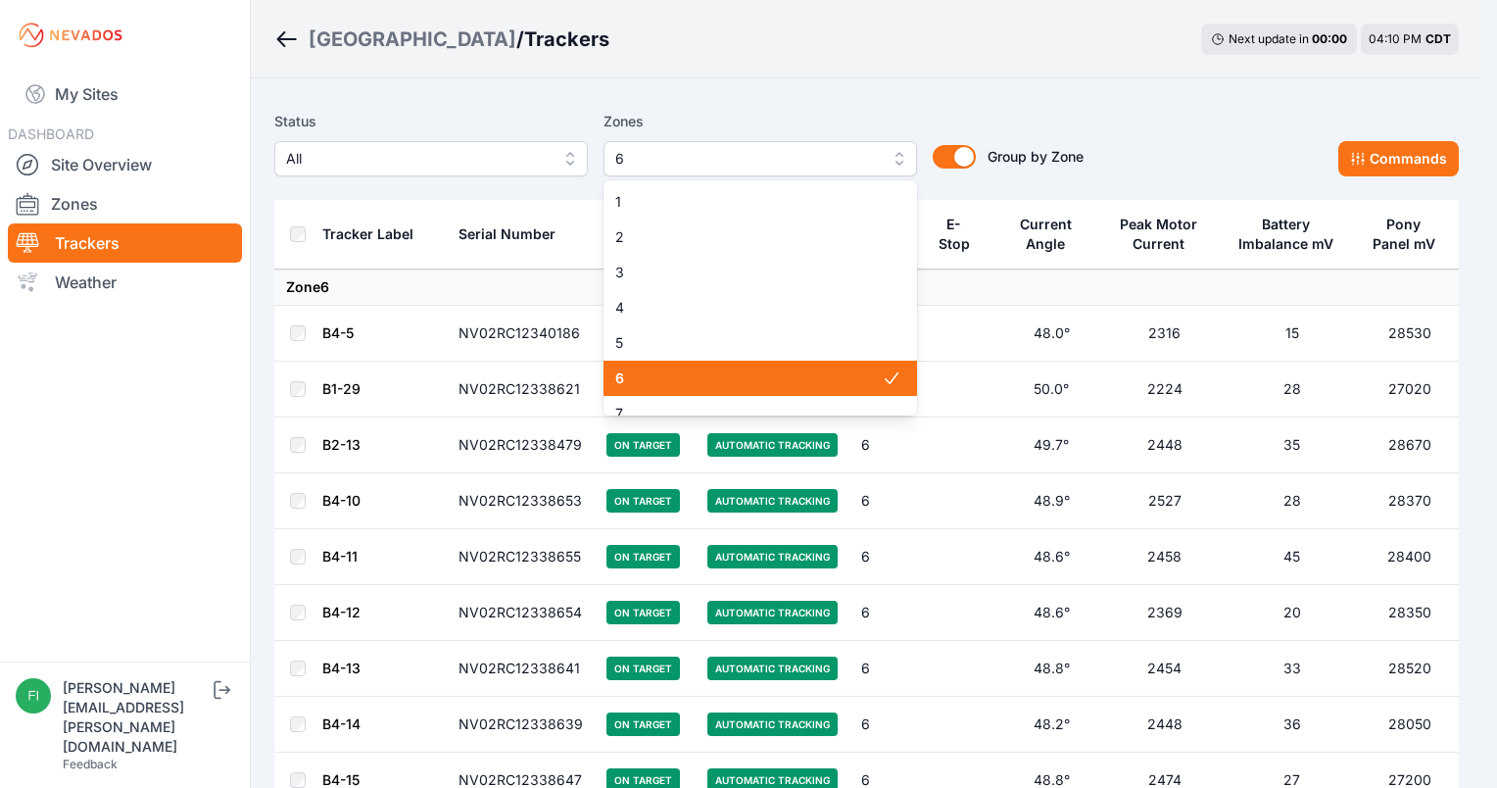
click at [721, 380] on span "6" at bounding box center [748, 378] width 267 height 20
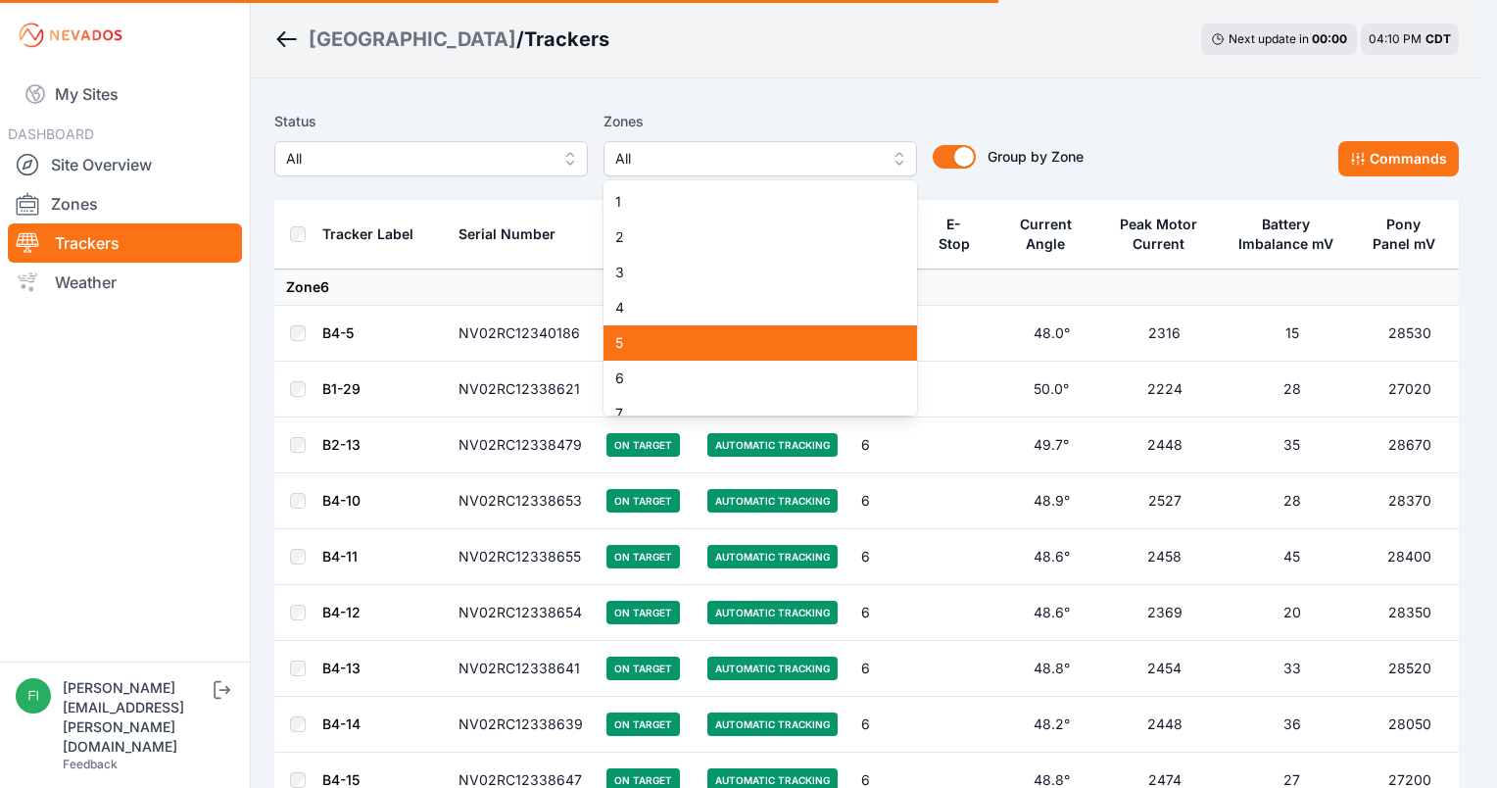
click at [725, 357] on div "5" at bounding box center [761, 342] width 314 height 35
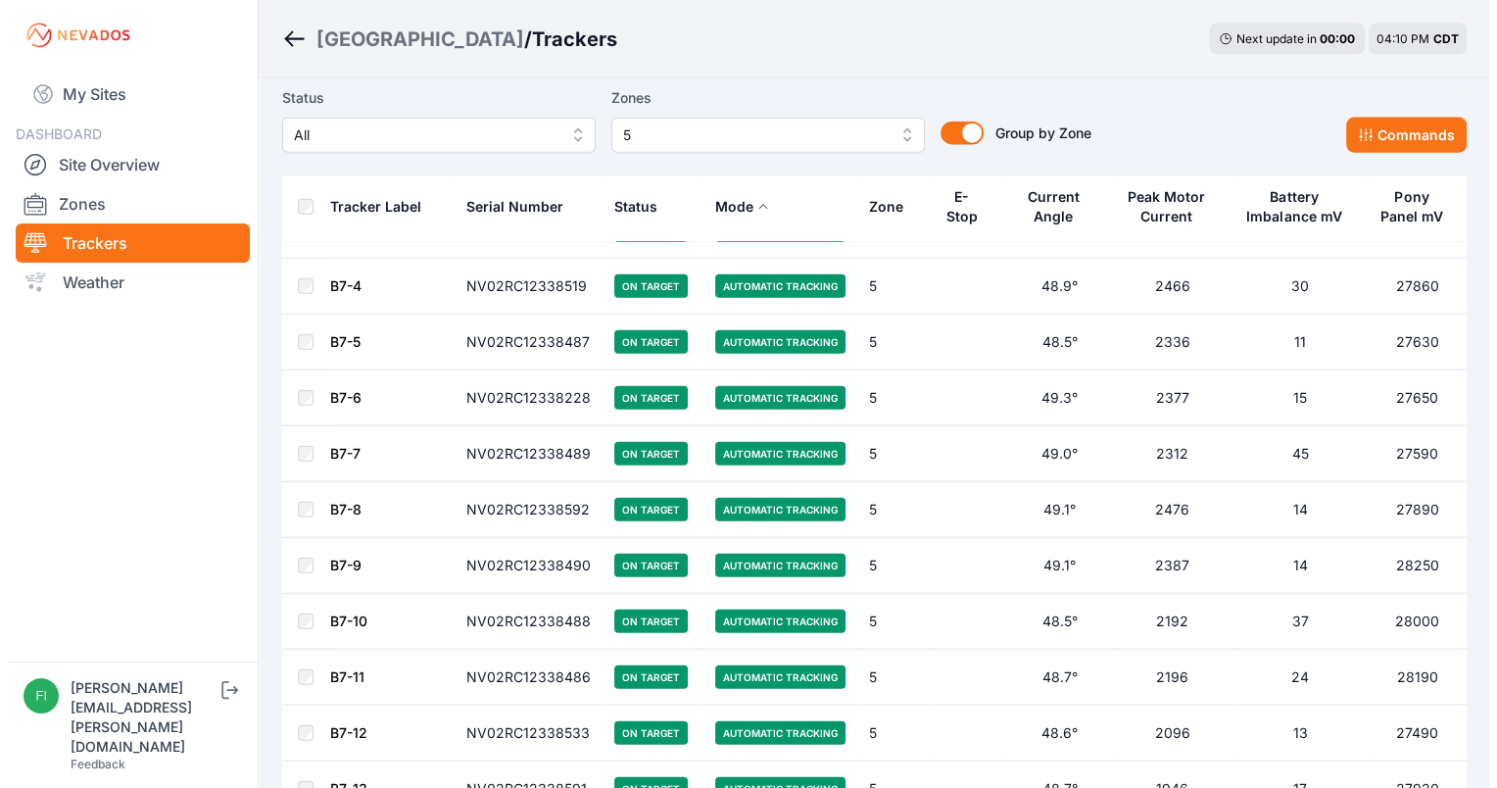
scroll to position [4504, 0]
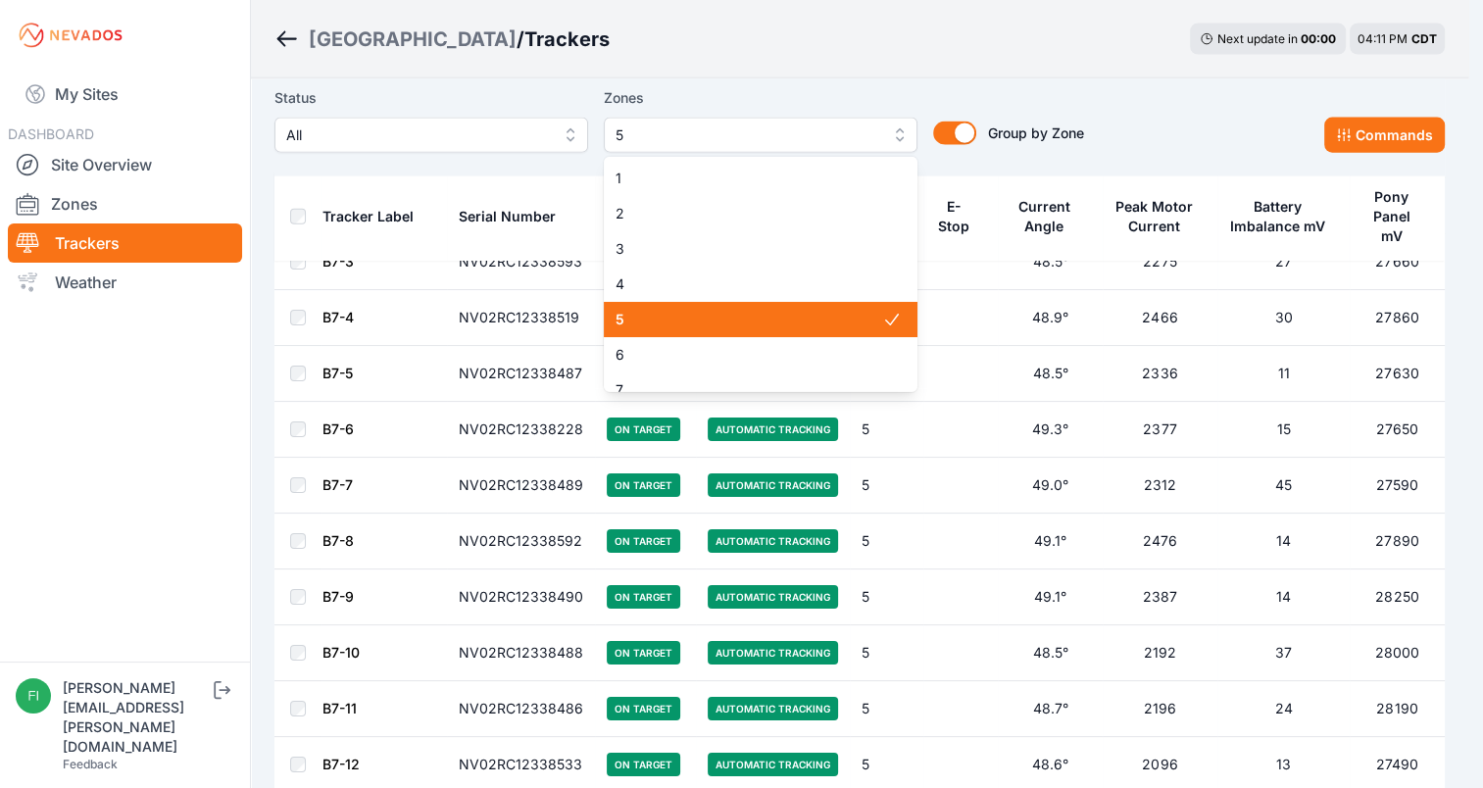
click at [764, 129] on span "5" at bounding box center [746, 135] width 263 height 24
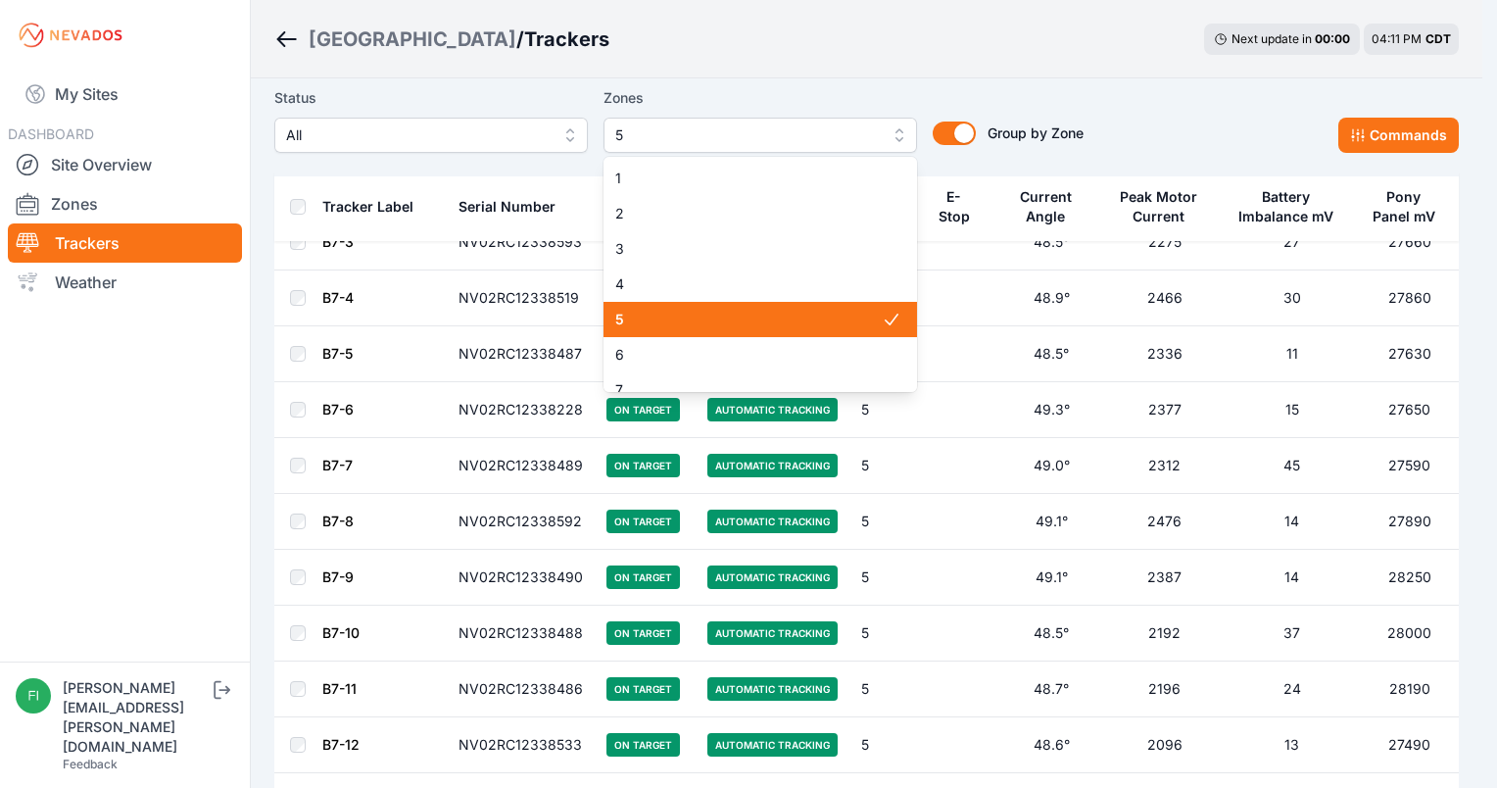
click at [745, 317] on span "5" at bounding box center [748, 320] width 267 height 20
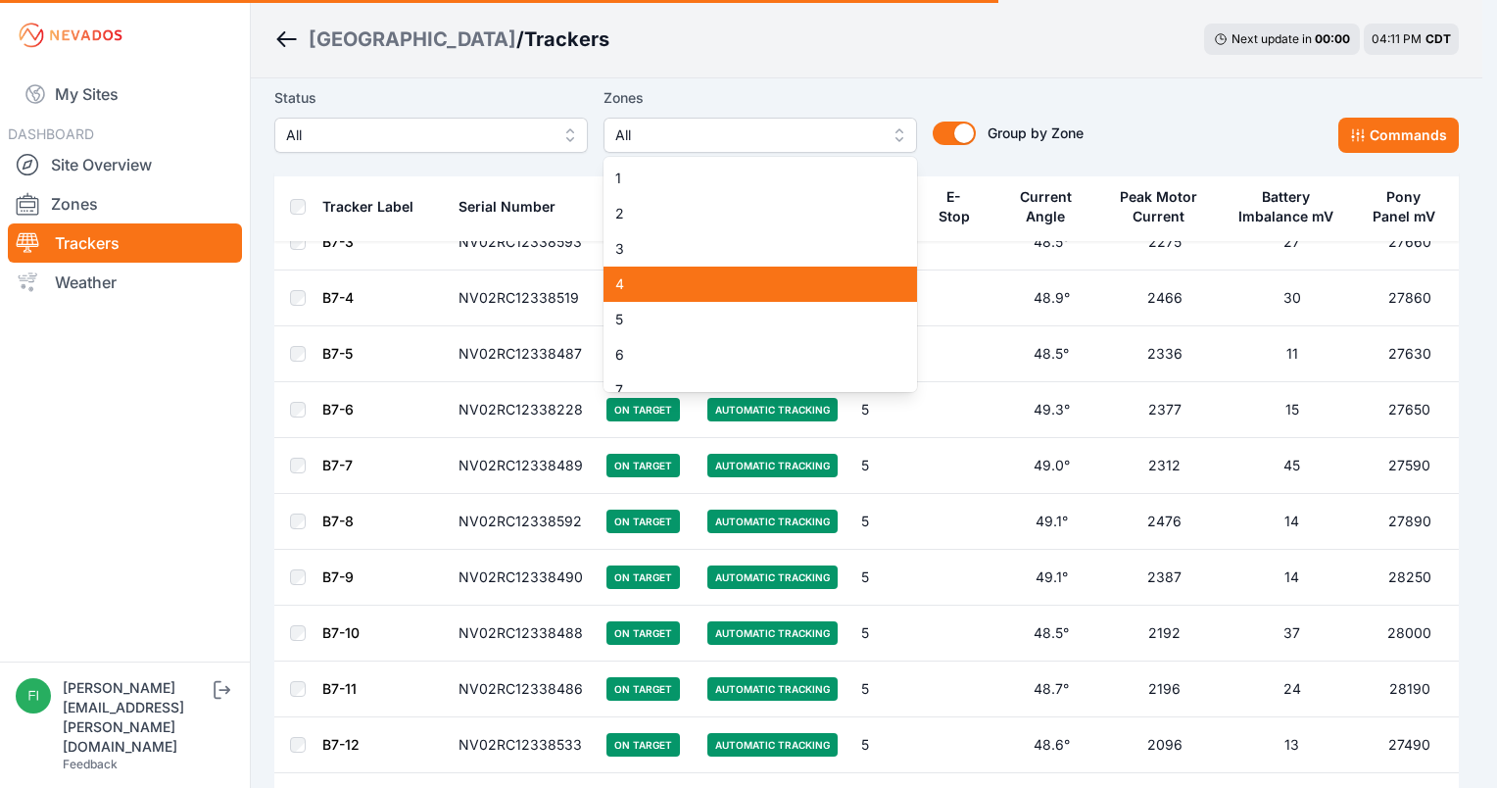
click at [748, 298] on div "4" at bounding box center [761, 284] width 314 height 35
click at [1035, 115] on div "Status All Zones All 1 2 3 4 5 6 7 8 9 10 11 12 13 14 15 Group by Zone Group by…" at bounding box center [678, 119] width 809 height 67
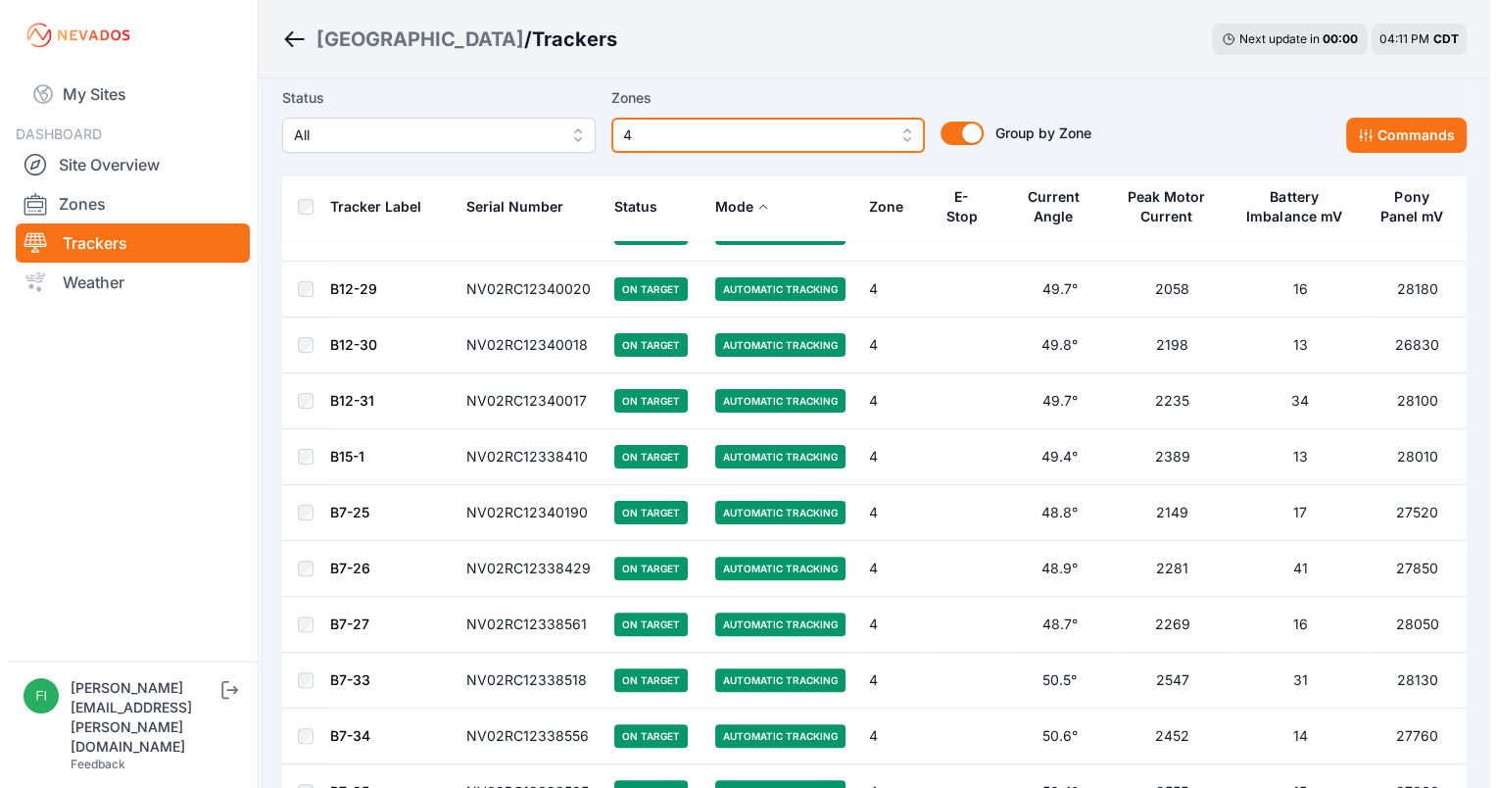
scroll to position [305, 0]
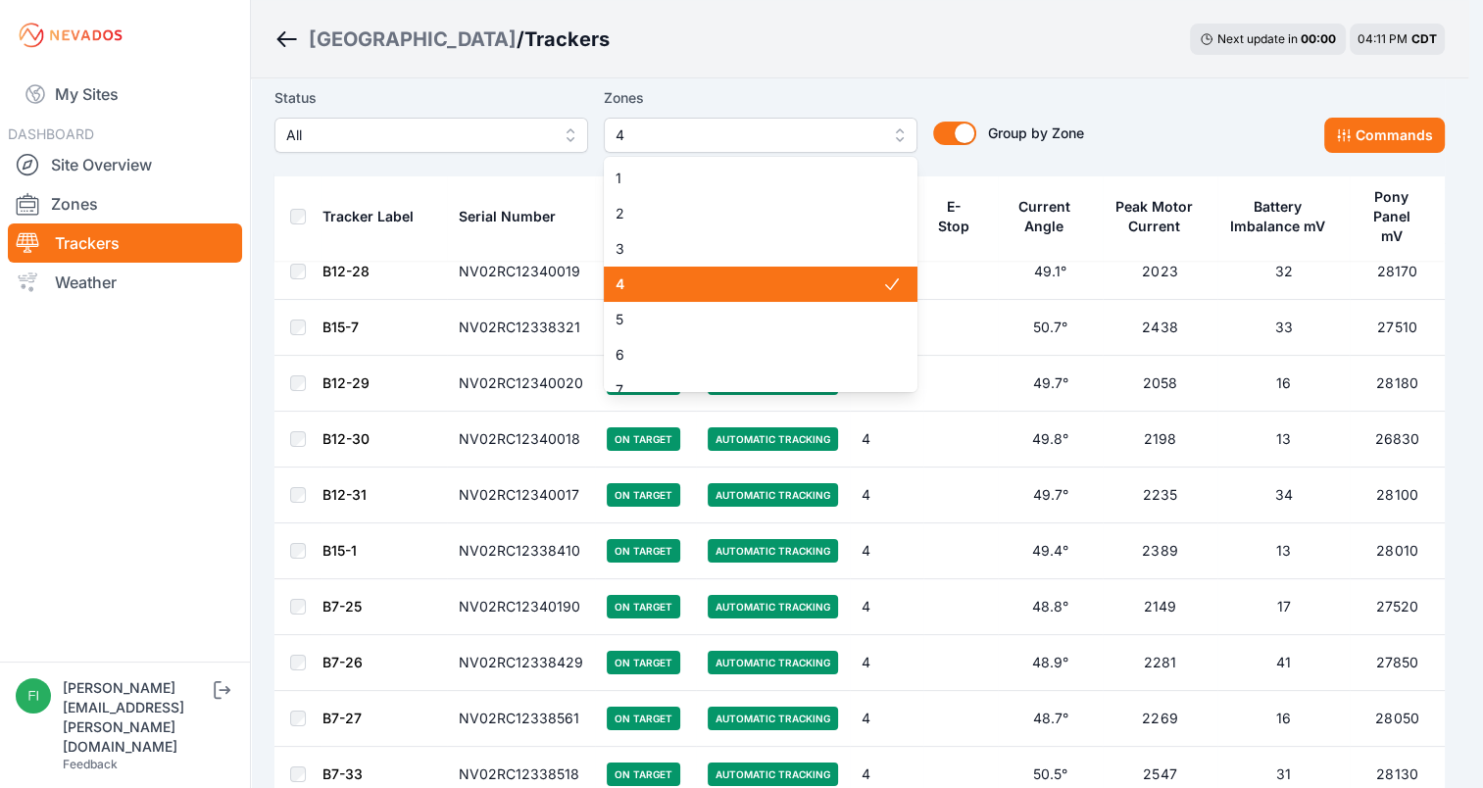
click at [905, 131] on button "4" at bounding box center [761, 135] width 314 height 35
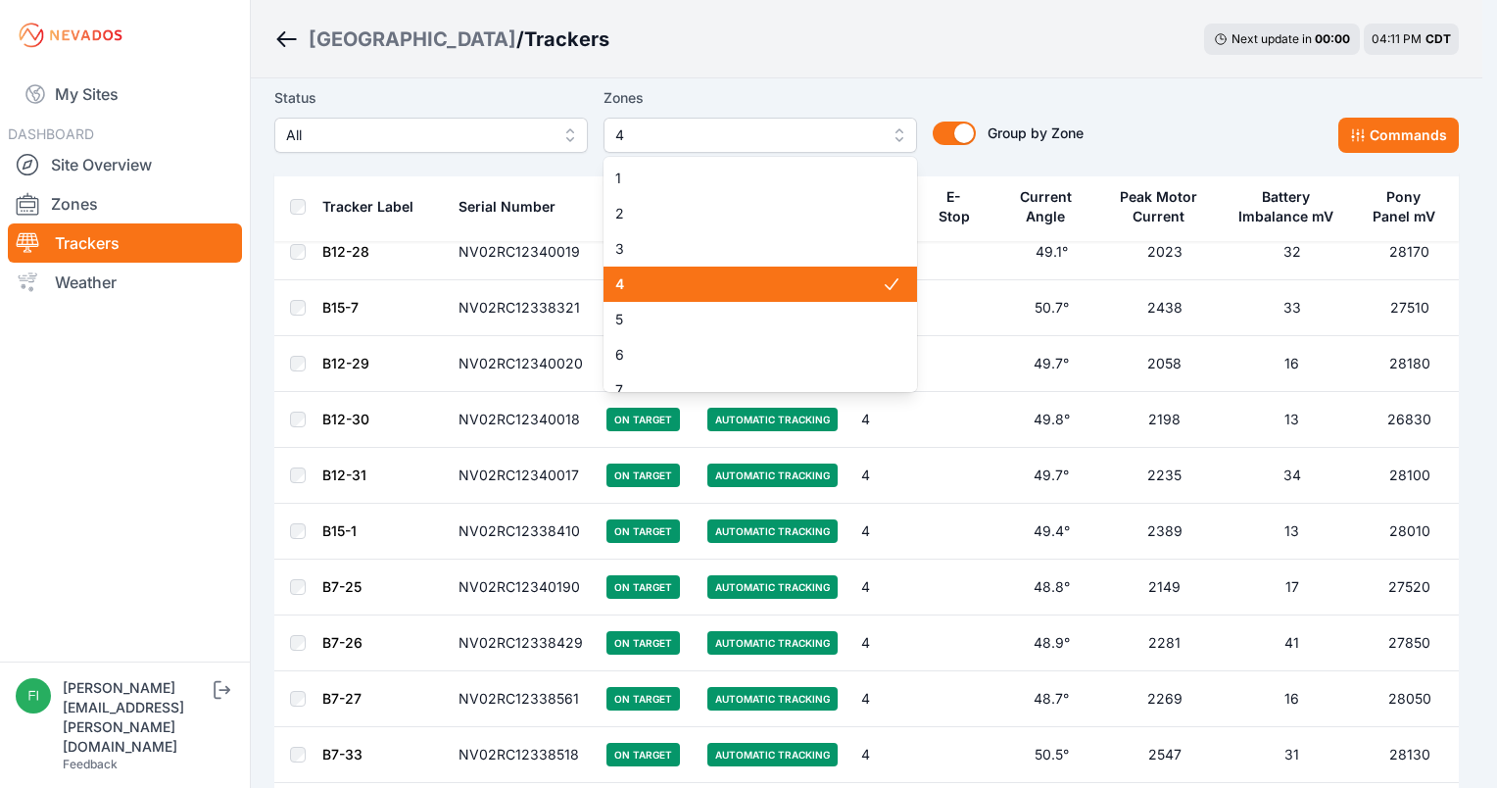
click at [802, 286] on span "4" at bounding box center [748, 284] width 267 height 20
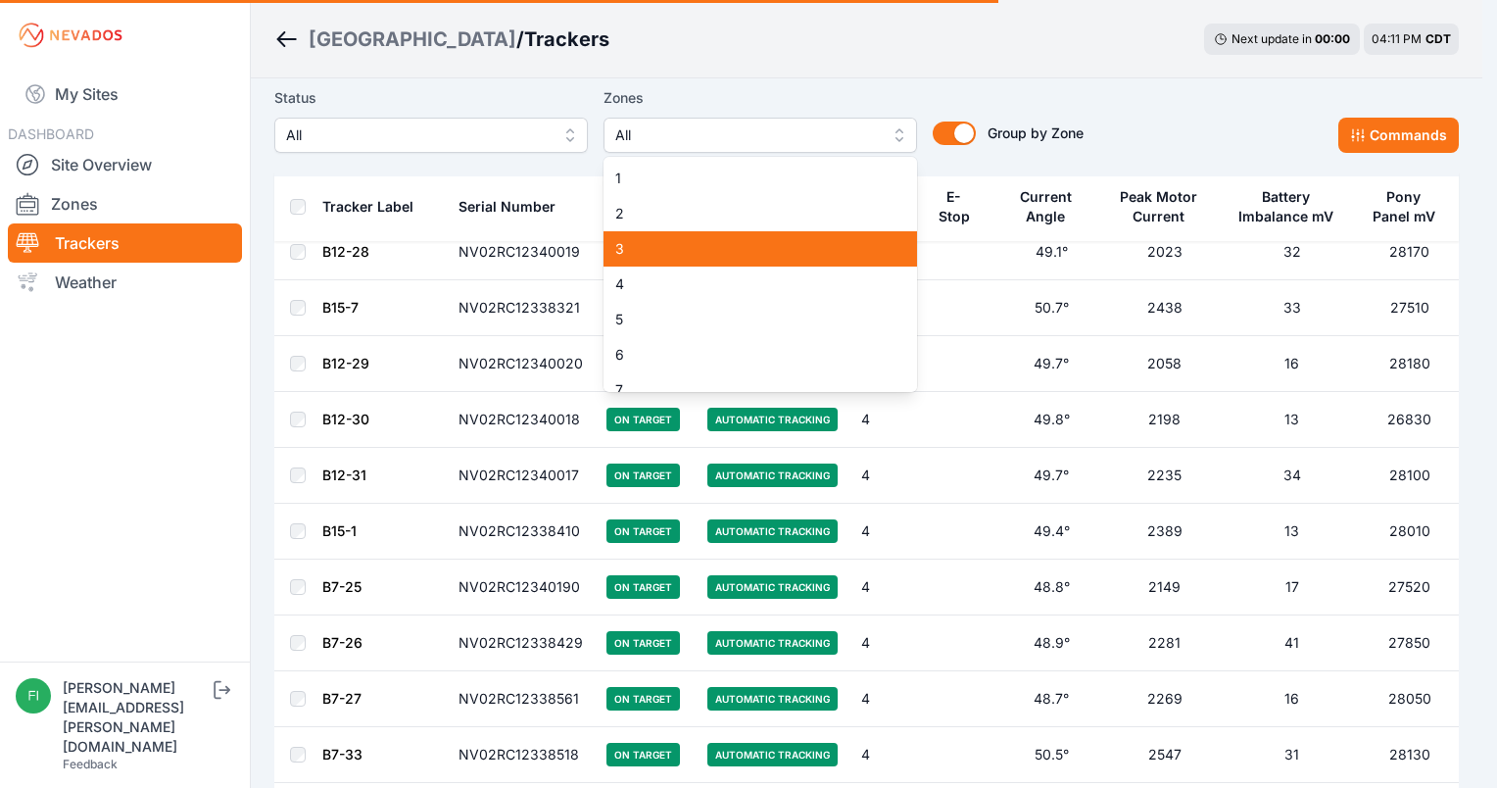
click at [800, 233] on div "3" at bounding box center [761, 248] width 314 height 35
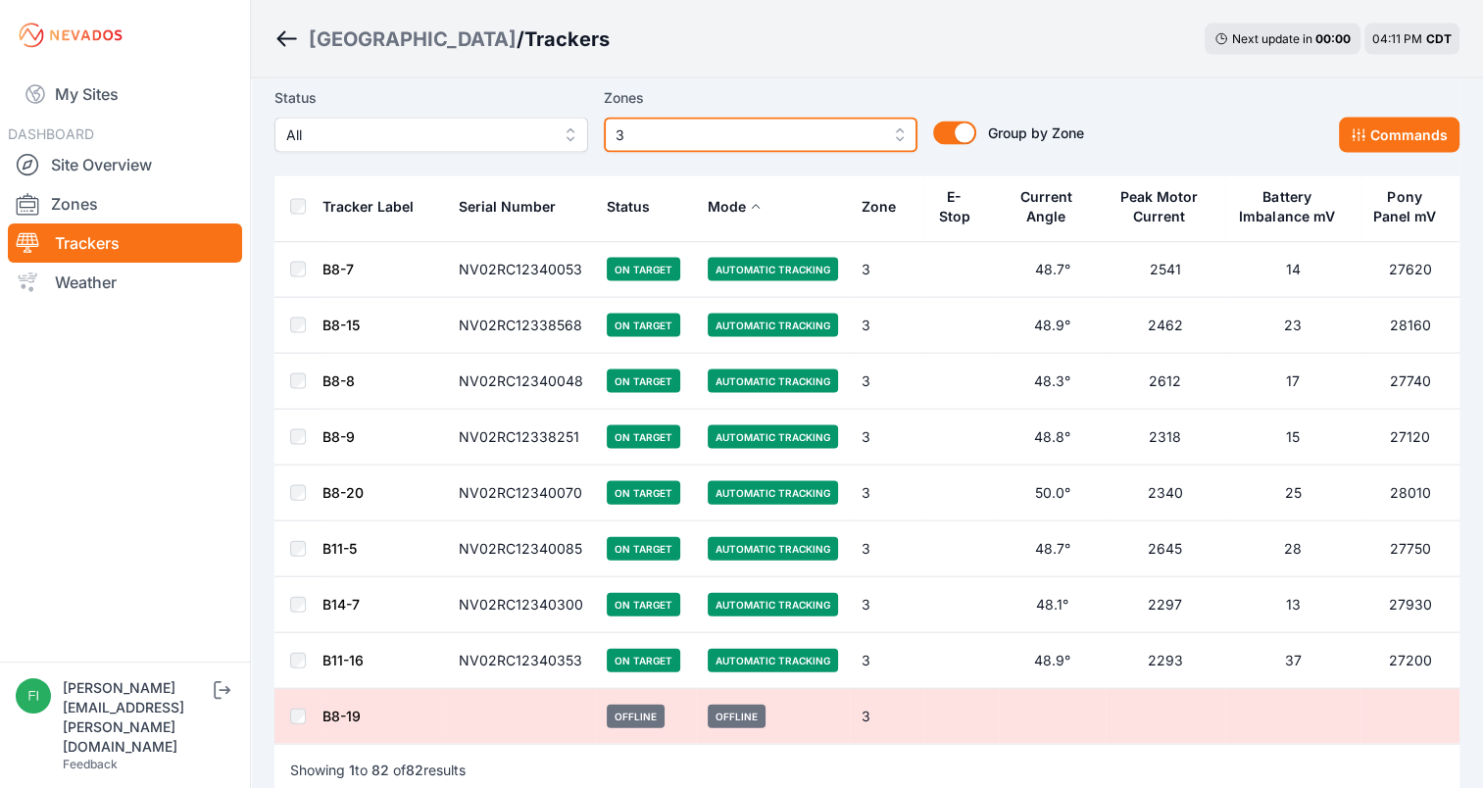
scroll to position [4157, 0]
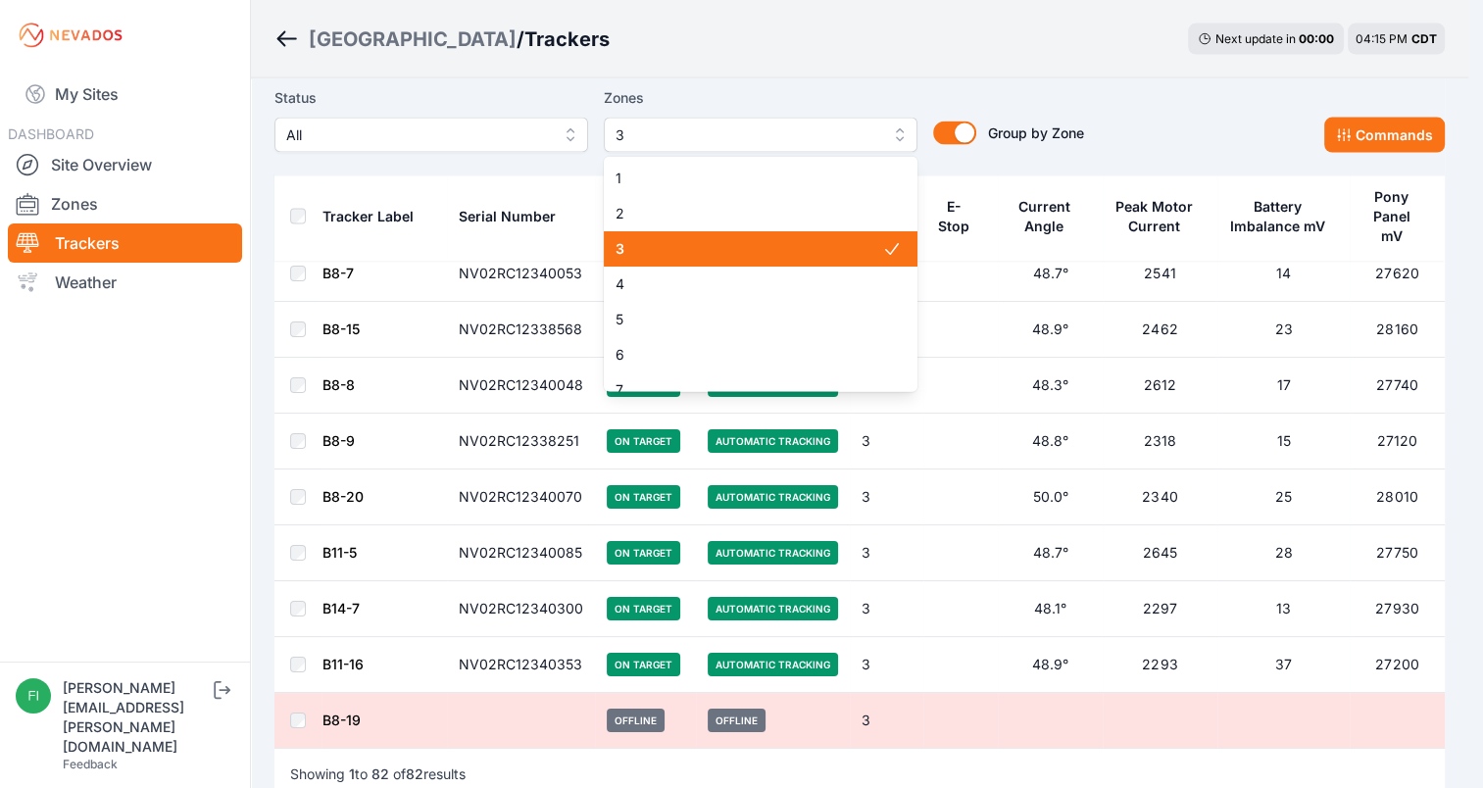
click at [804, 134] on span "3" at bounding box center [746, 135] width 263 height 24
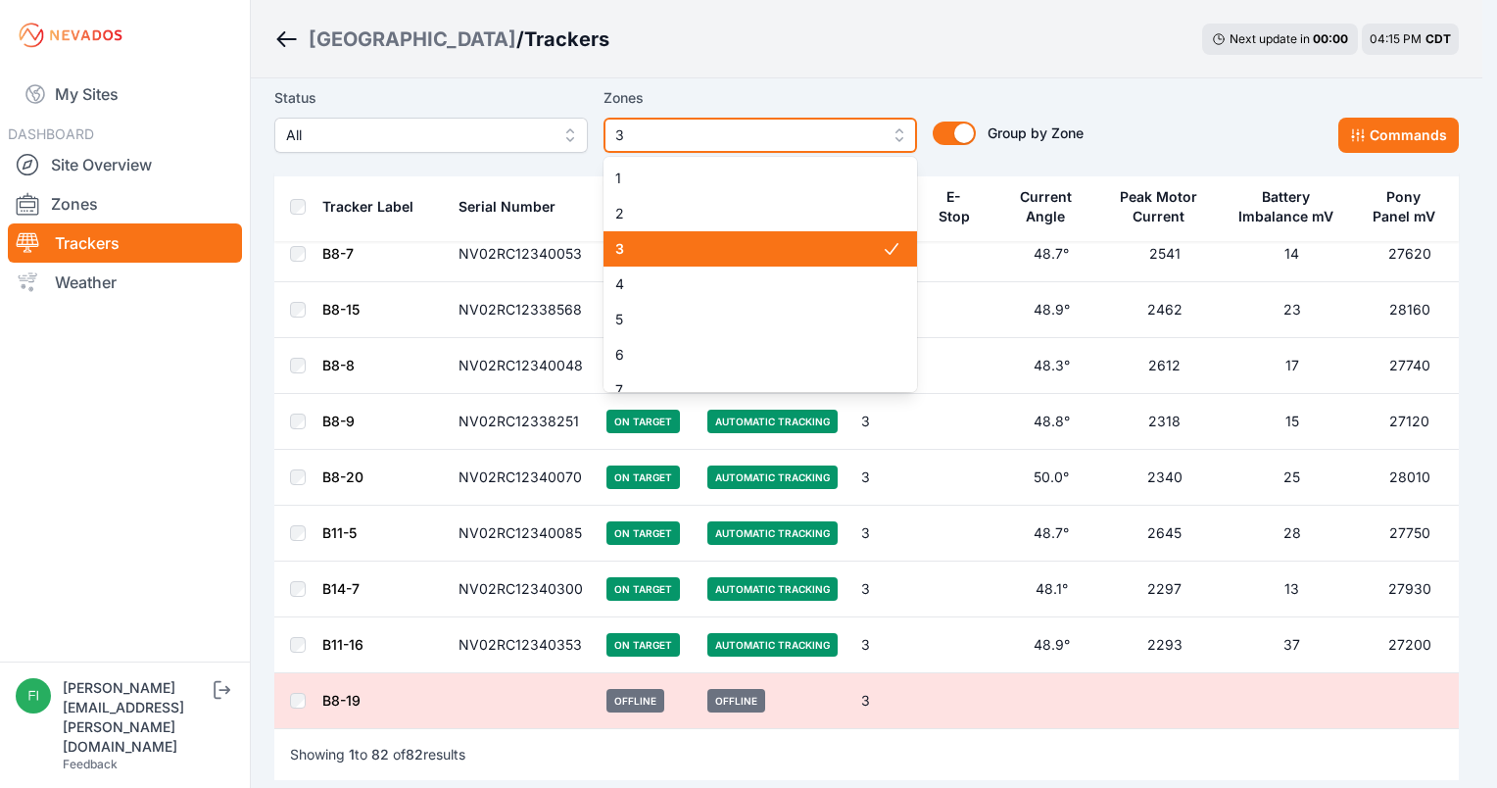
click at [804, 134] on span "3" at bounding box center [746, 135] width 263 height 24
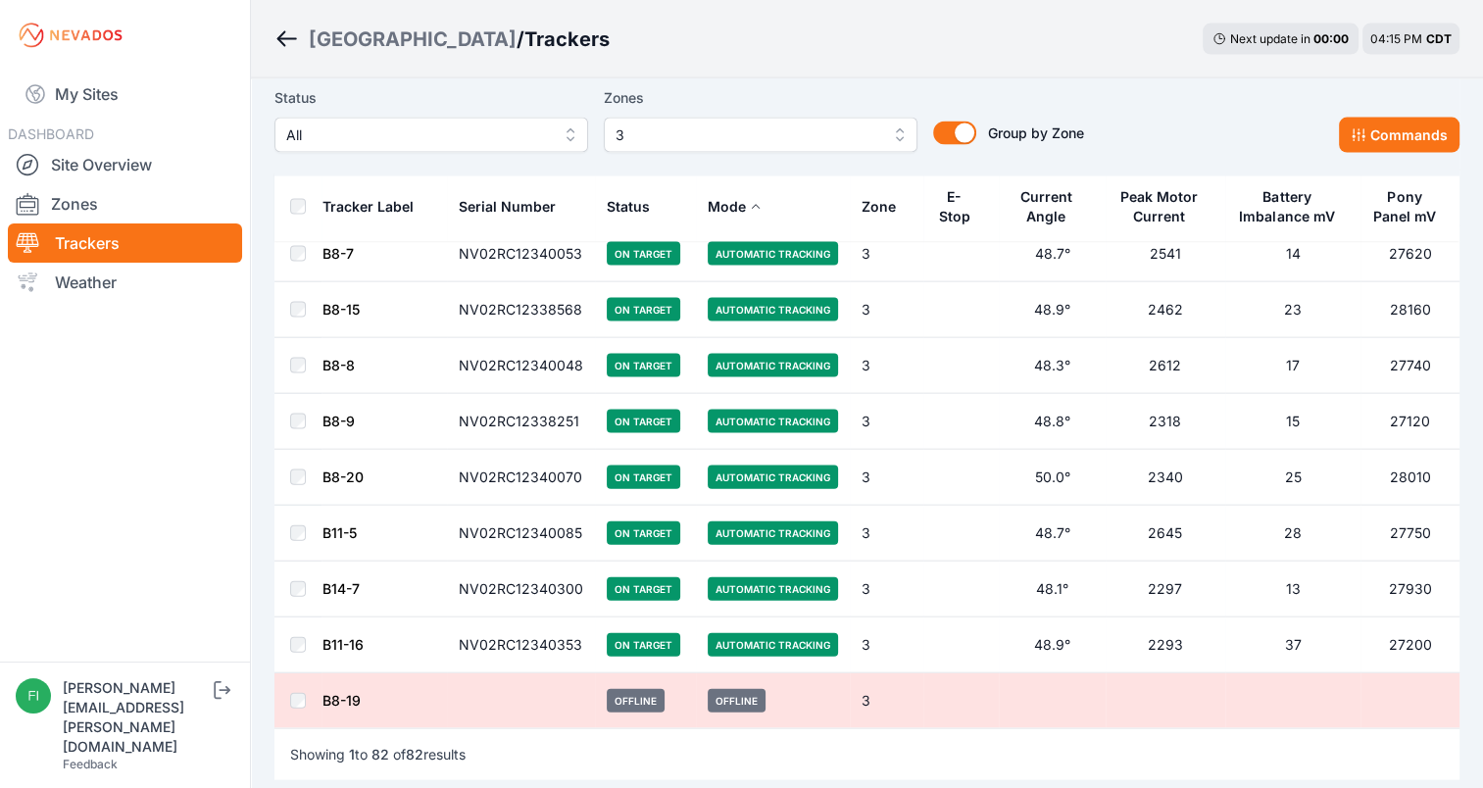
click at [513, 115] on div "Status All" at bounding box center [431, 119] width 314 height 67
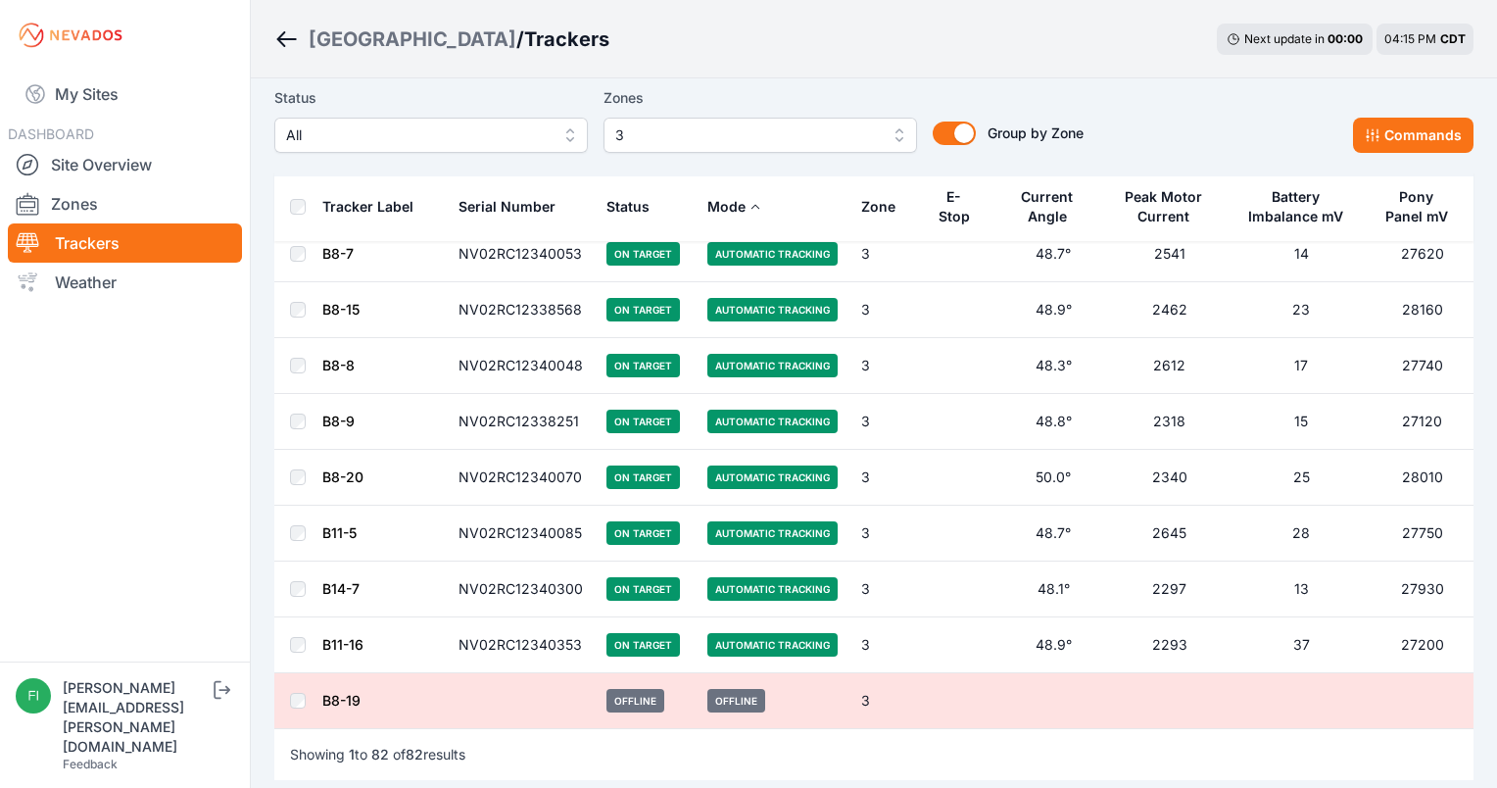
click at [517, 129] on span "All" at bounding box center [417, 135] width 263 height 24
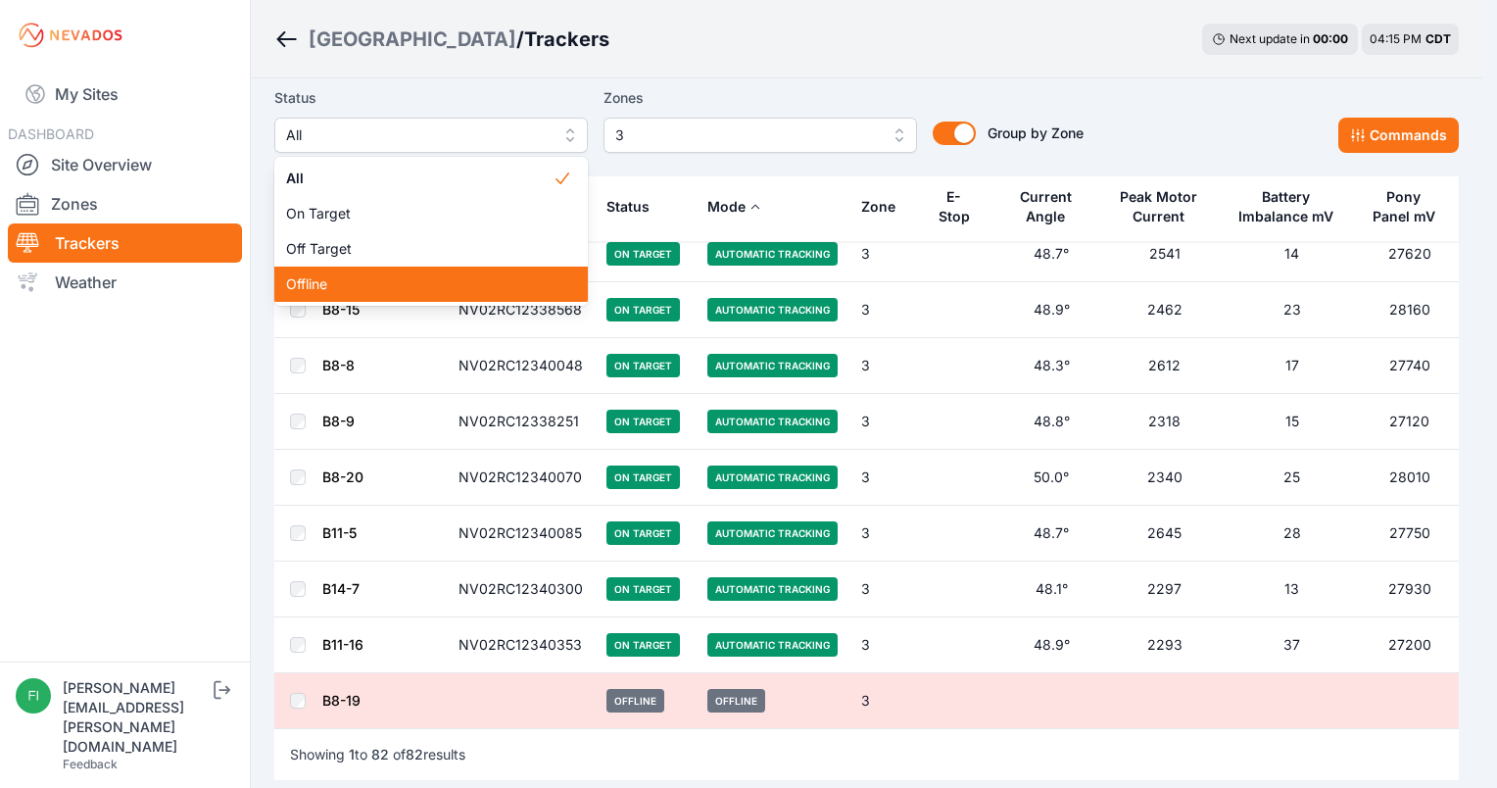
click at [481, 275] on span "Offline" at bounding box center [419, 284] width 267 height 20
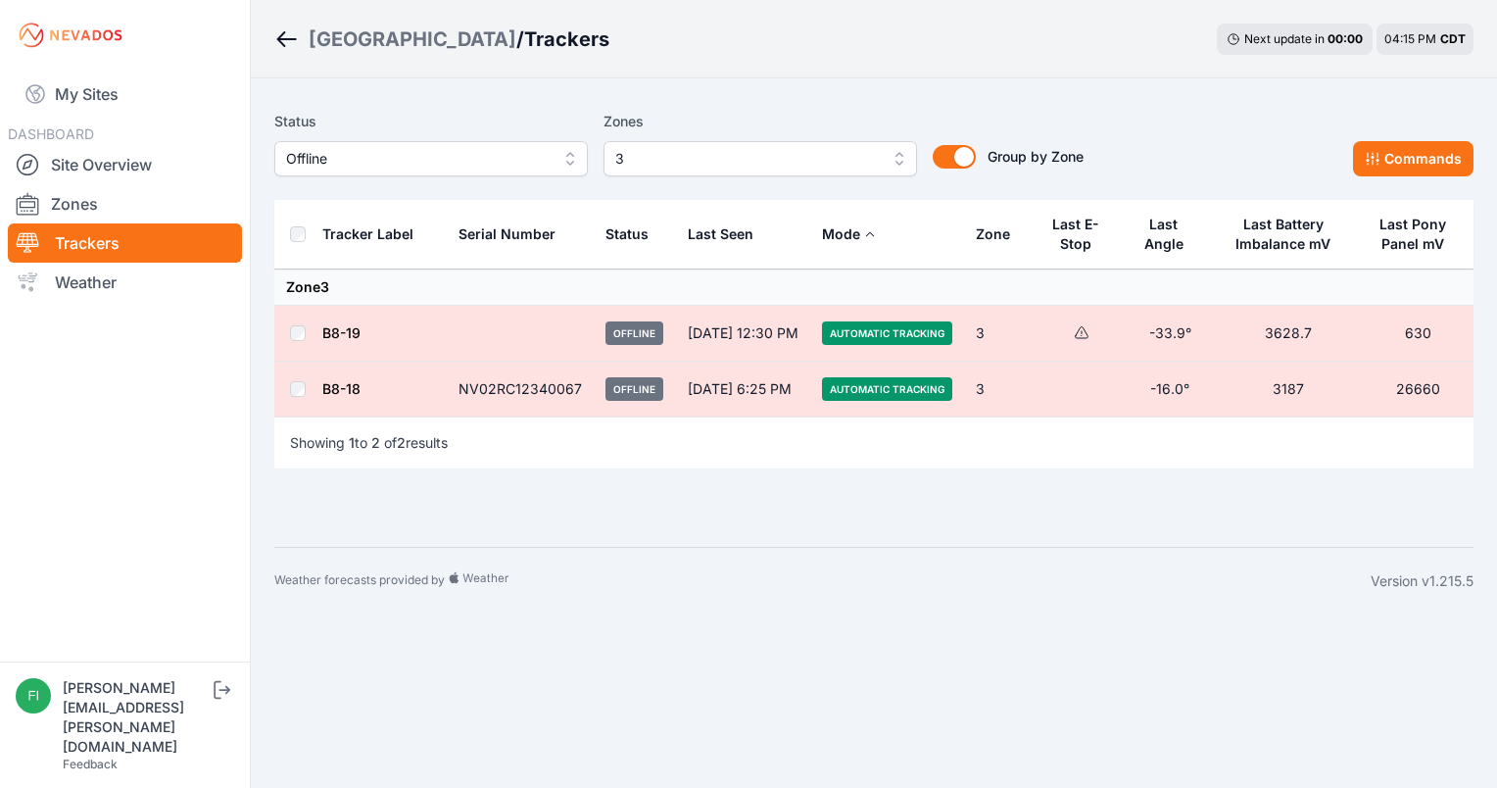
click at [502, 228] on div "Serial Number" at bounding box center [507, 234] width 97 height 20
click at [993, 239] on div "Zone" at bounding box center [993, 234] width 34 height 20
click at [784, 165] on span "3" at bounding box center [746, 159] width 263 height 24
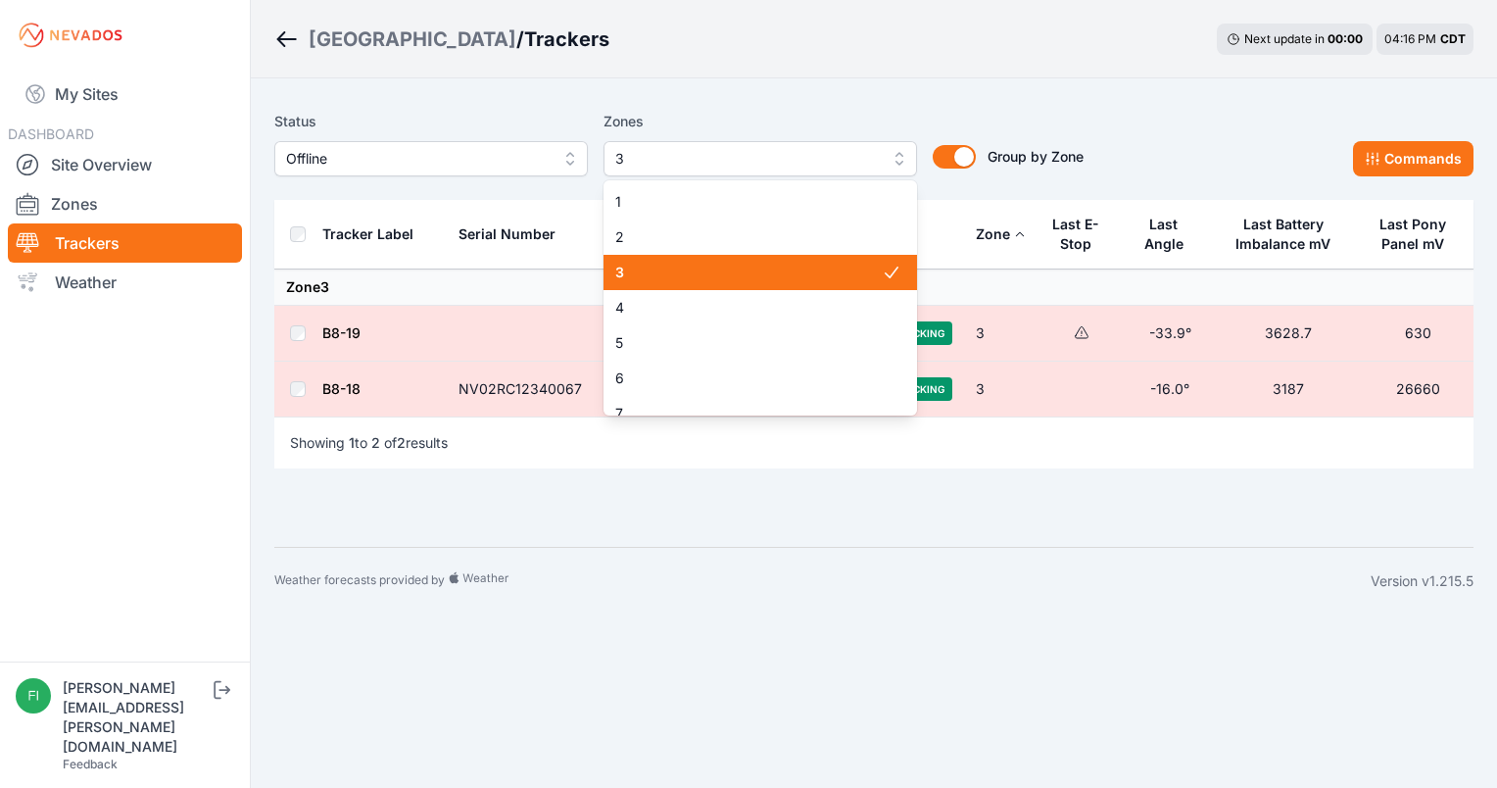
click at [769, 274] on span "3" at bounding box center [748, 273] width 267 height 20
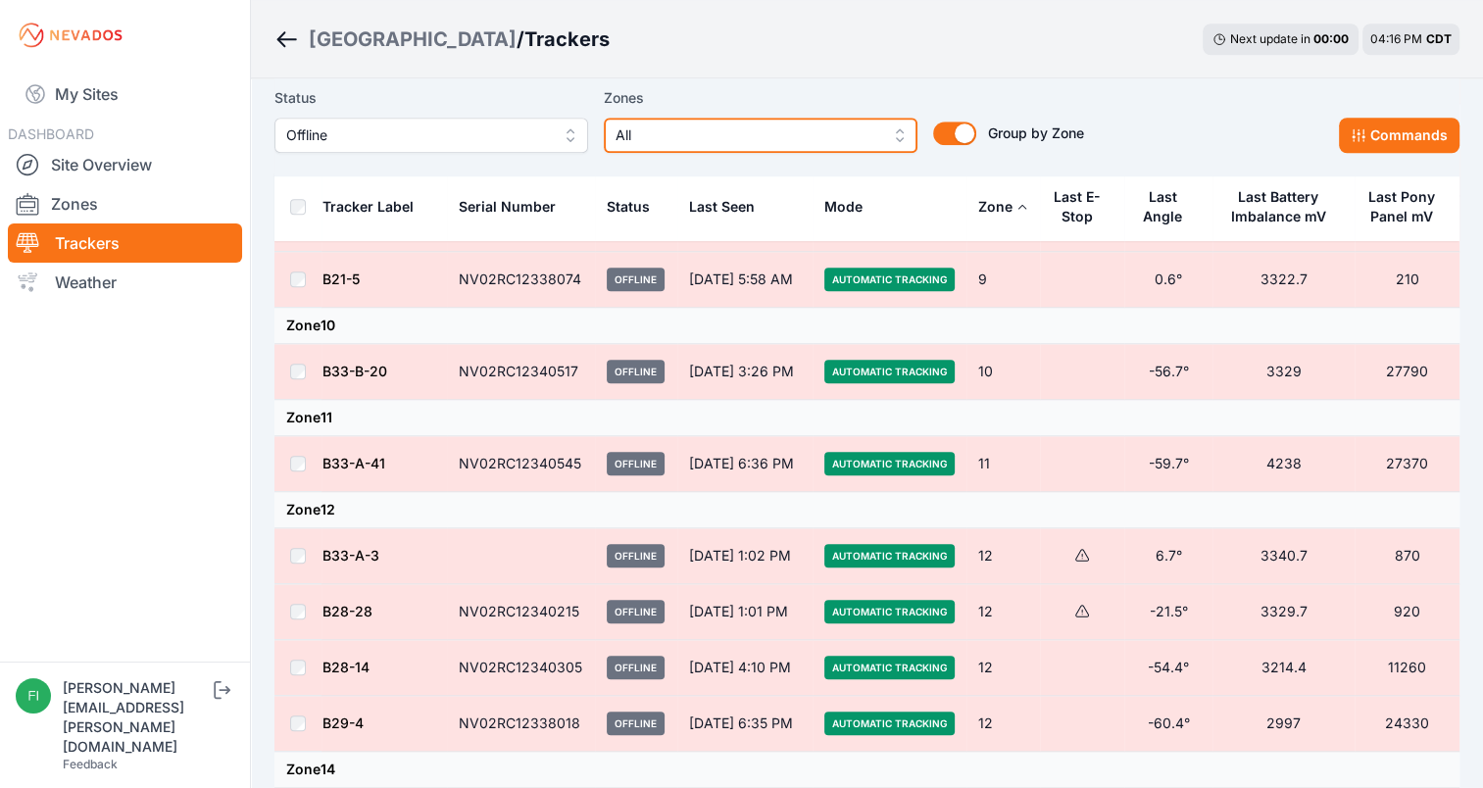
scroll to position [1642, 0]
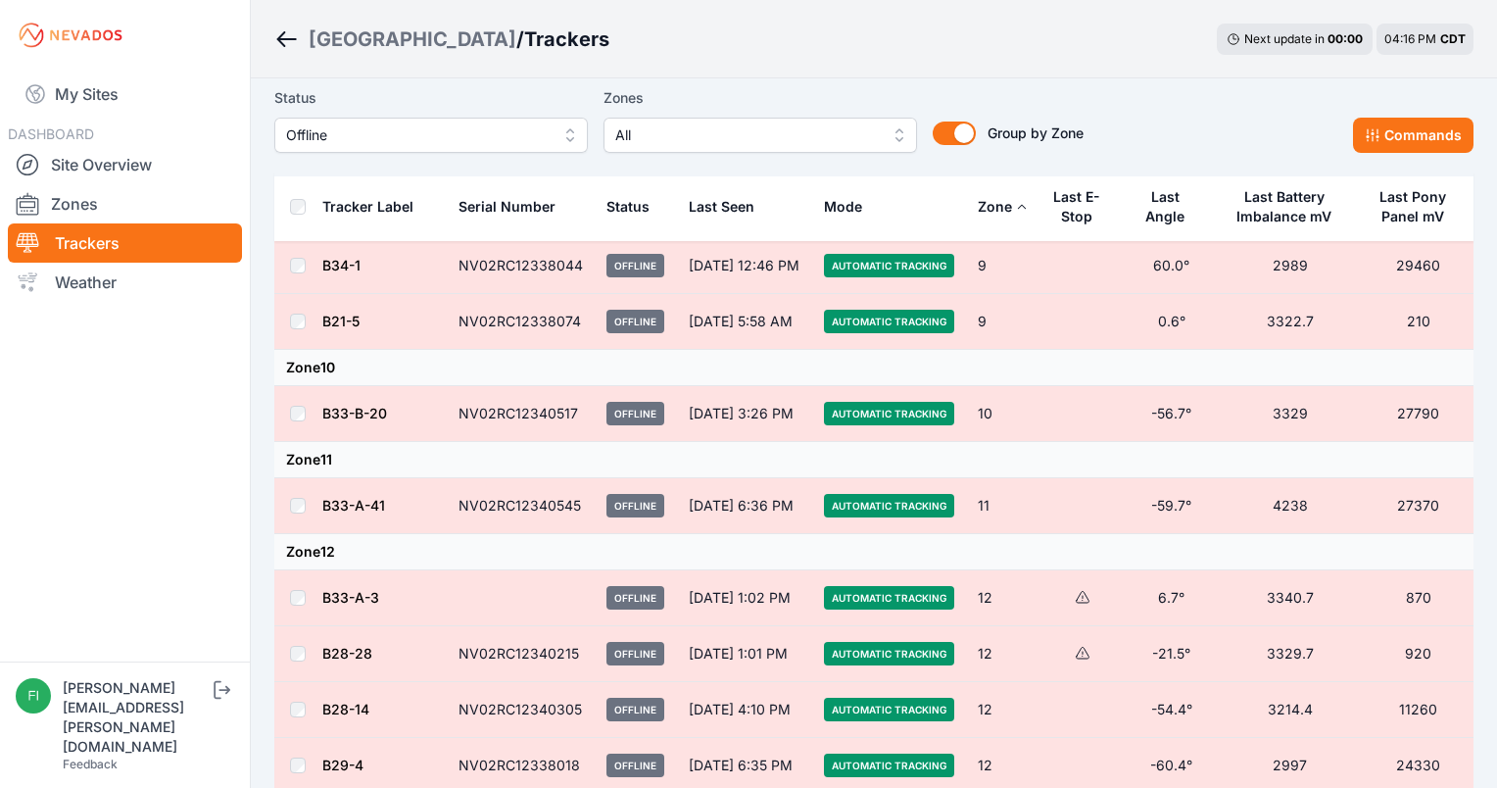
click at [542, 135] on span "Offline" at bounding box center [417, 135] width 263 height 24
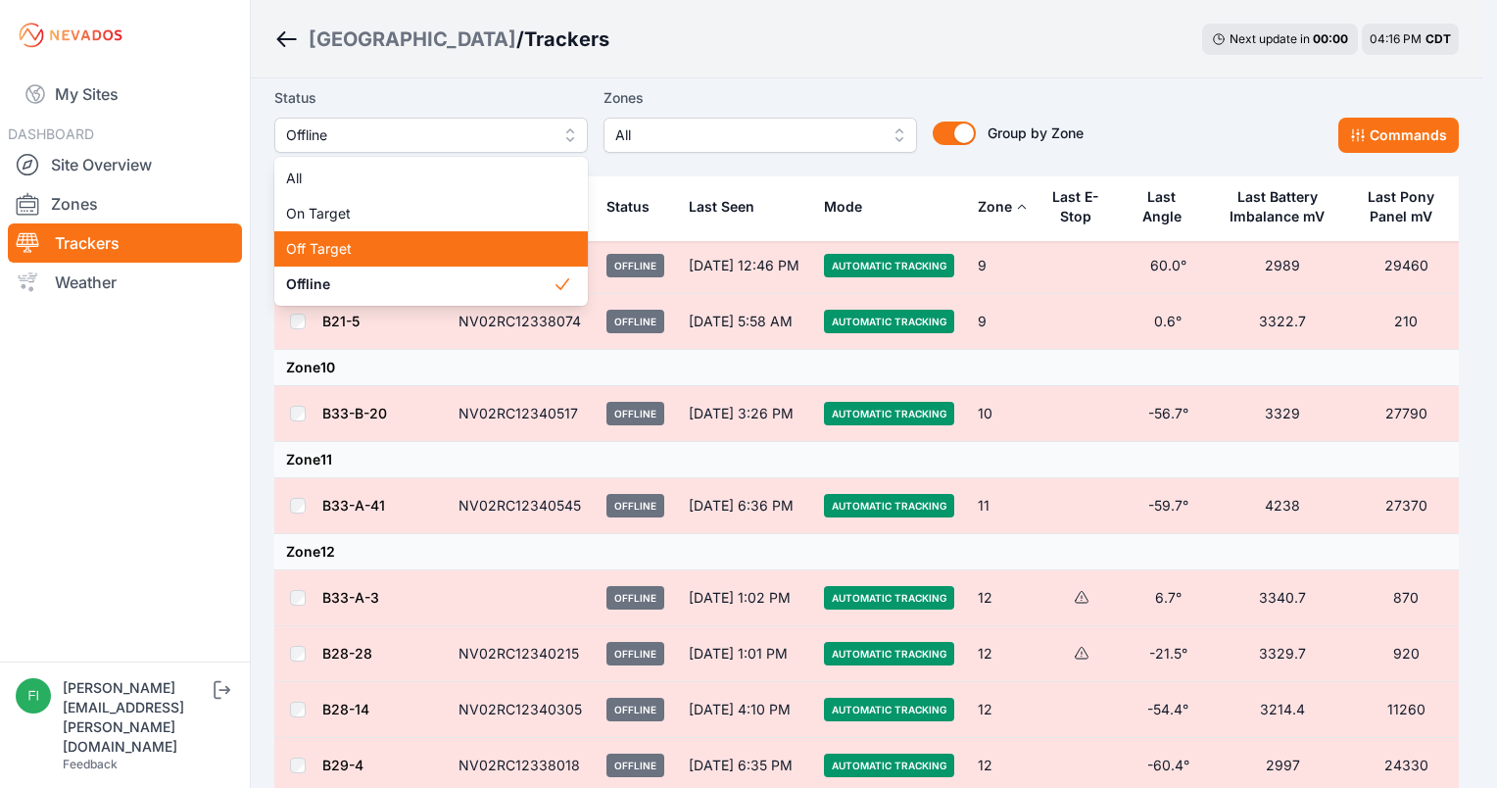
click at [472, 247] on span "Off Target" at bounding box center [419, 249] width 267 height 20
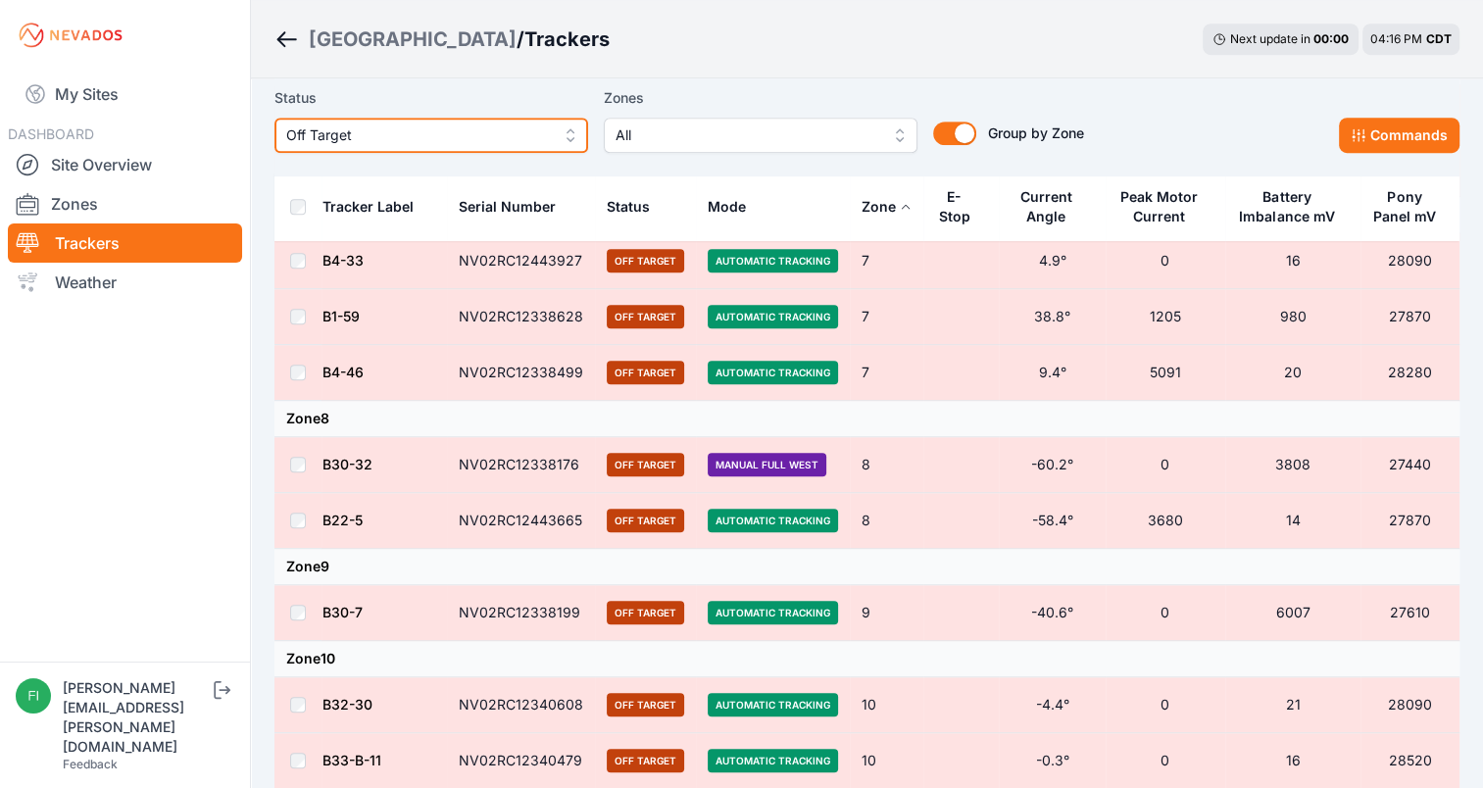
scroll to position [1153, 0]
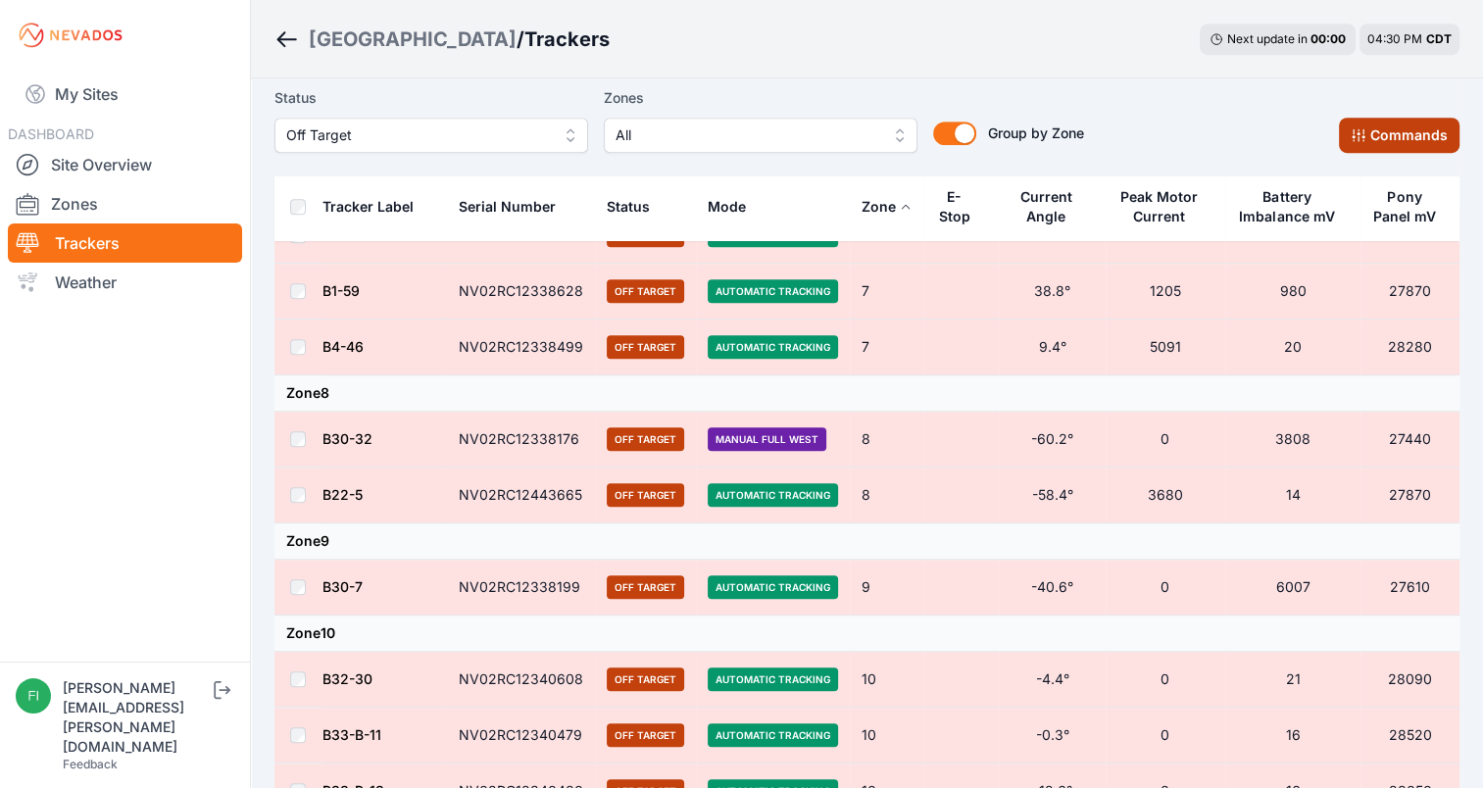
click at [1407, 153] on button "Commands" at bounding box center [1399, 135] width 121 height 35
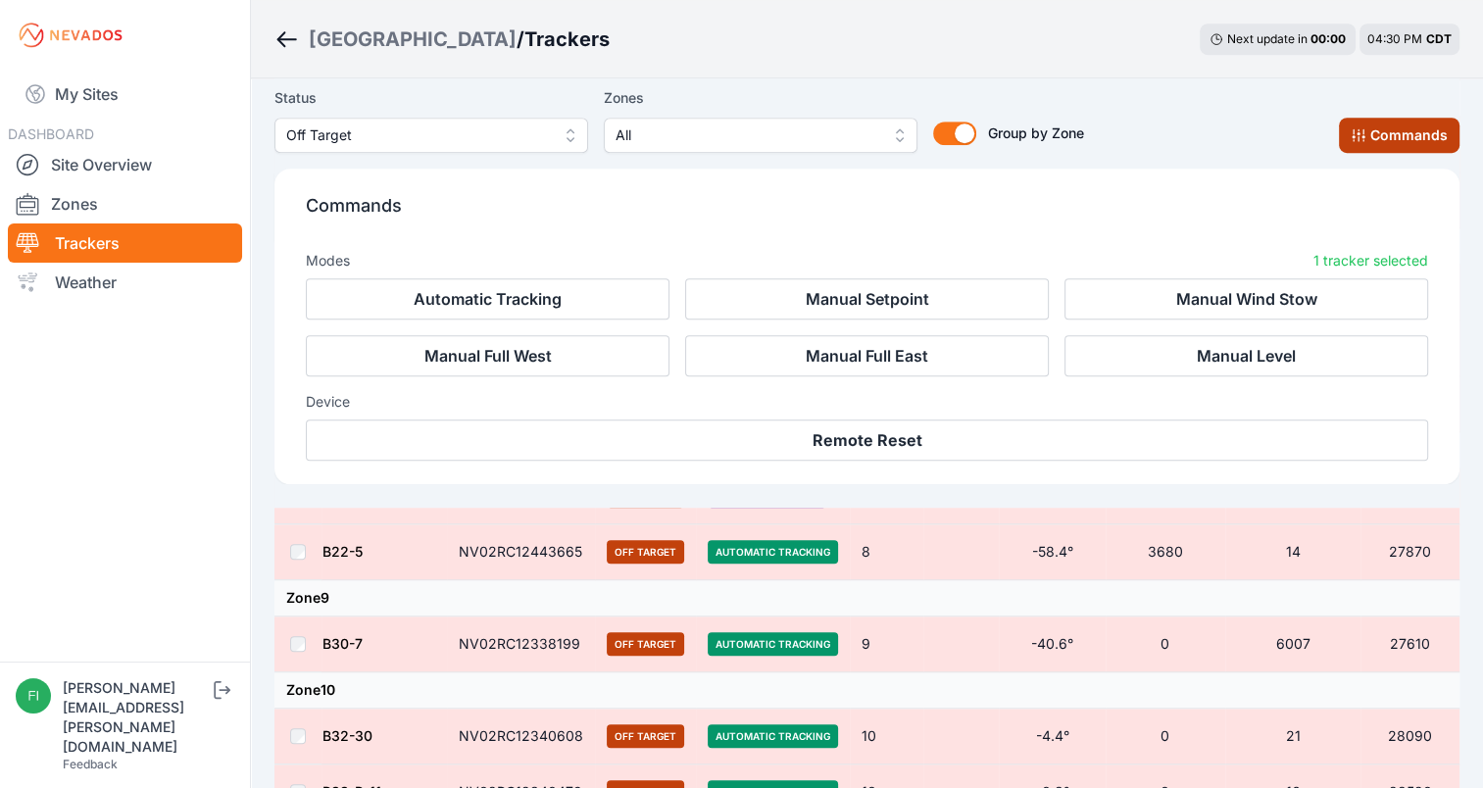
scroll to position [1484, 0]
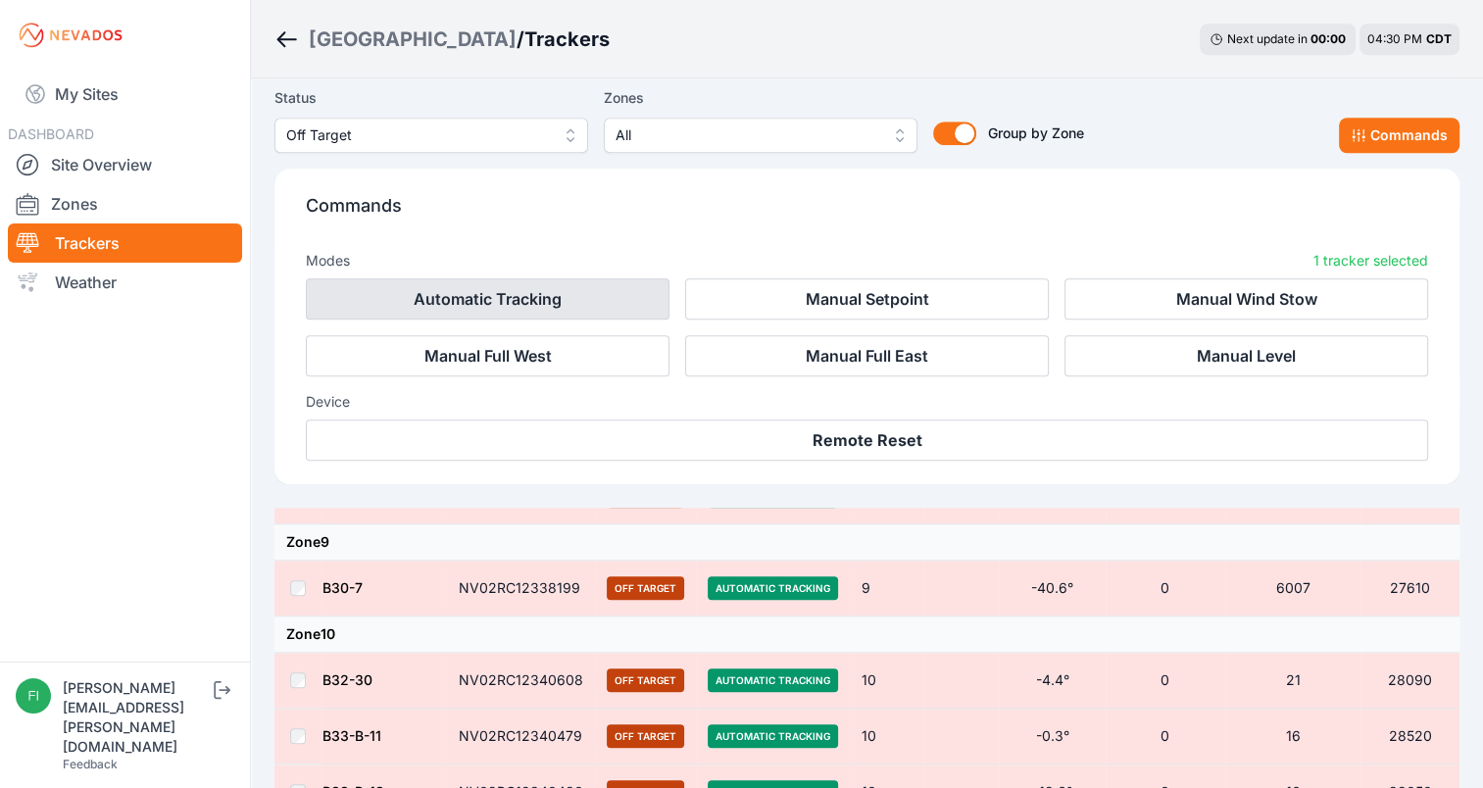
click at [598, 298] on button "Automatic Tracking" at bounding box center [488, 298] width 364 height 41
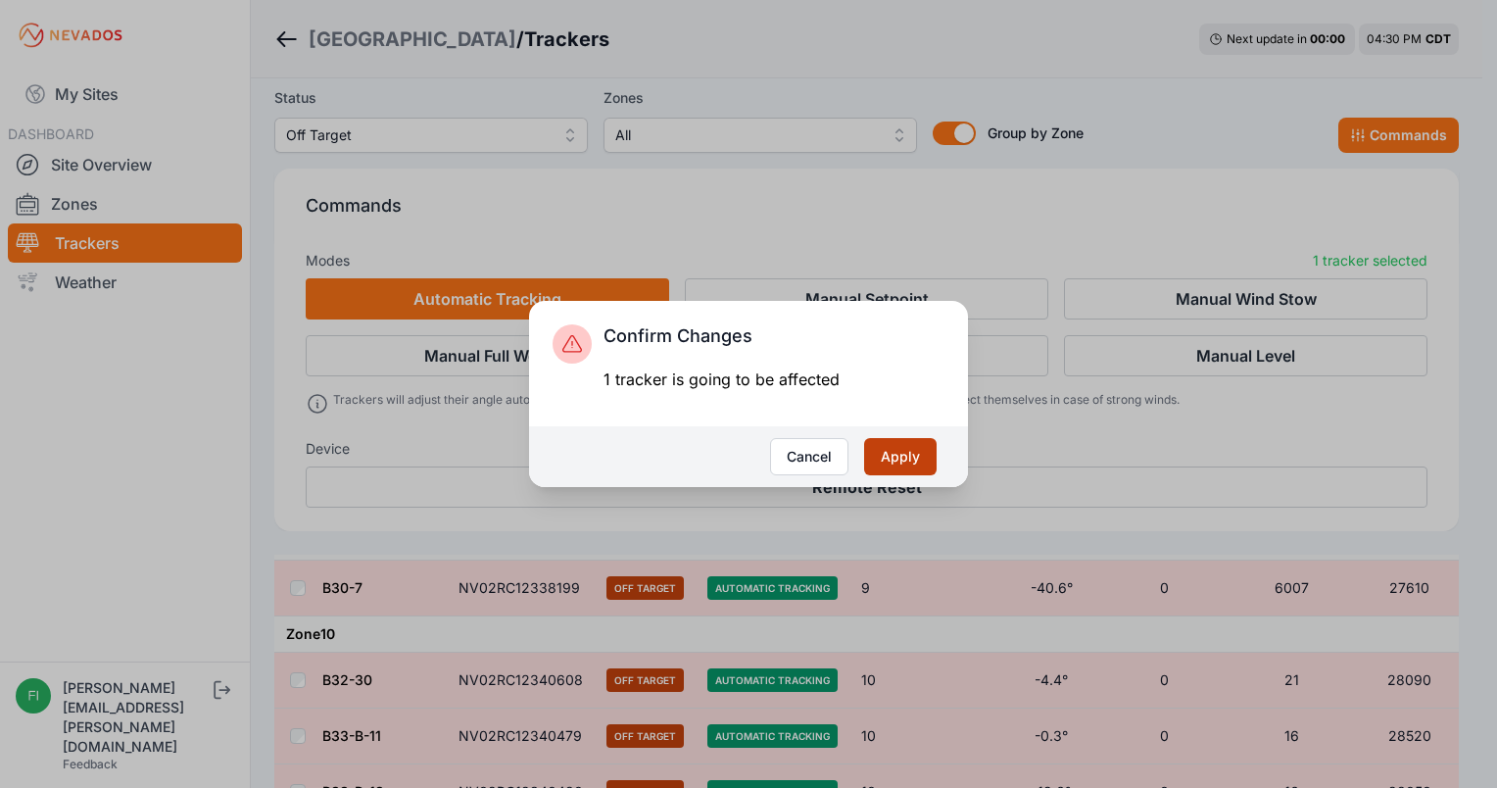
click at [873, 451] on button "Apply" at bounding box center [900, 456] width 73 height 37
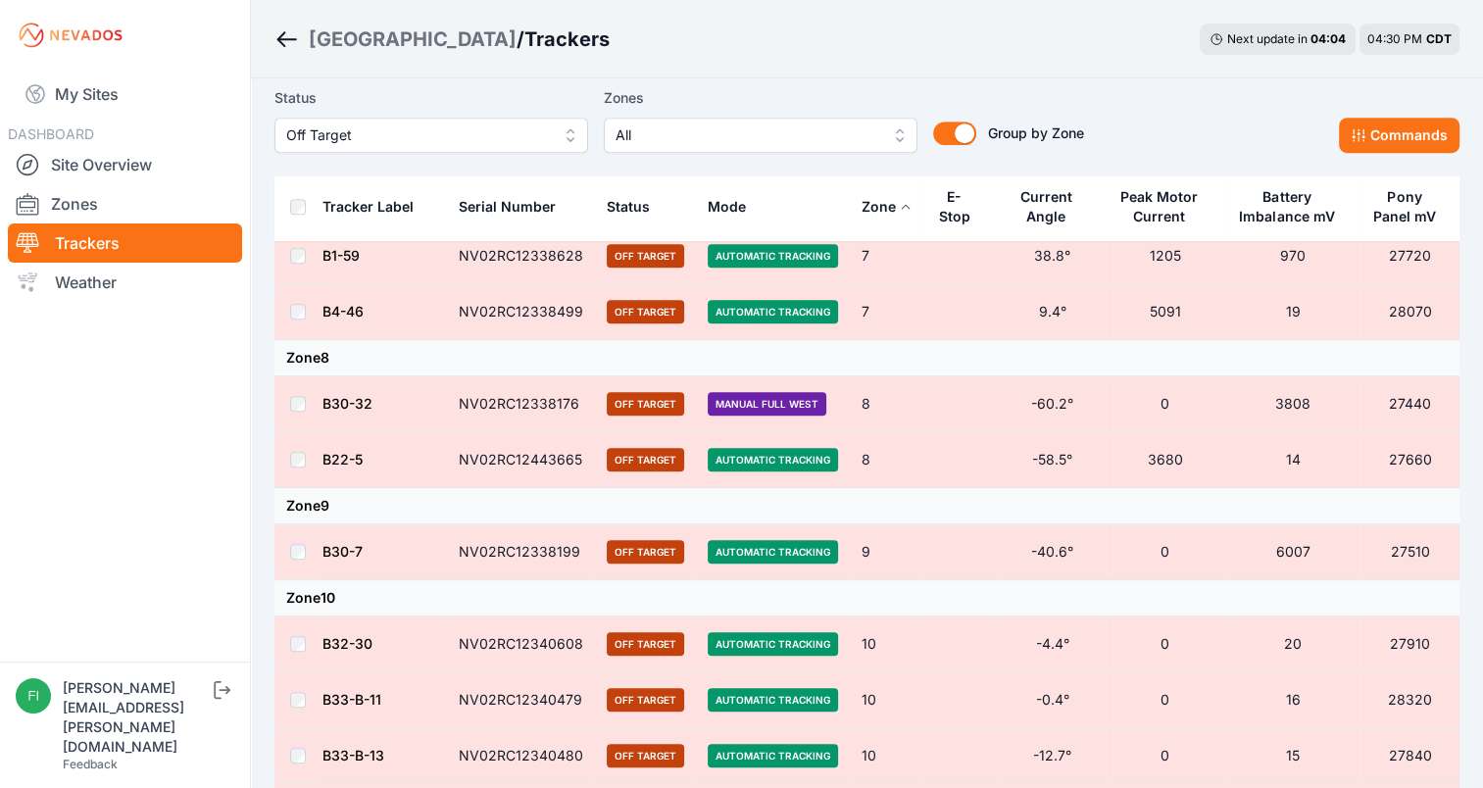
scroll to position [1140, 0]
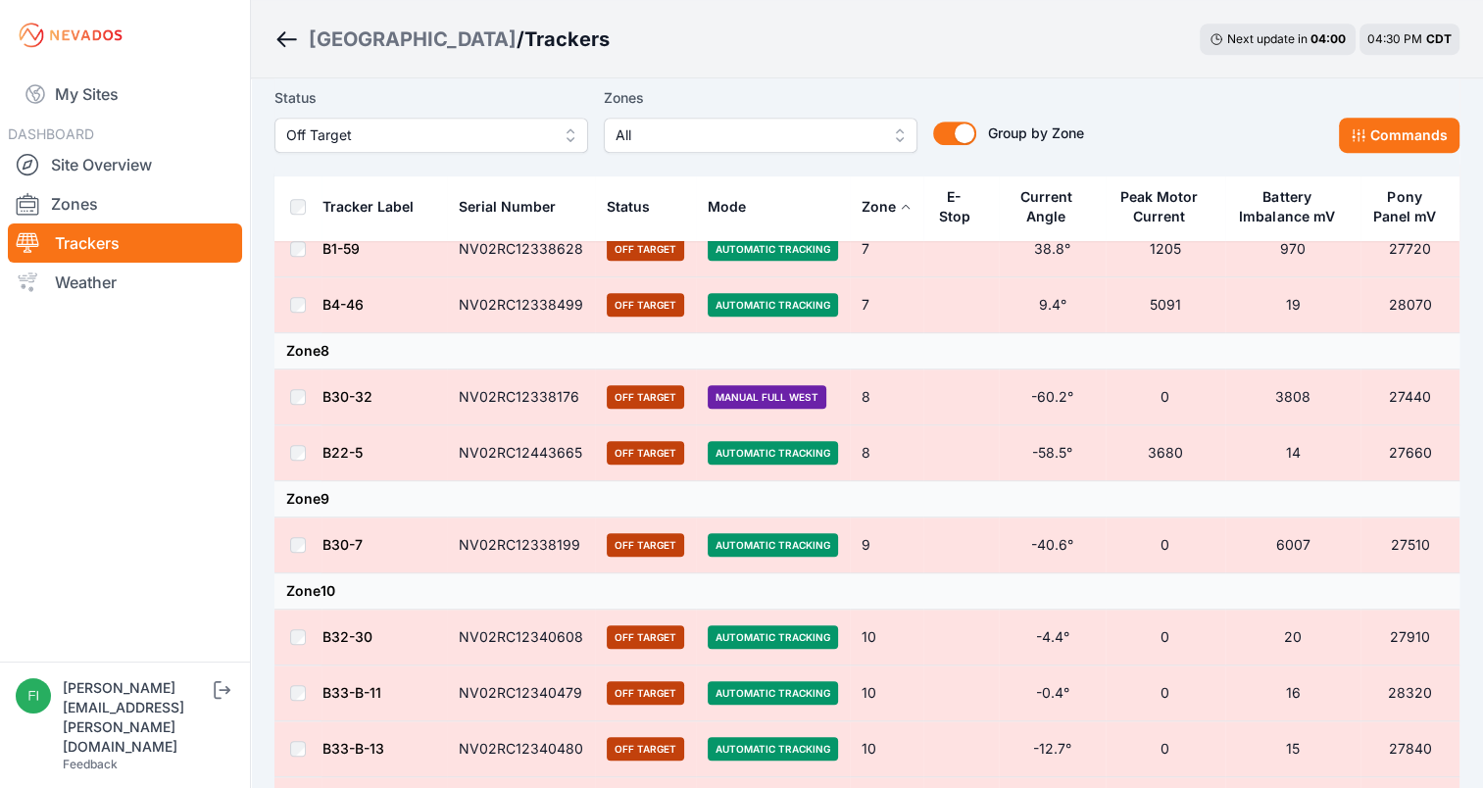
click at [651, 538] on span "Off Target" at bounding box center [645, 545] width 77 height 24
click at [288, 535] on td at bounding box center [297, 545] width 47 height 56
click at [755, 385] on span "Manual Full West" at bounding box center [767, 397] width 119 height 24
click at [1365, 130] on icon at bounding box center [1358, 135] width 16 height 16
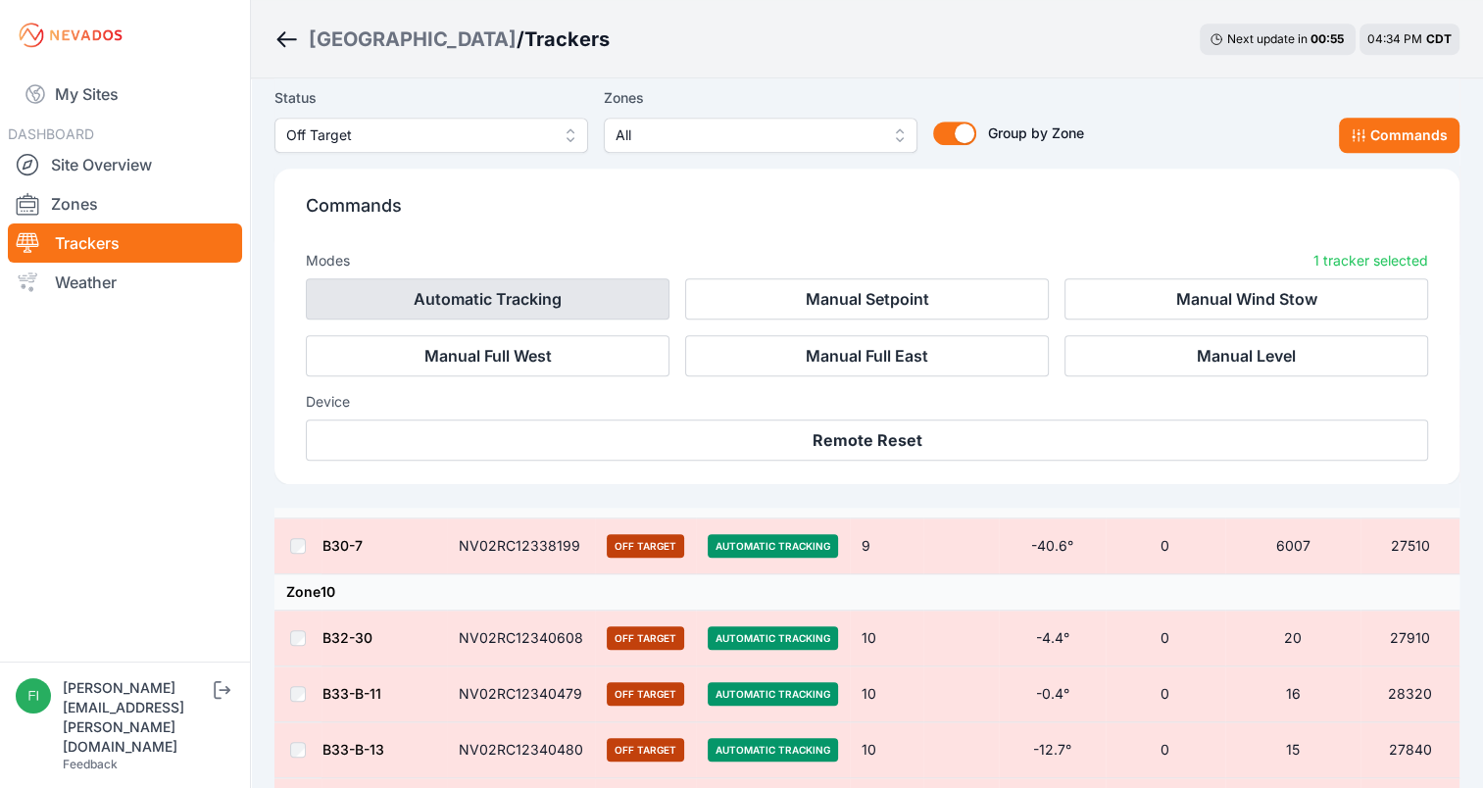
click at [602, 300] on button "Automatic Tracking" at bounding box center [488, 298] width 364 height 41
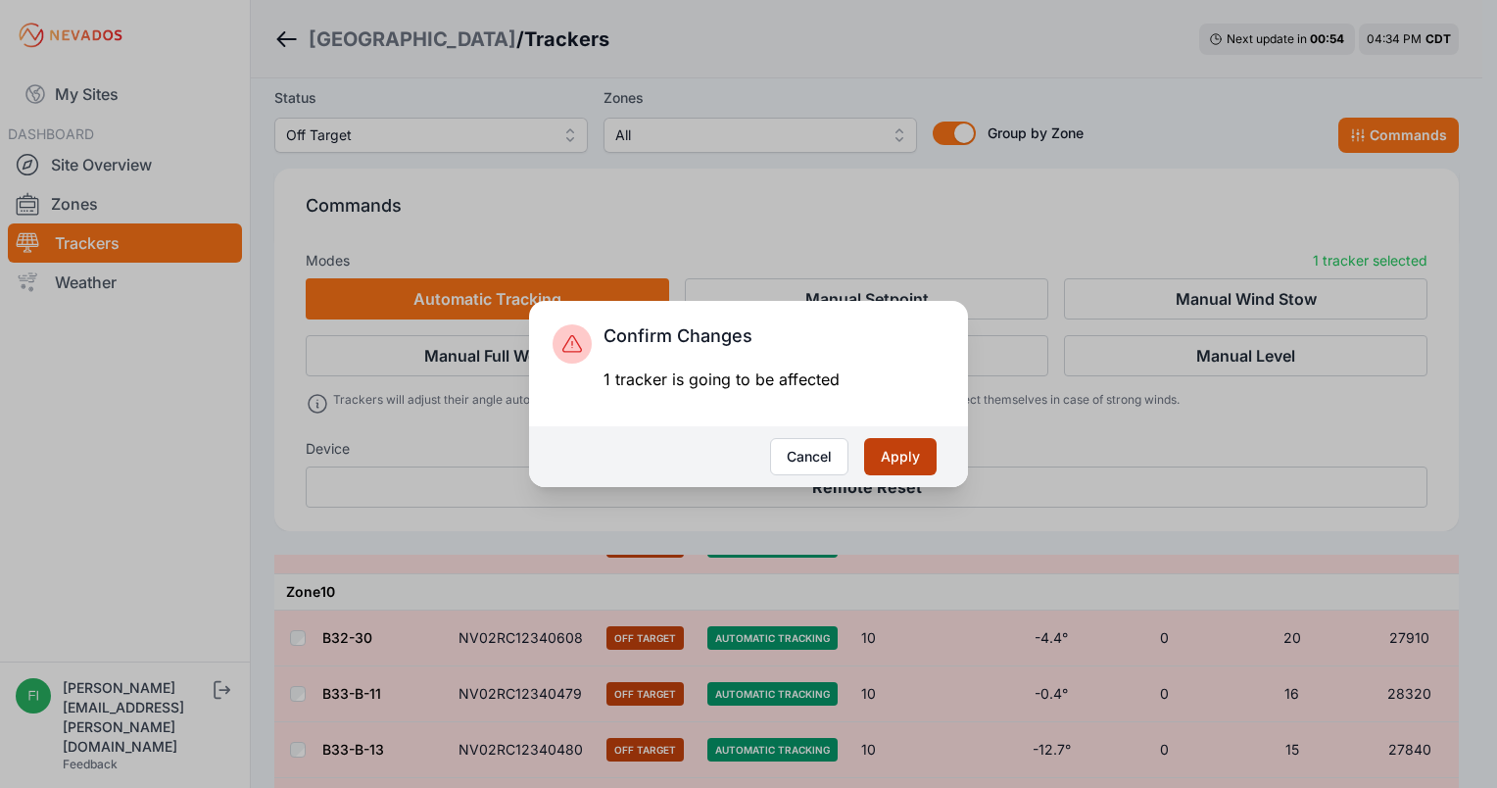
click at [900, 457] on button "Apply" at bounding box center [900, 456] width 73 height 37
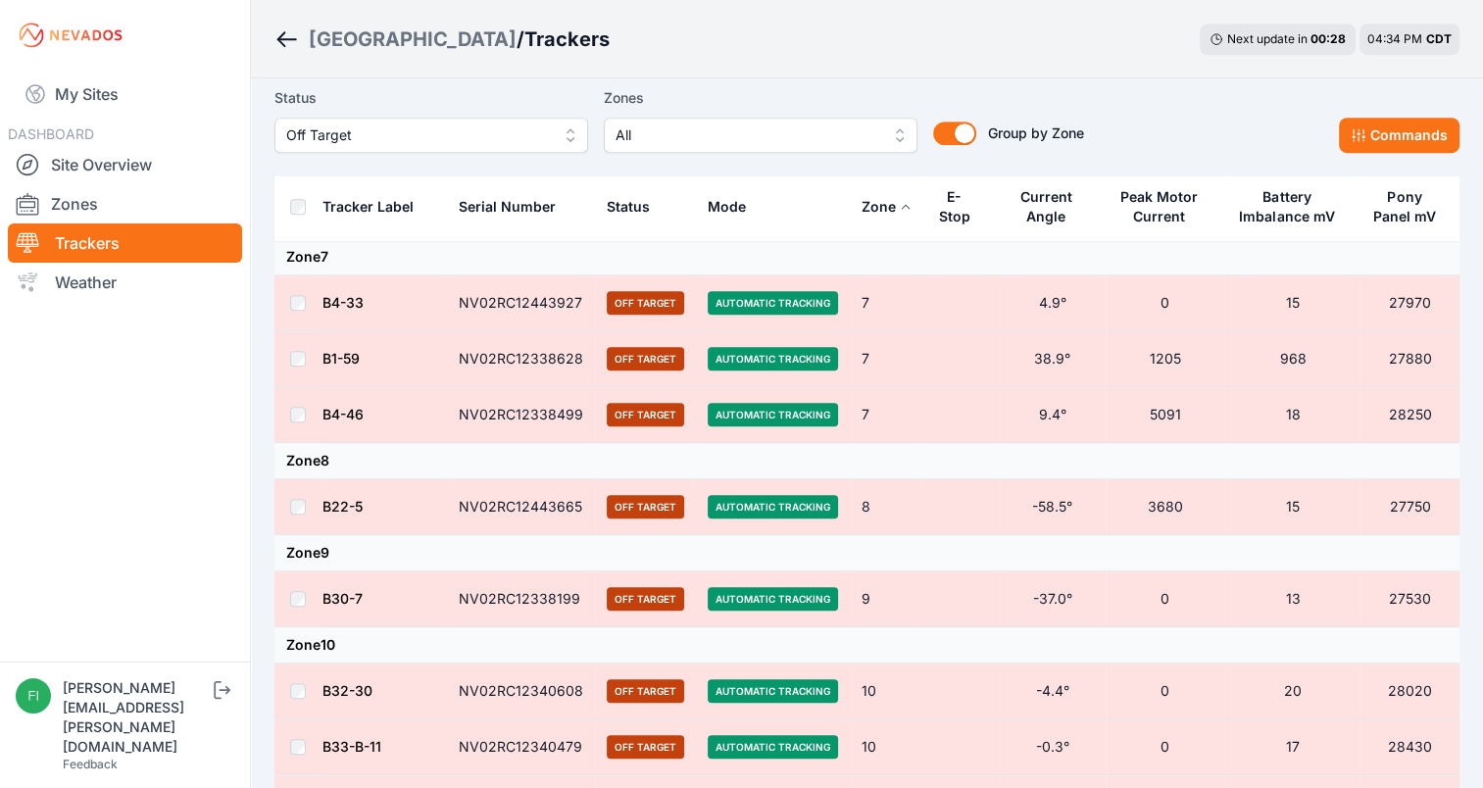
scroll to position [1036, 0]
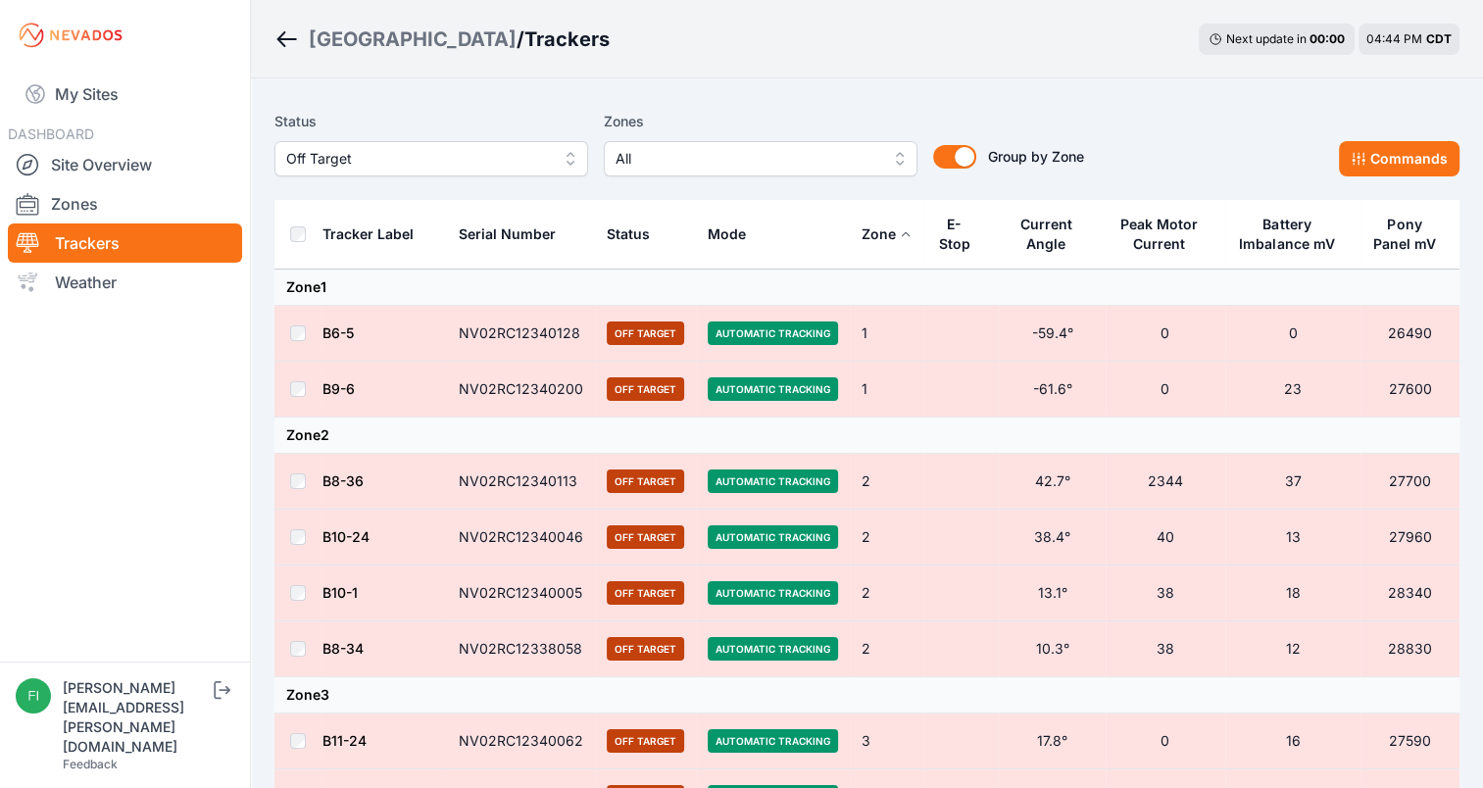
click at [545, 153] on span "Off Target" at bounding box center [417, 159] width 263 height 24
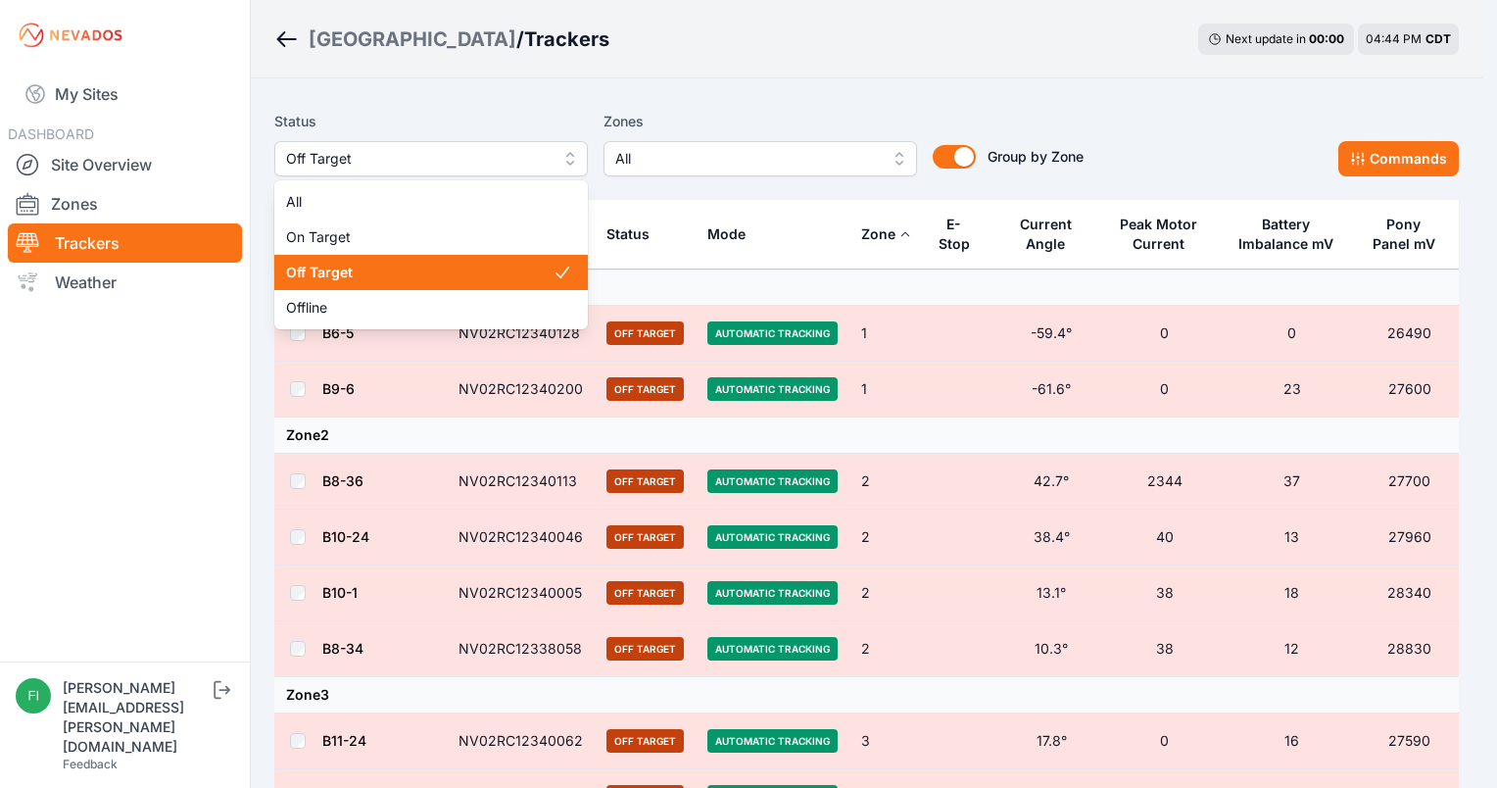
click at [449, 281] on span "Off Target" at bounding box center [419, 273] width 267 height 20
click at [456, 169] on span "Off Target" at bounding box center [417, 159] width 263 height 24
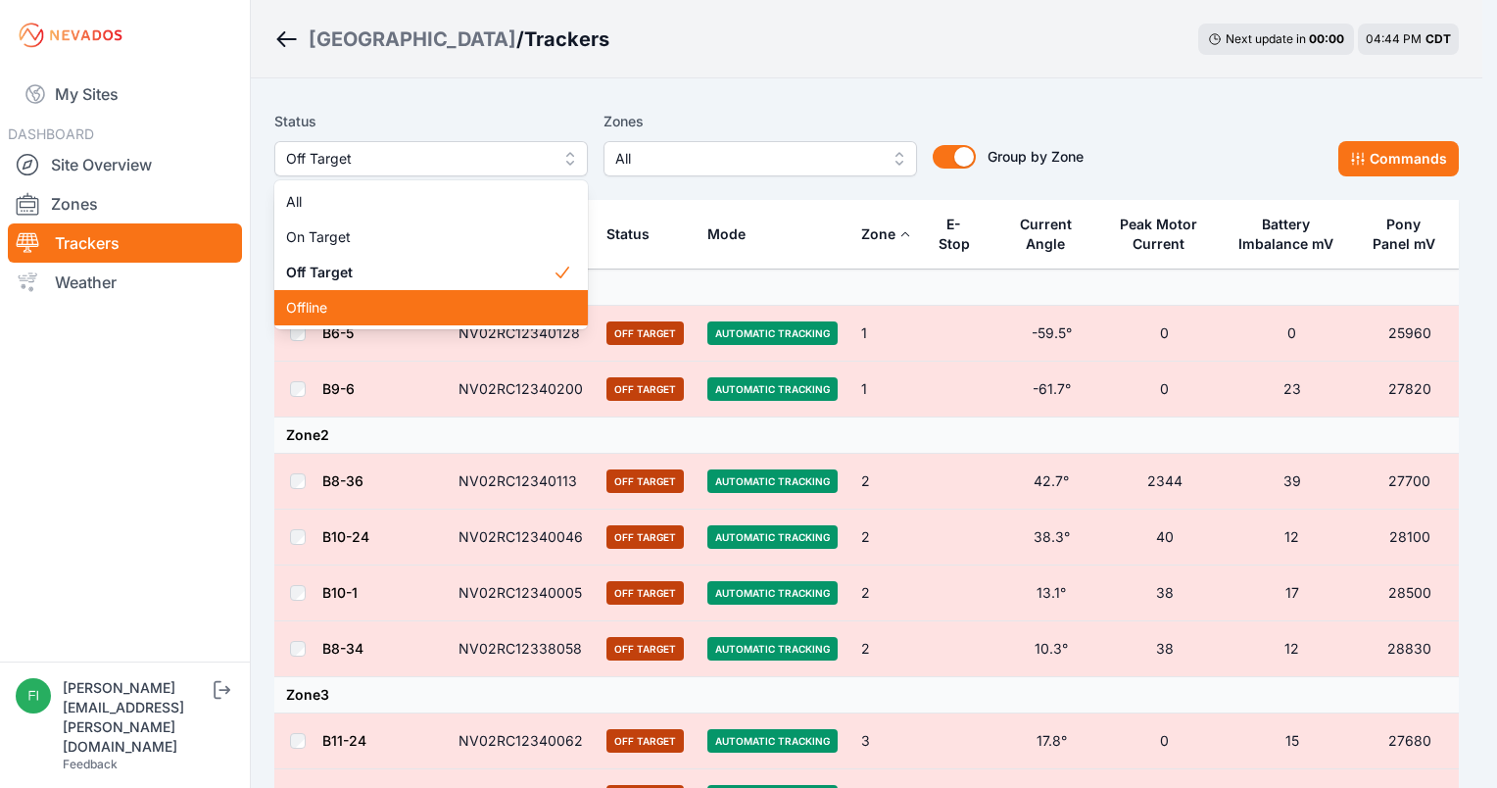
click at [410, 295] on div "Offline" at bounding box center [431, 307] width 314 height 35
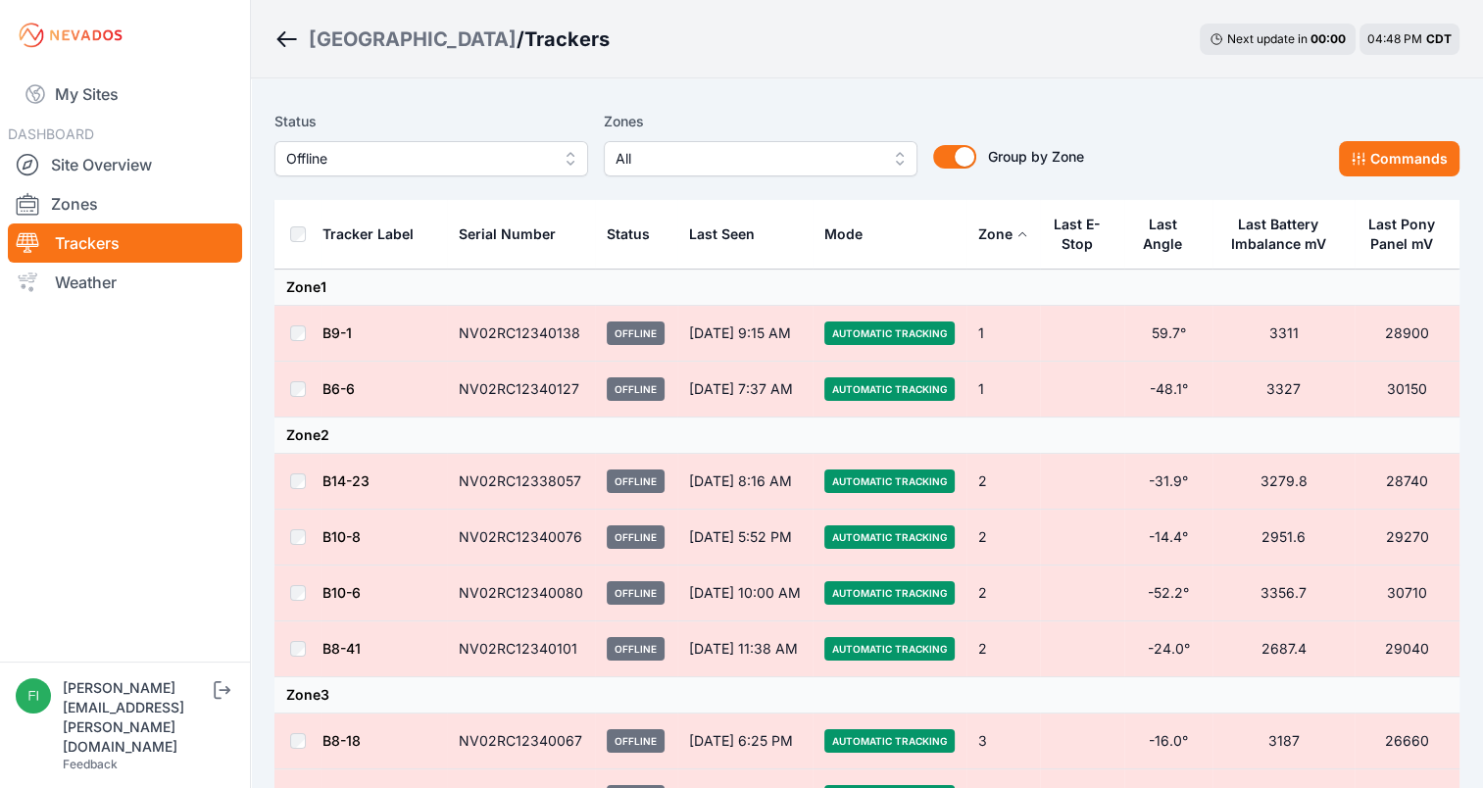
click at [560, 145] on button "Offline" at bounding box center [431, 158] width 314 height 35
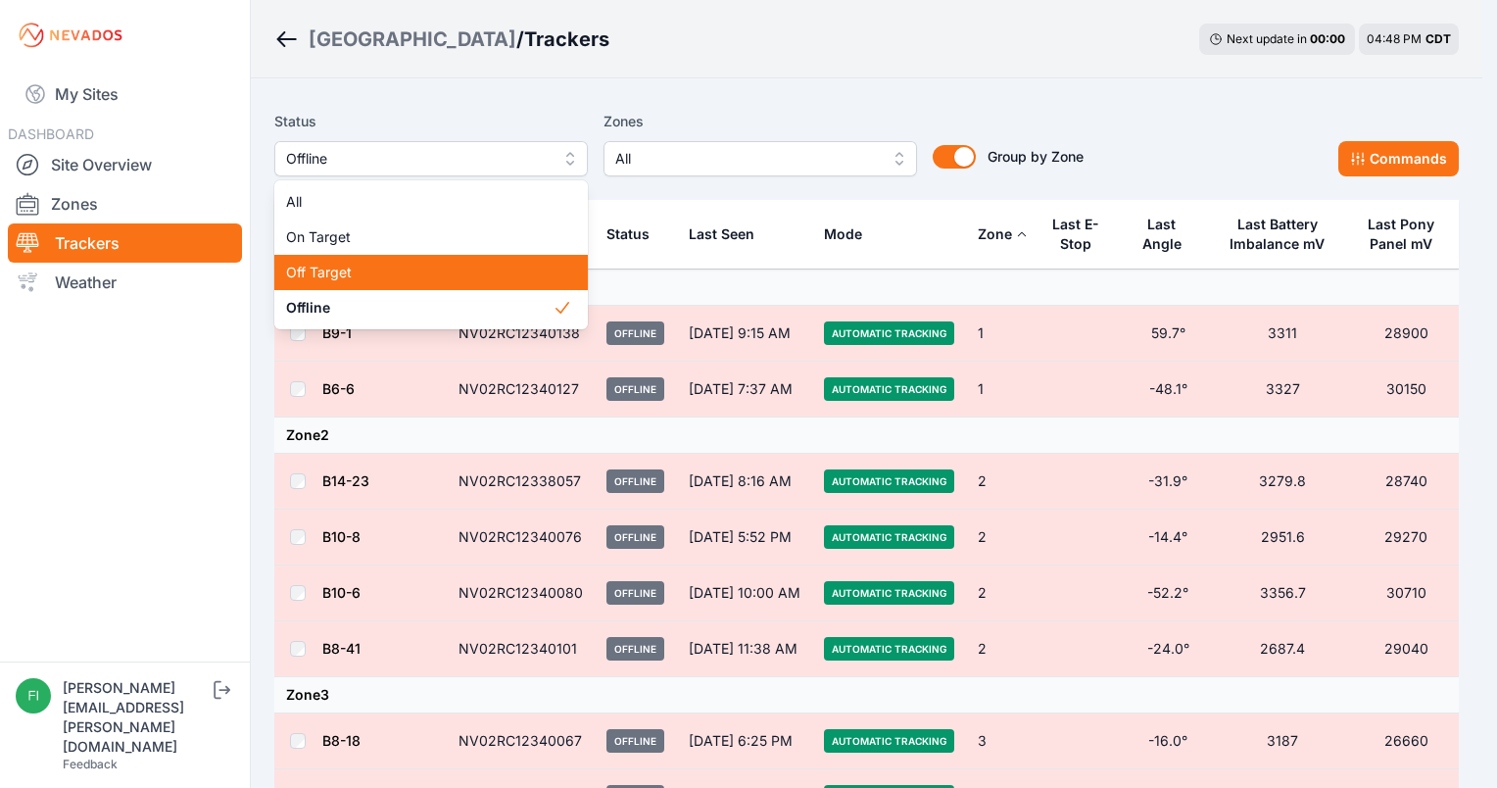
click at [480, 287] on div "Off Target" at bounding box center [431, 272] width 314 height 35
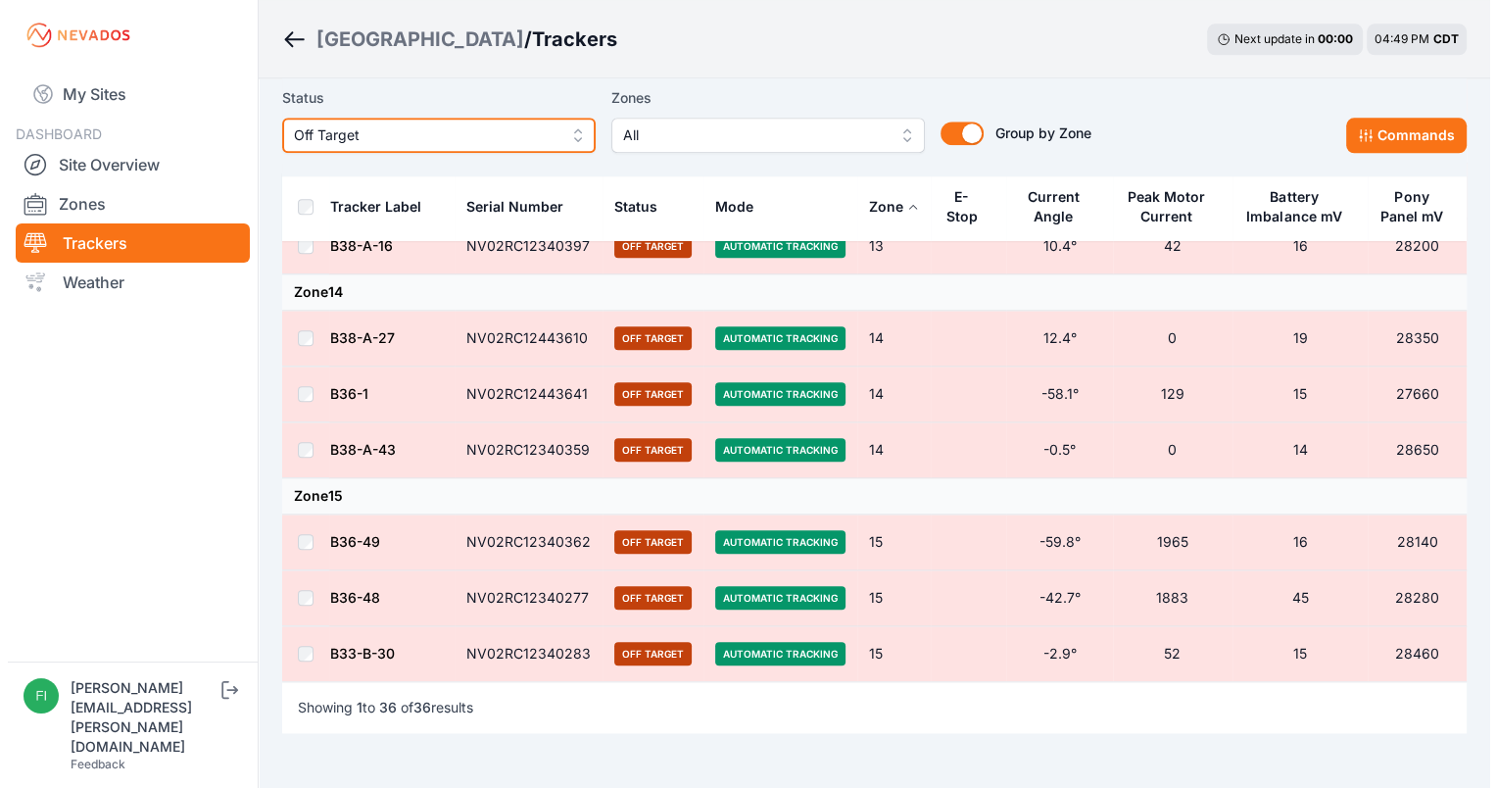
scroll to position [2103, 0]
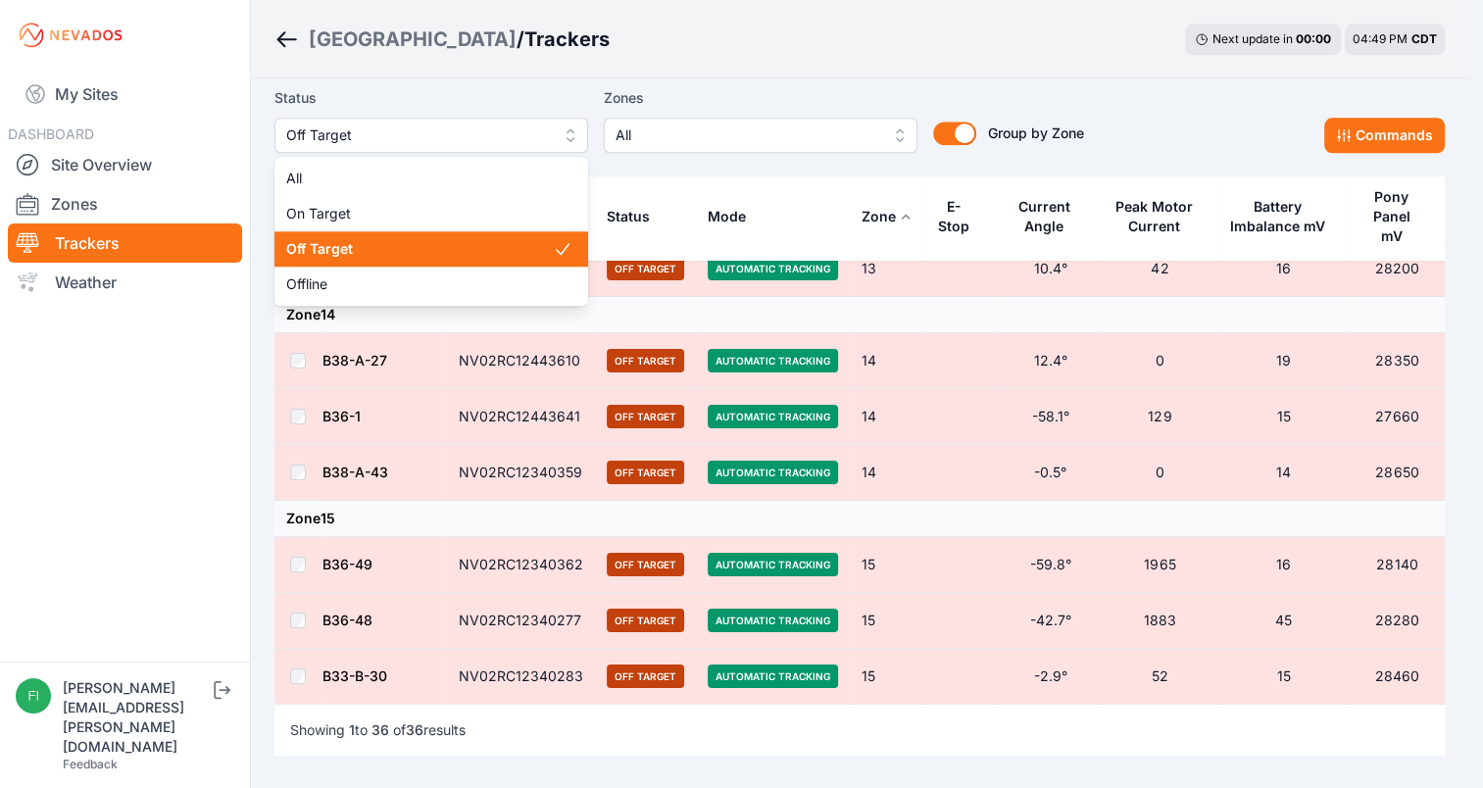
click at [545, 125] on span "Off Target" at bounding box center [417, 135] width 263 height 24
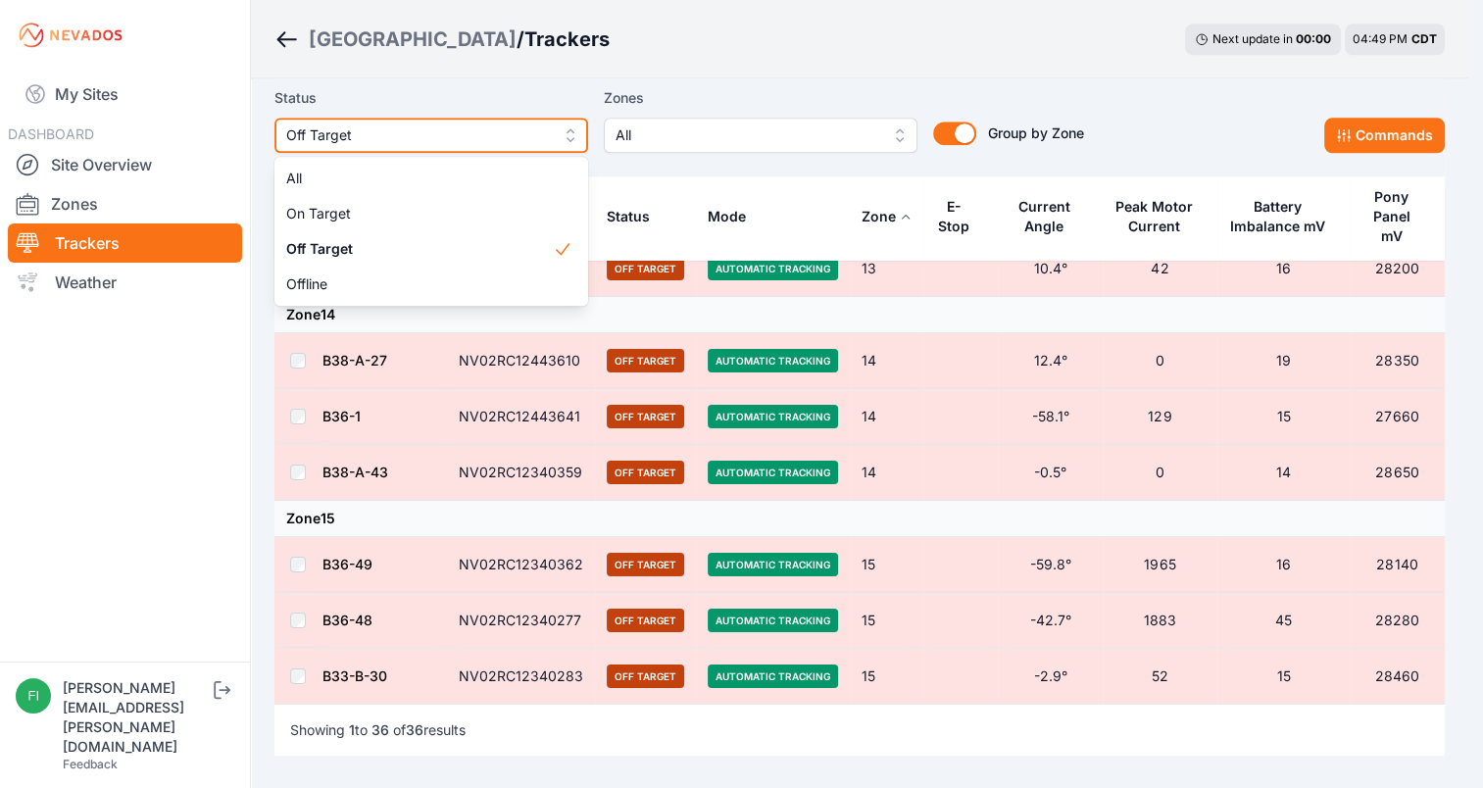
click at [514, 138] on span "Off Target" at bounding box center [417, 135] width 263 height 24
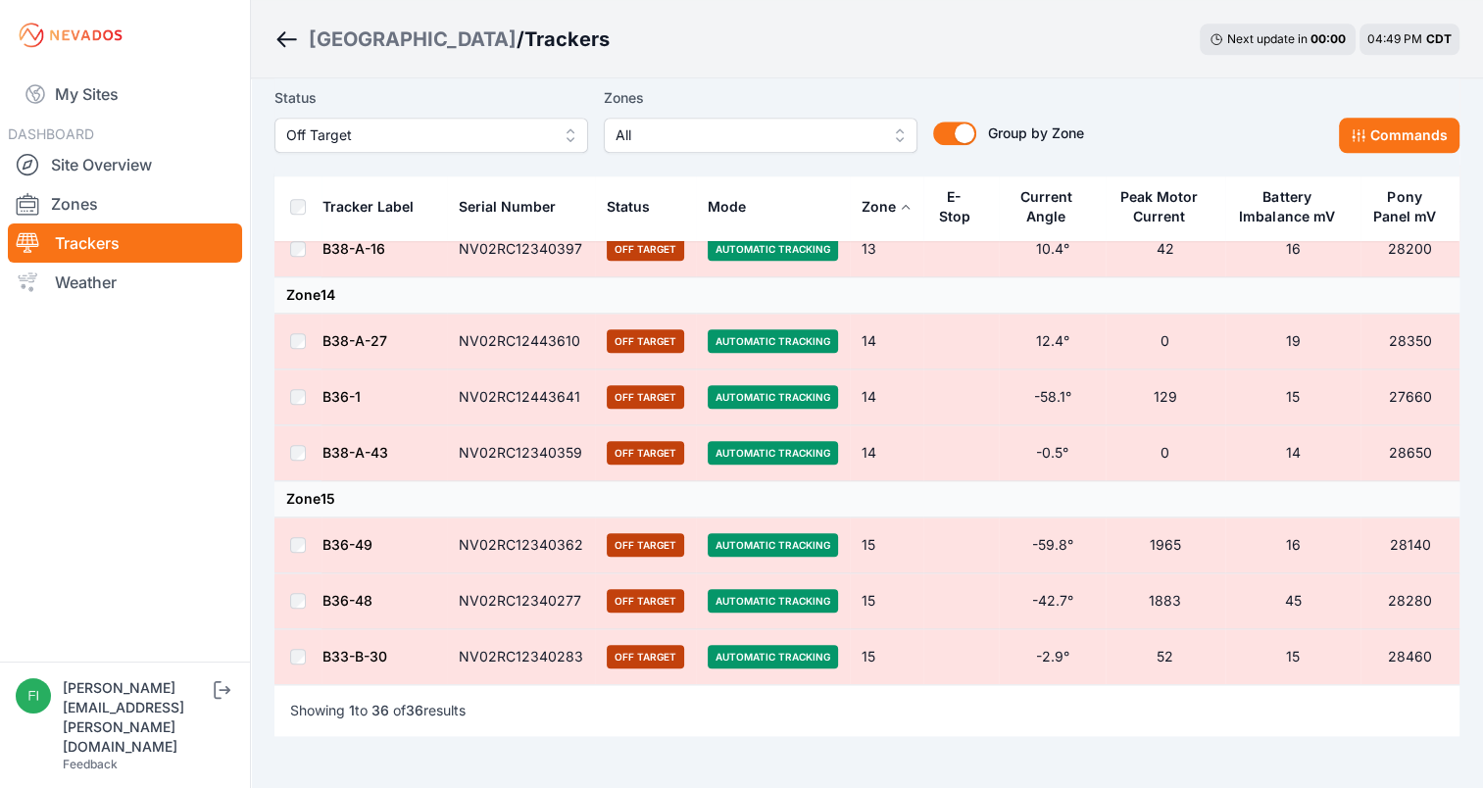
click at [623, 142] on span "All" at bounding box center [746, 135] width 263 height 24
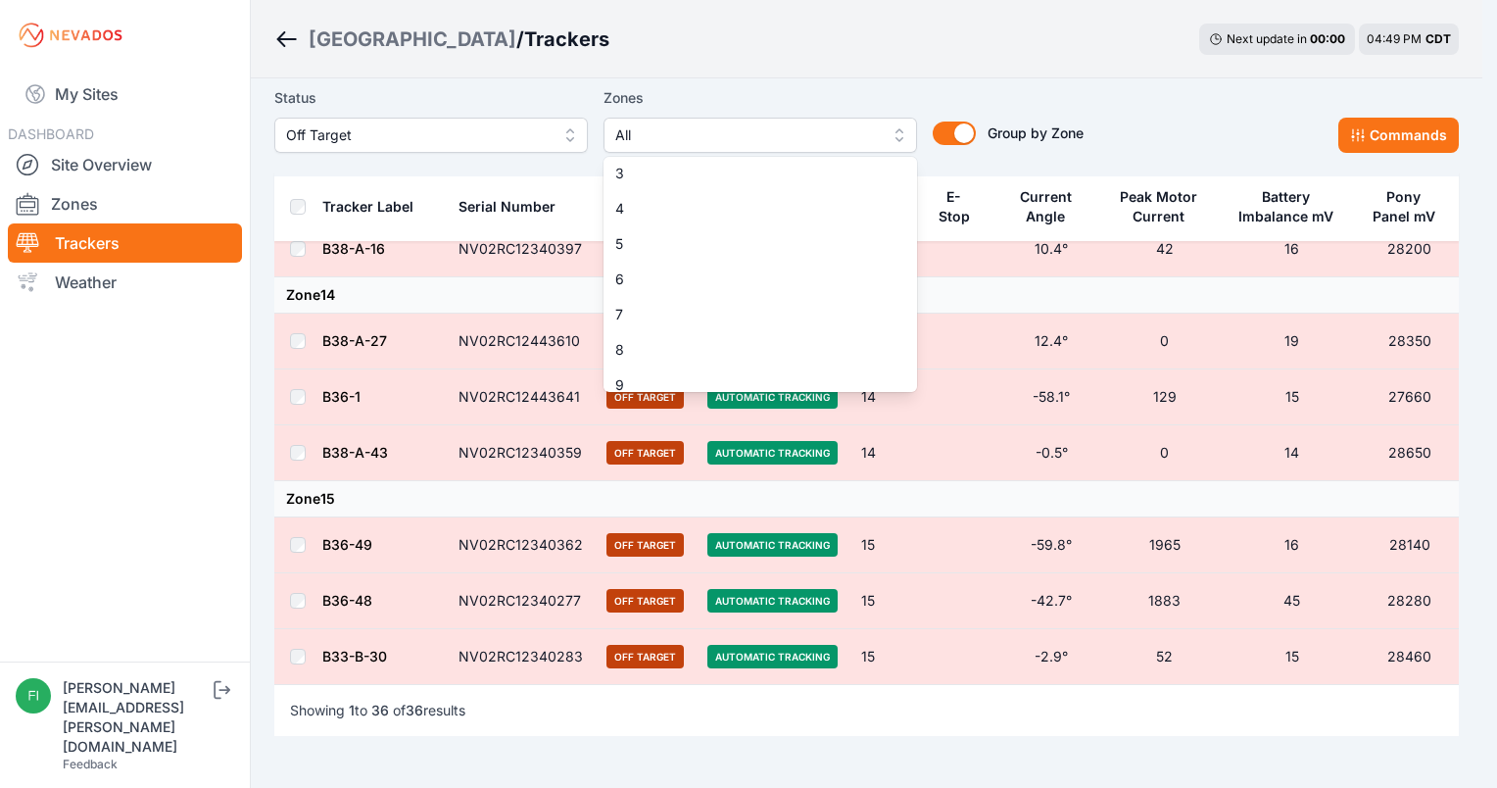
scroll to position [78, 0]
click at [842, 341] on span "8" at bounding box center [748, 347] width 267 height 20
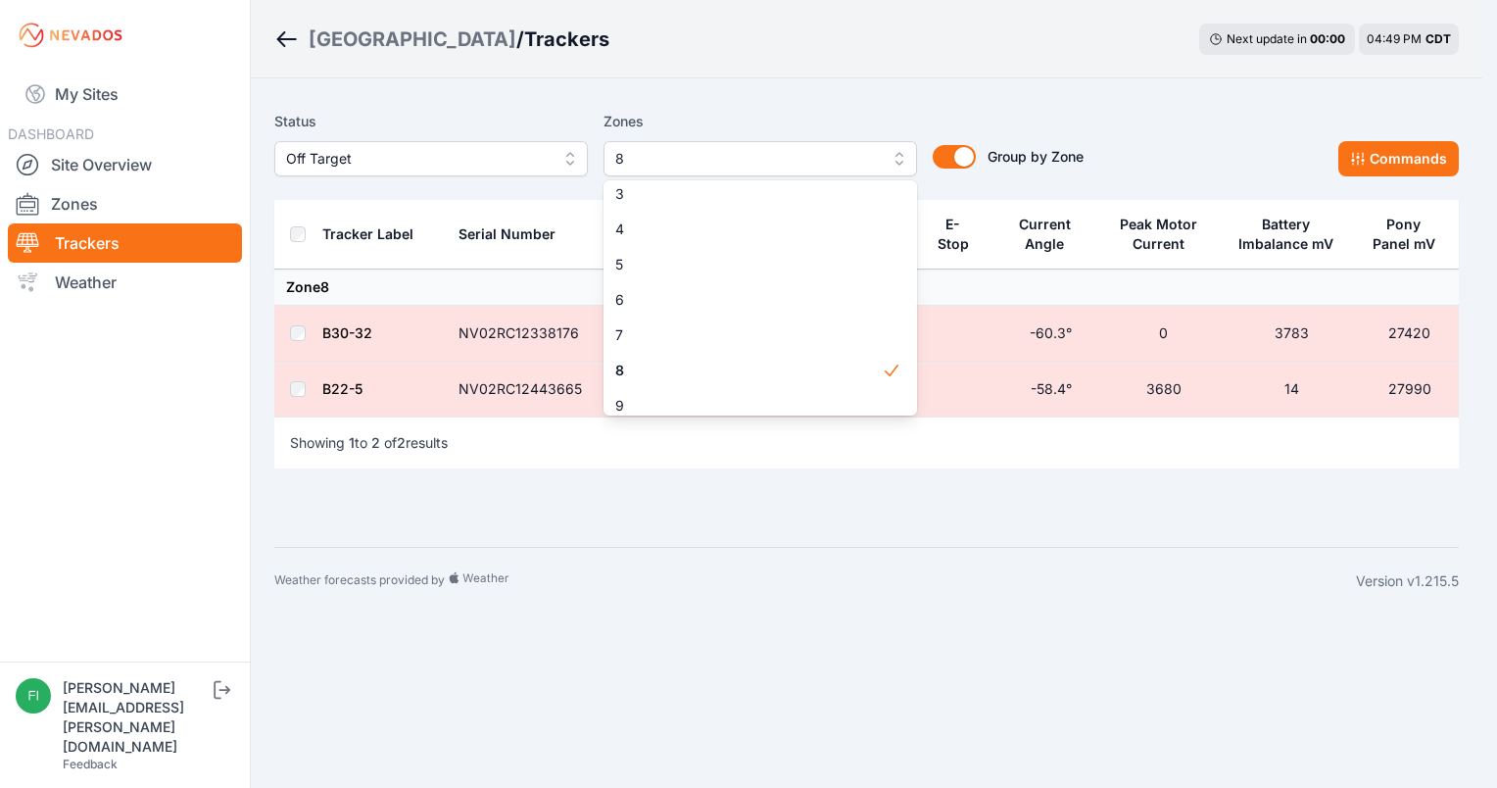
click at [527, 154] on div "Status Off Target Zones 8 1 2 3 4 5 6 7 8 9 10 11 12 13 14 15 Group by Zone Gro…" at bounding box center [678, 143] width 809 height 67
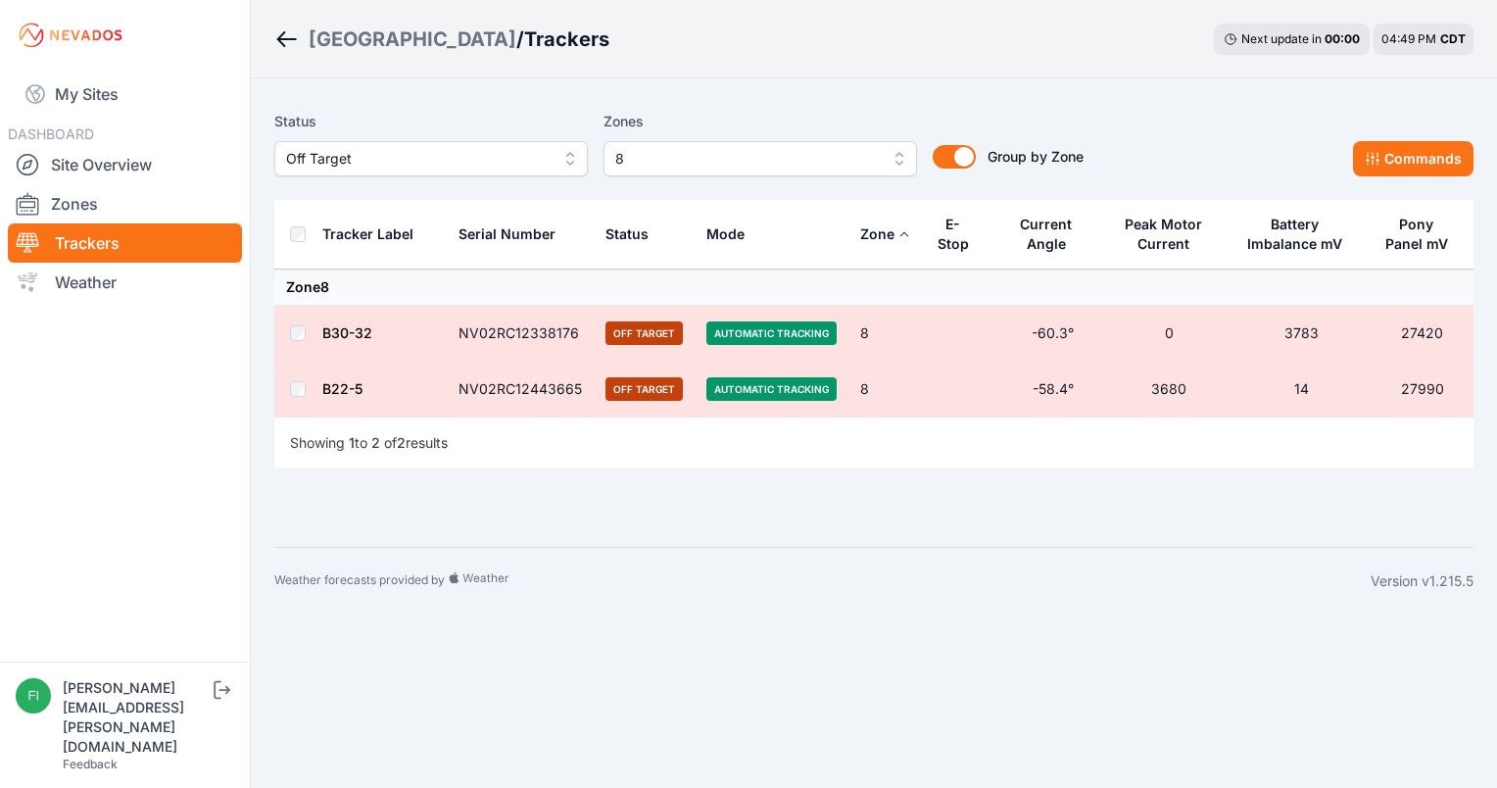
click at [527, 154] on span "Off Target" at bounding box center [417, 159] width 263 height 24
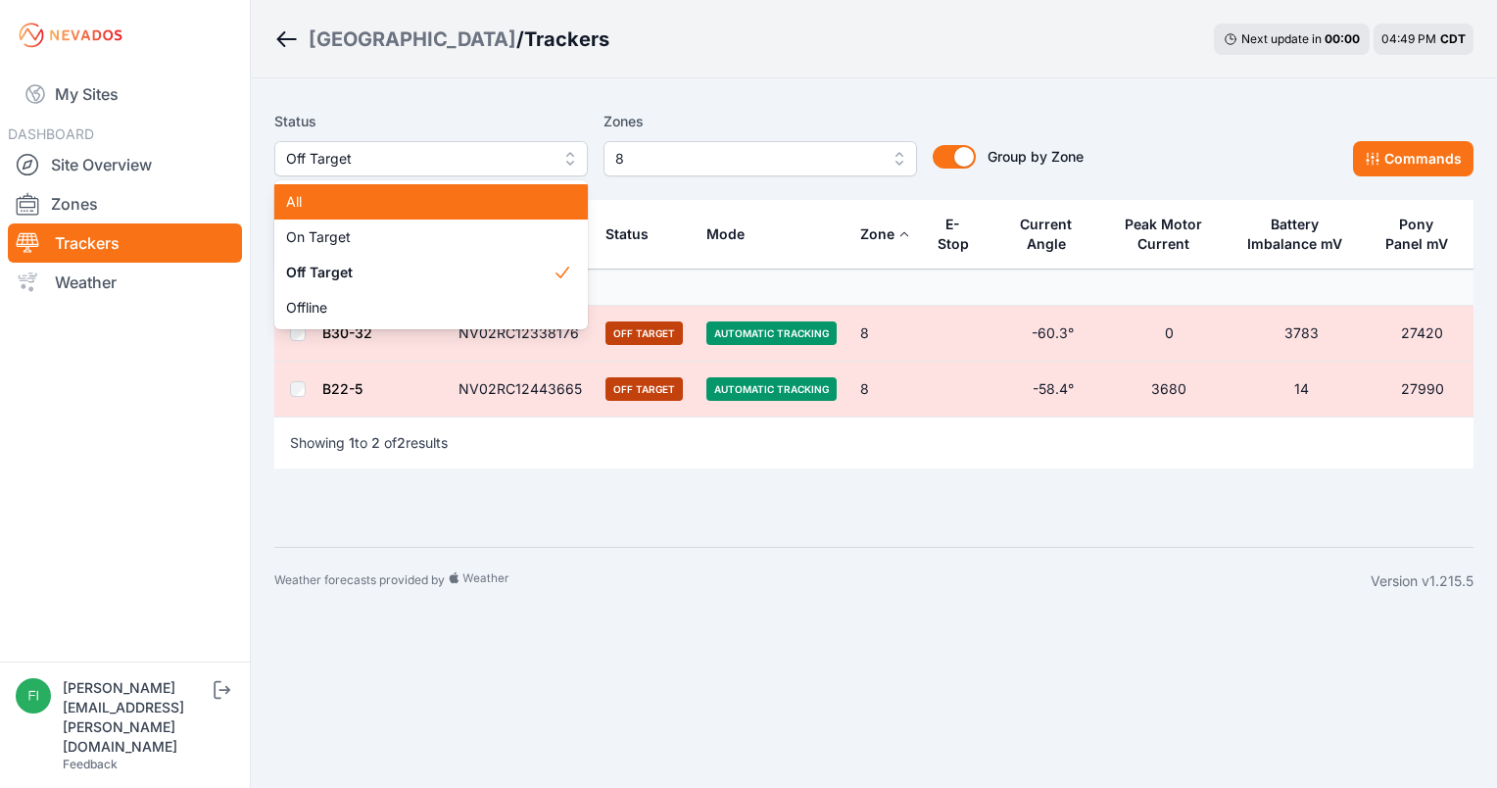
click at [503, 200] on span "All" at bounding box center [419, 202] width 267 height 20
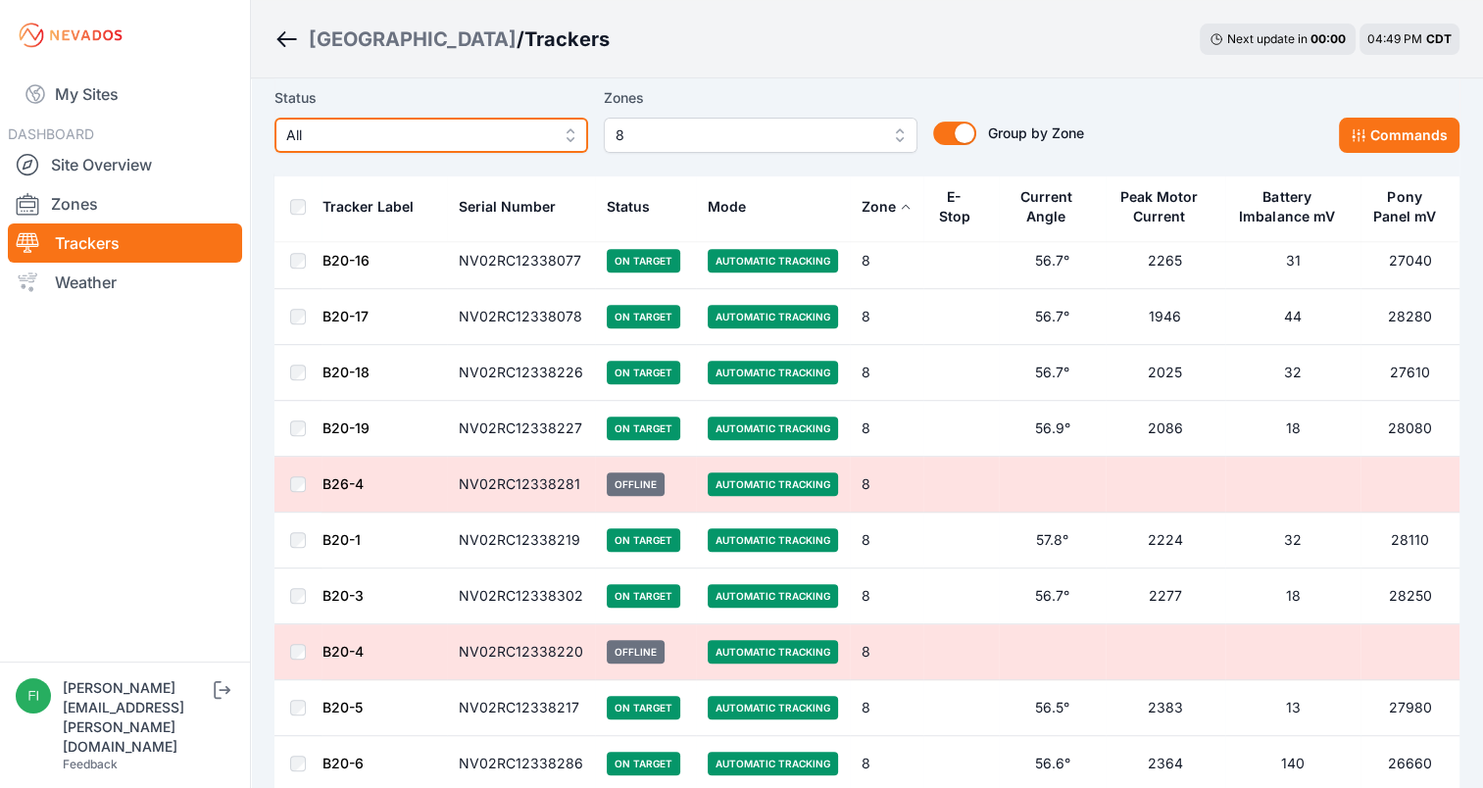
scroll to position [834, 0]
